Goal: Transaction & Acquisition: Purchase product/service

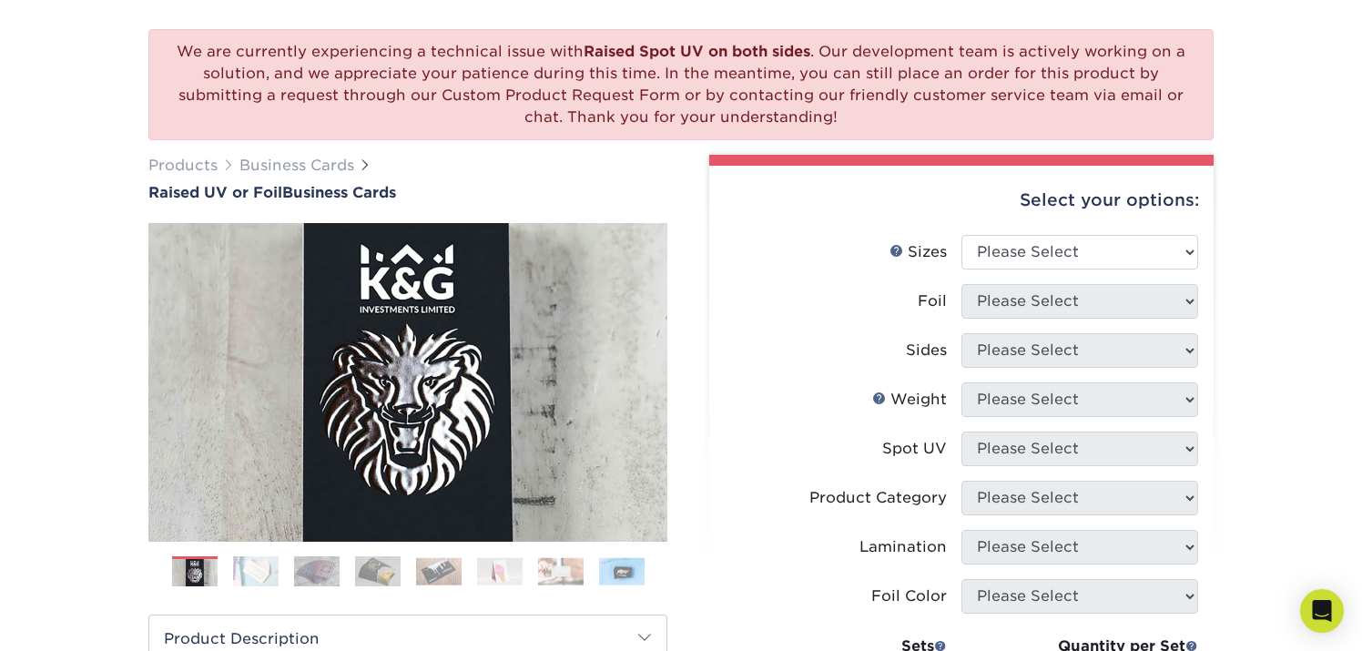
scroll to position [138, 0]
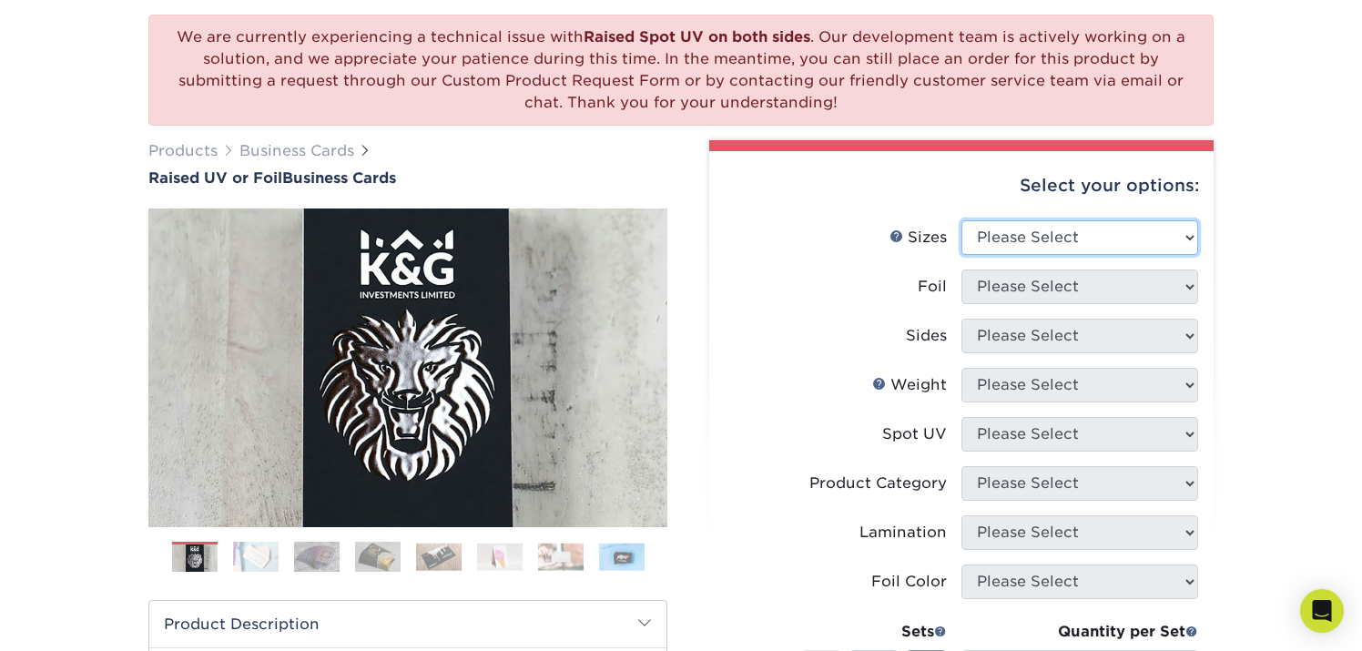
click at [1143, 233] on select "Please Select 2" x 3.5" - Standard" at bounding box center [1080, 237] width 237 height 35
select select "2.00x3.50"
click at [962, 220] on select "Please Select 2" x 3.5" - Standard" at bounding box center [1080, 237] width 237 height 35
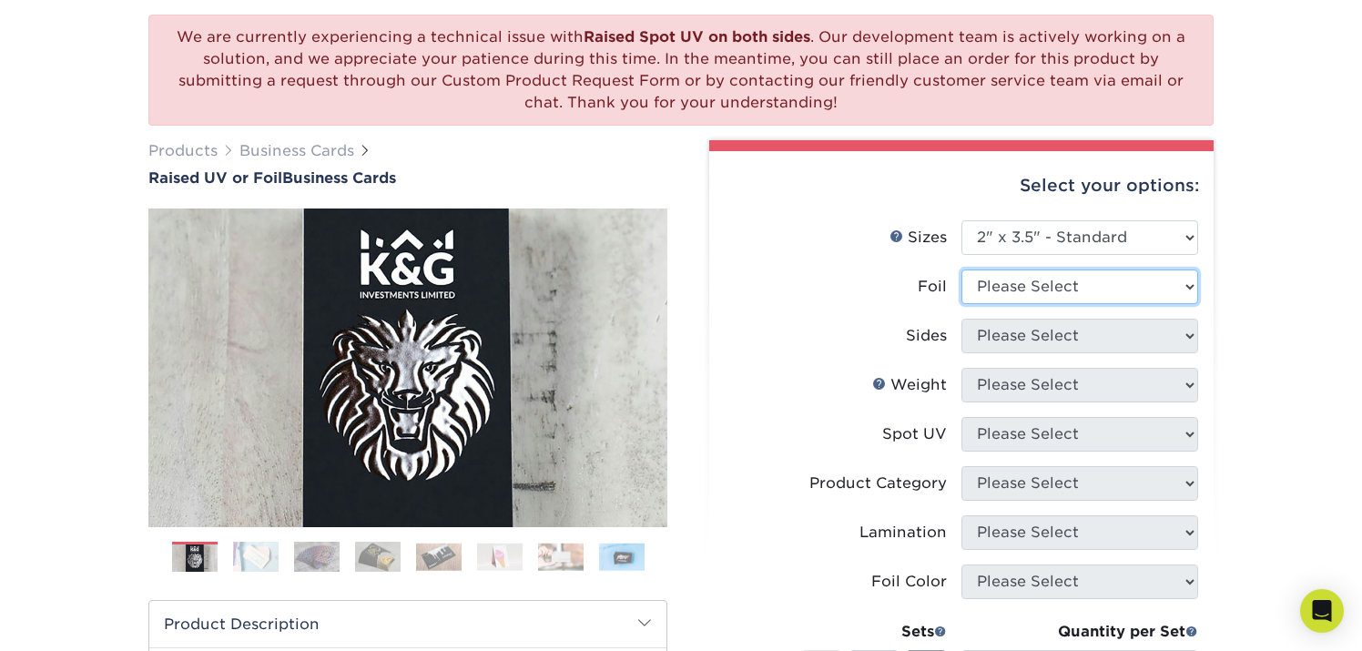
click at [1077, 280] on select "Please Select No Yes" at bounding box center [1080, 287] width 237 height 35
select select "0"
click at [962, 270] on select "Please Select No Yes" at bounding box center [1080, 287] width 237 height 35
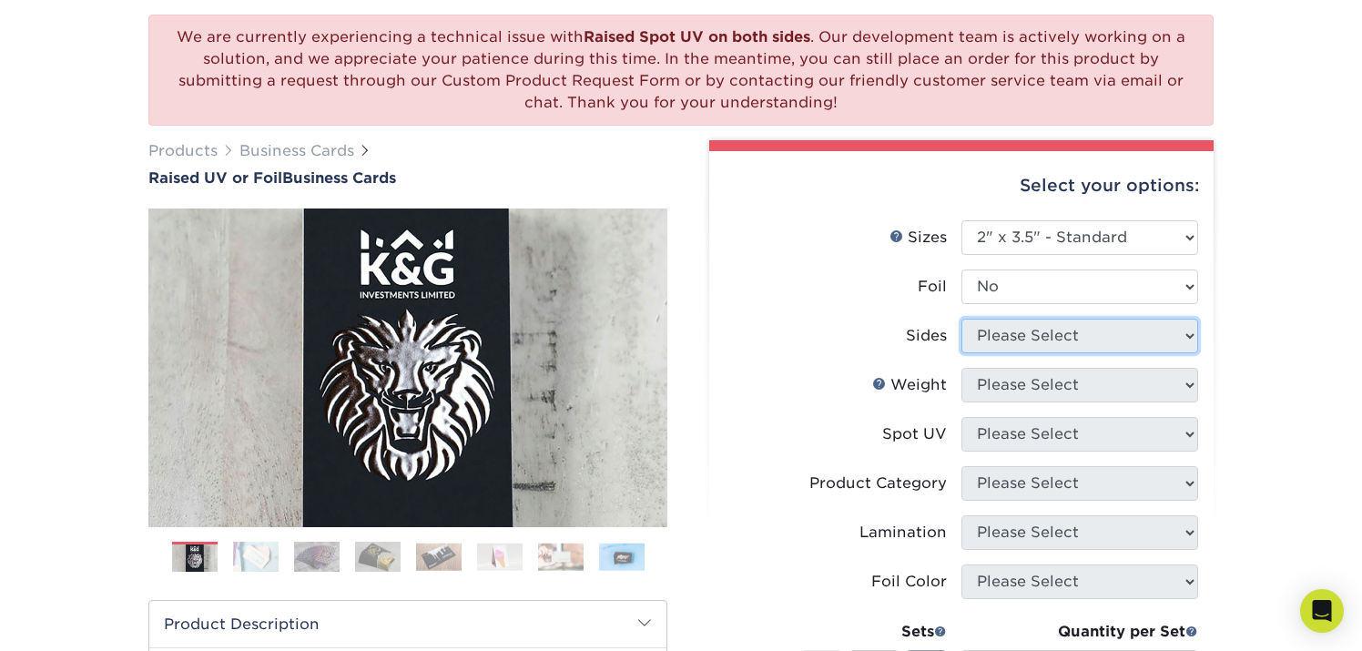
click at [1048, 337] on select "Please Select Print Both Sides Print Both Sides - Foil Both Sides Print Both Si…" at bounding box center [1080, 336] width 237 height 35
select select "13abbda7-1d64-4f25-8bb2-c179b224825d"
click at [962, 319] on select "Please Select Print Both Sides Print Front Only" at bounding box center [1080, 336] width 237 height 35
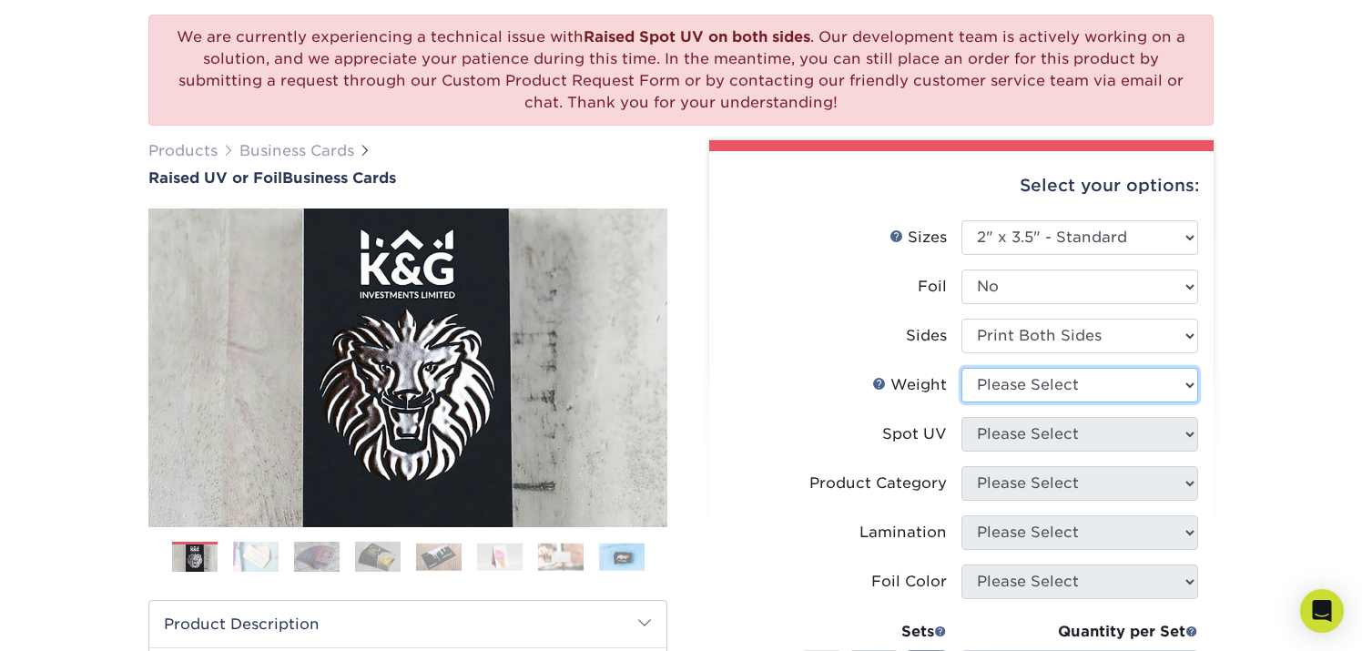
click at [1054, 382] on select "Please Select 16PT" at bounding box center [1080, 385] width 237 height 35
select select "16PT"
click at [962, 368] on select "Please Select 16PT" at bounding box center [1080, 385] width 237 height 35
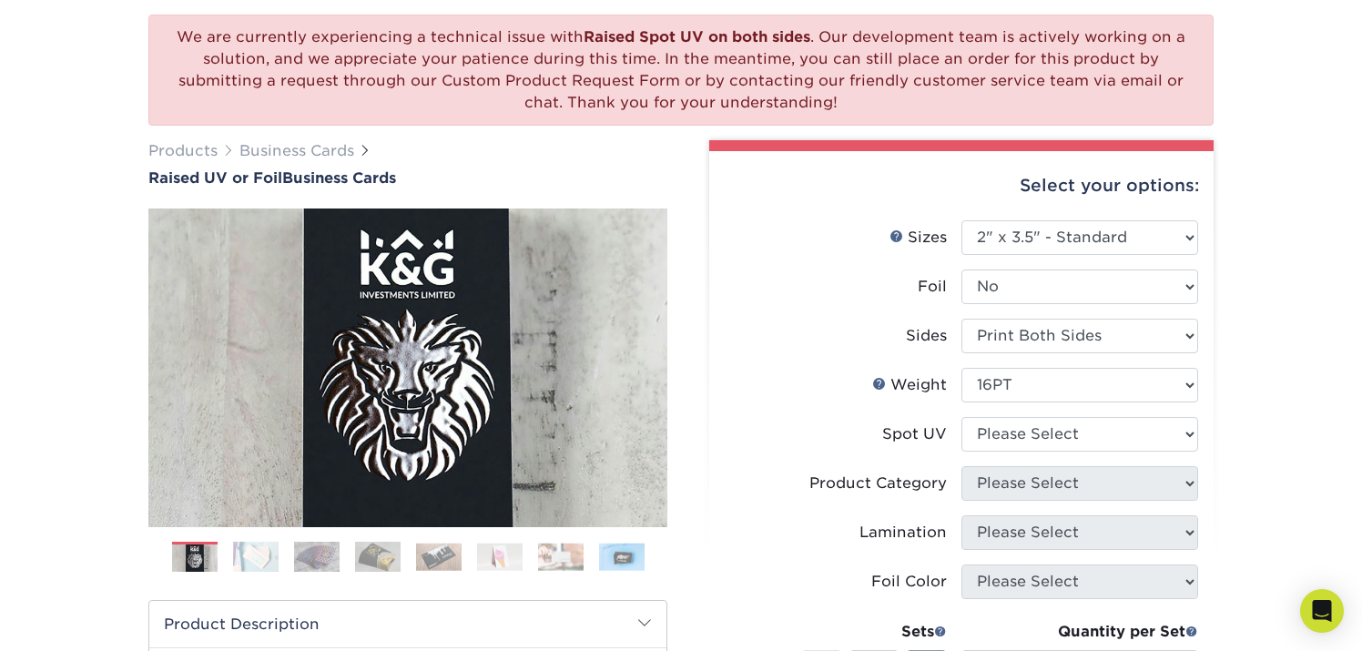
click at [1041, 453] on li "Spot UV Please Select No Spot UV Front Only" at bounding box center [961, 441] width 473 height 49
click at [1053, 443] on select "Please Select No Spot UV Front Only" at bounding box center [1080, 434] width 237 height 35
select select "1"
click at [962, 417] on select "Please Select No Spot UV Front Only" at bounding box center [1080, 434] width 237 height 35
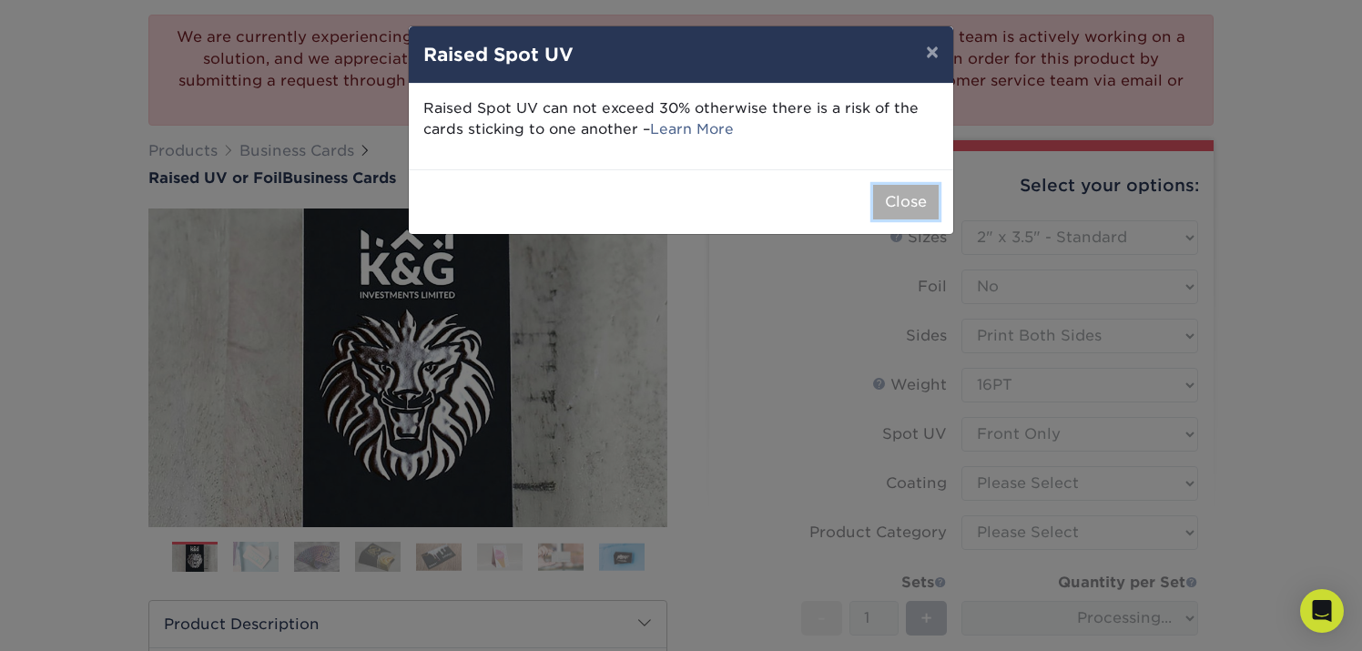
click at [900, 185] on button "Close" at bounding box center [906, 202] width 66 height 35
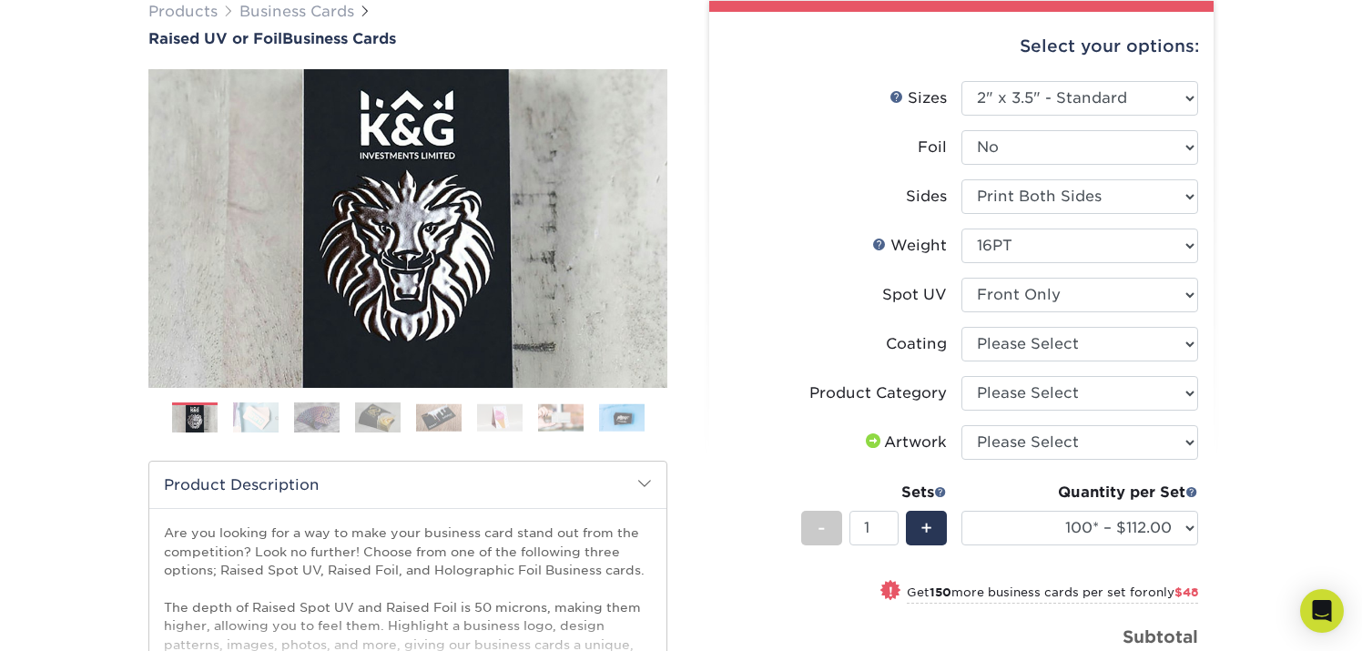
scroll to position [285, 0]
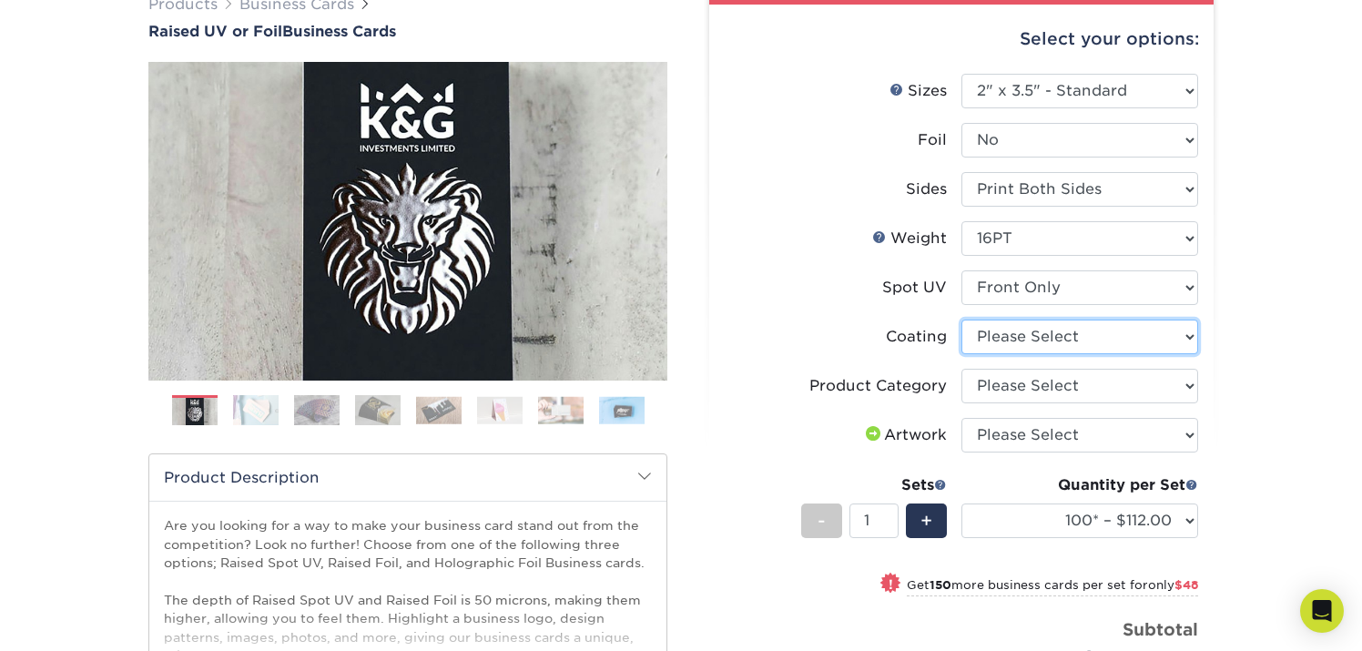
click at [1097, 333] on select at bounding box center [1080, 337] width 237 height 35
click at [1131, 342] on select at bounding box center [1080, 337] width 237 height 35
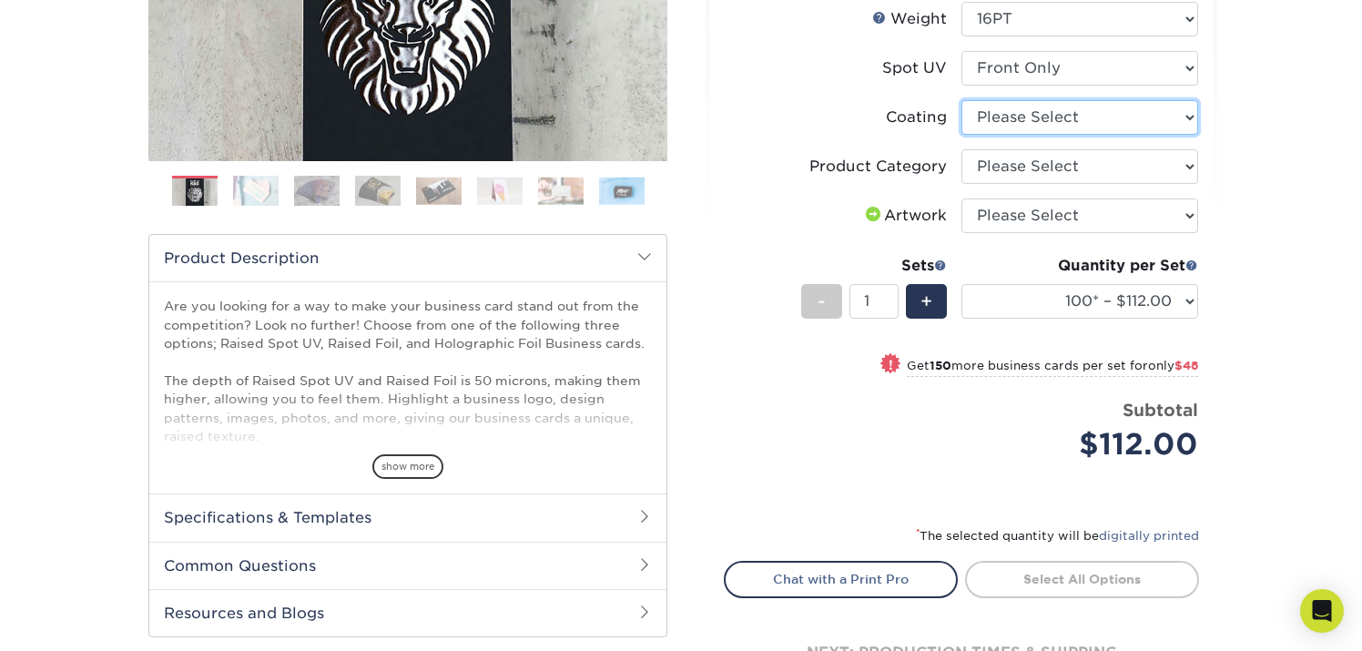
scroll to position [555, 0]
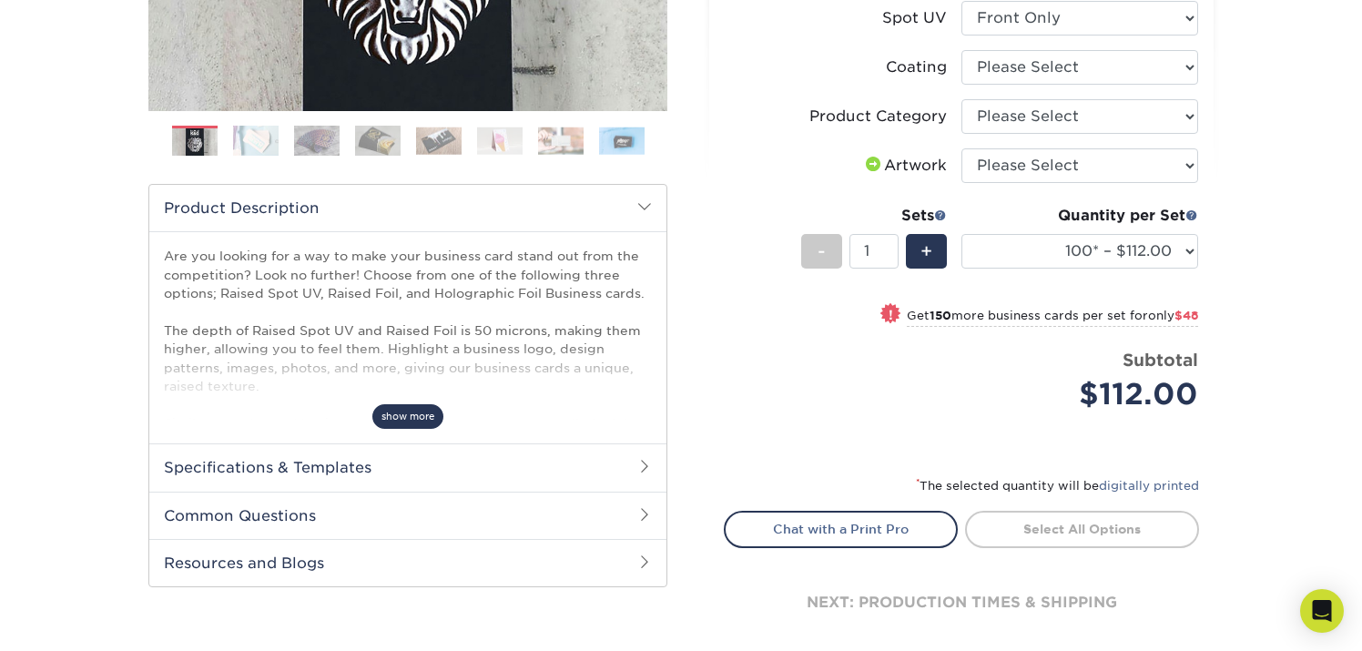
click at [382, 416] on span "show more" at bounding box center [407, 416] width 71 height 25
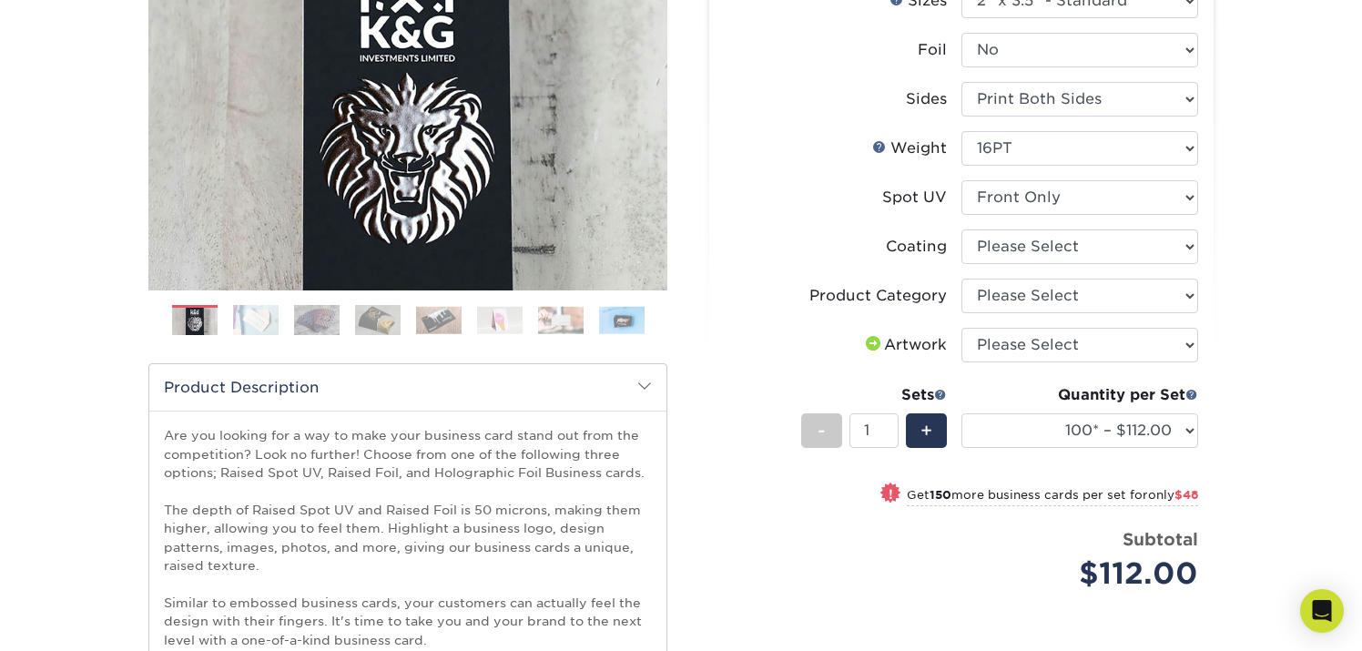
scroll to position [349, 0]
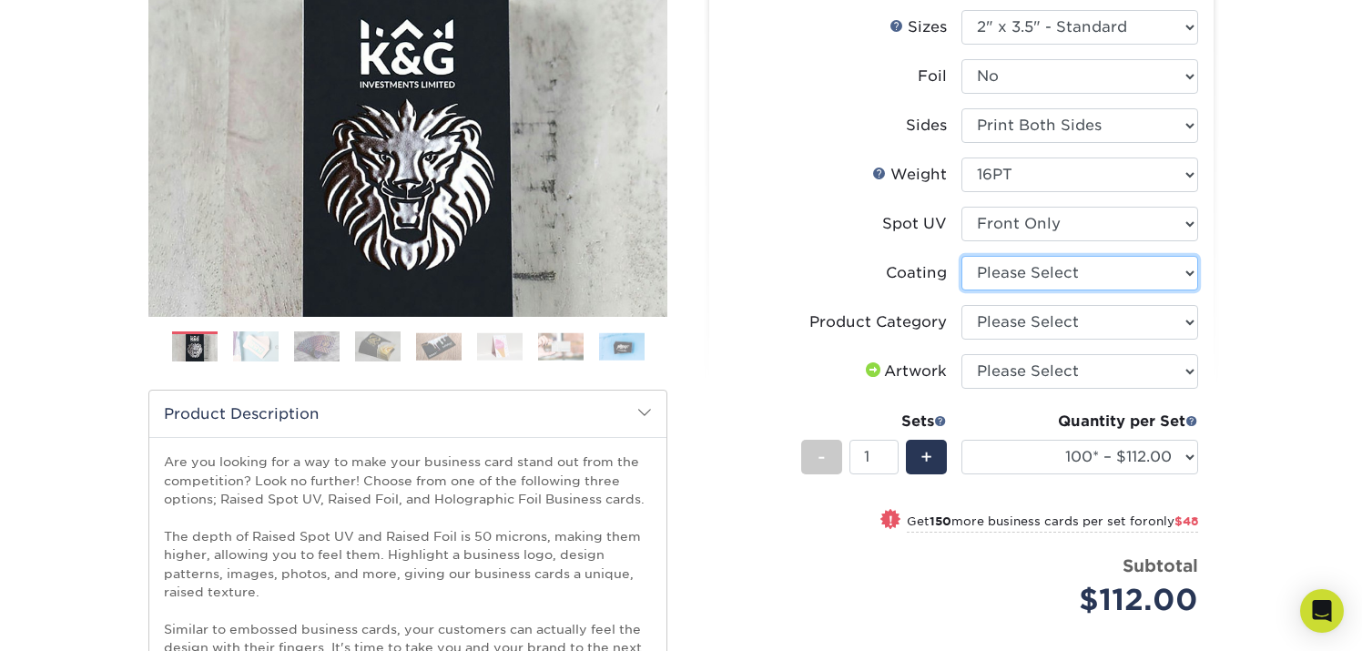
click at [1102, 289] on select at bounding box center [1080, 273] width 237 height 35
click at [962, 256] on select at bounding box center [1080, 273] width 237 height 35
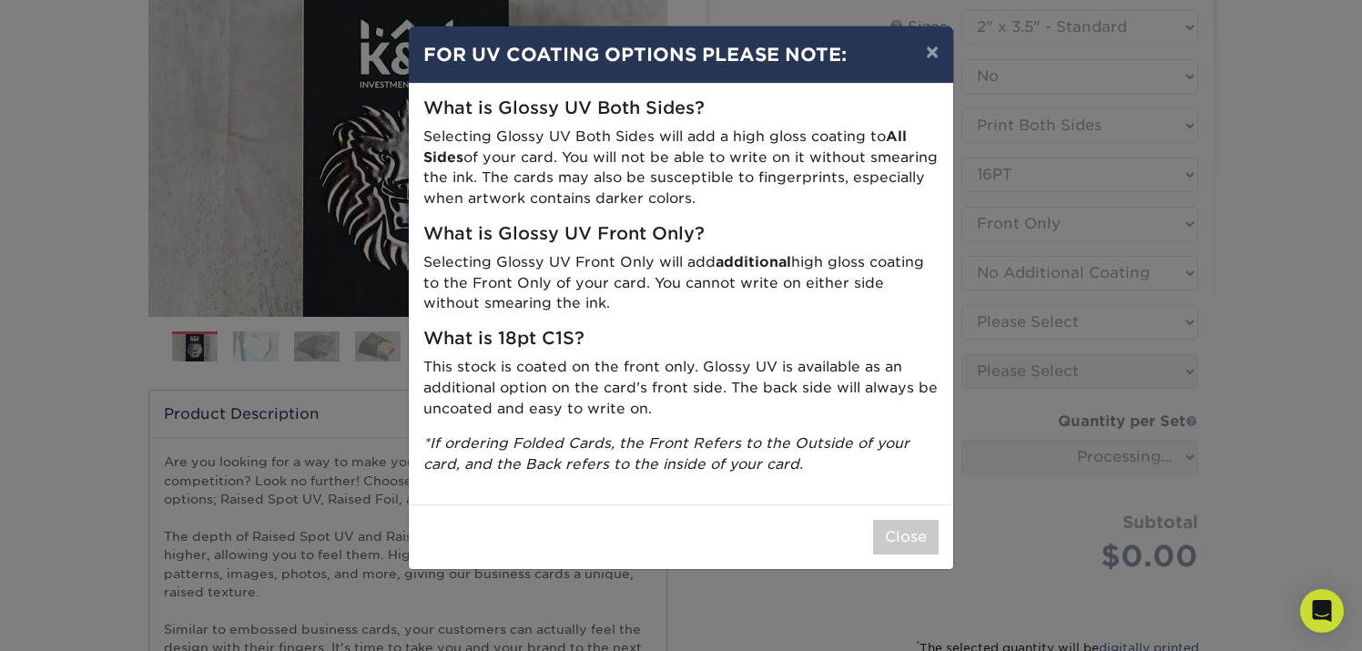
click at [1086, 270] on div "× FOR UV COATING OPTIONS PLEASE NOTE: What is Glossy UV Both Sides? Selecting G…" at bounding box center [681, 325] width 1362 height 651
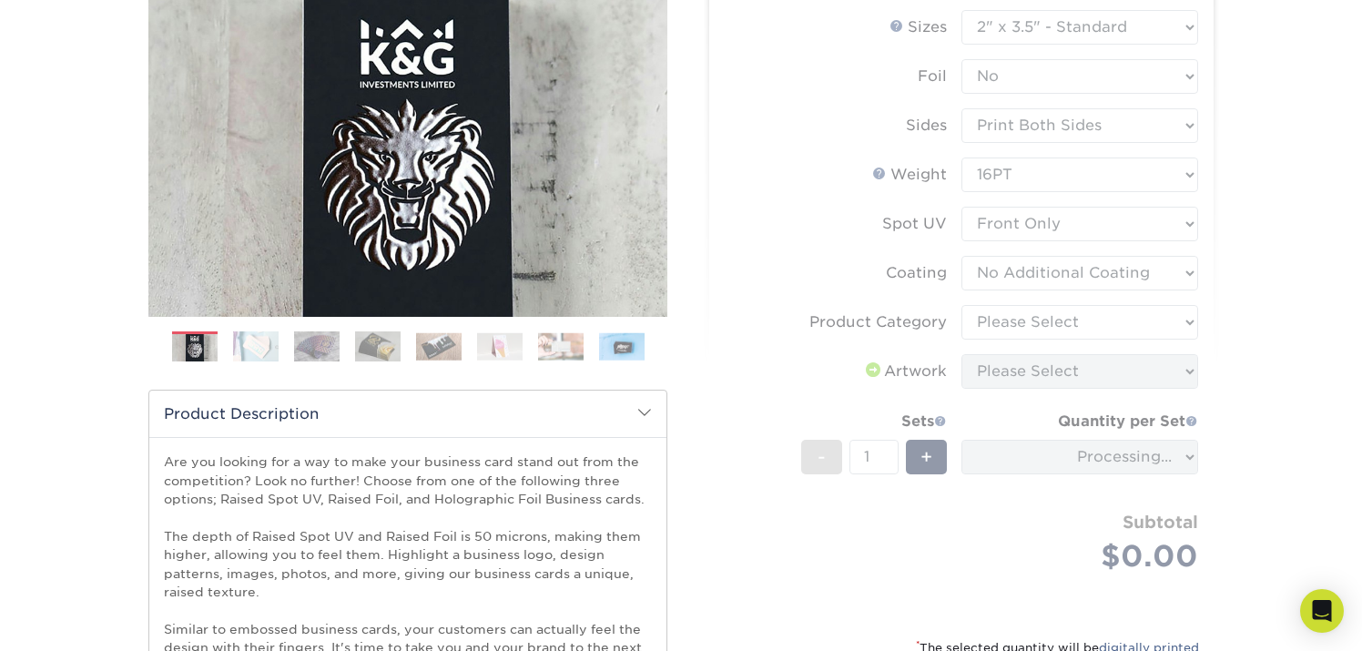
click at [1086, 270] on form "Sizes Help Sizes Please Select 2" x 3.5" - Standard Foil Please Select" at bounding box center [961, 313] width 475 height 606
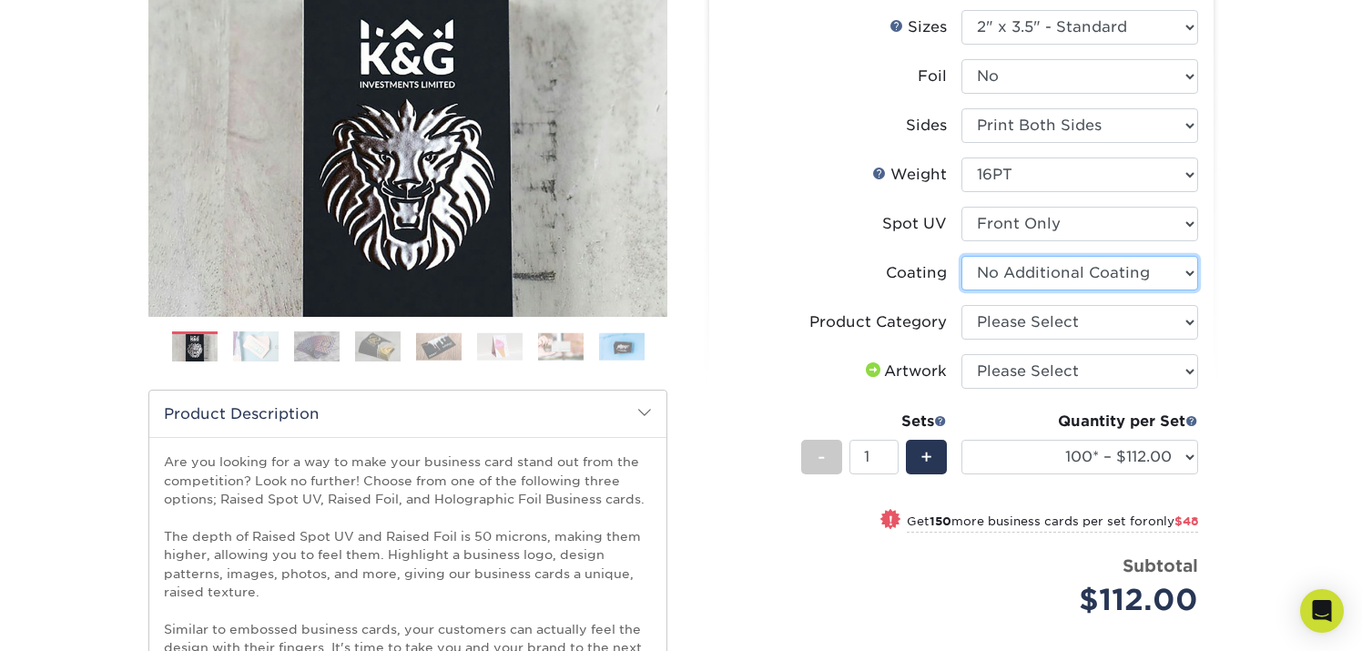
click at [1086, 270] on select at bounding box center [1080, 273] width 237 height 35
select select "-1"
click at [962, 256] on select at bounding box center [1080, 273] width 237 height 35
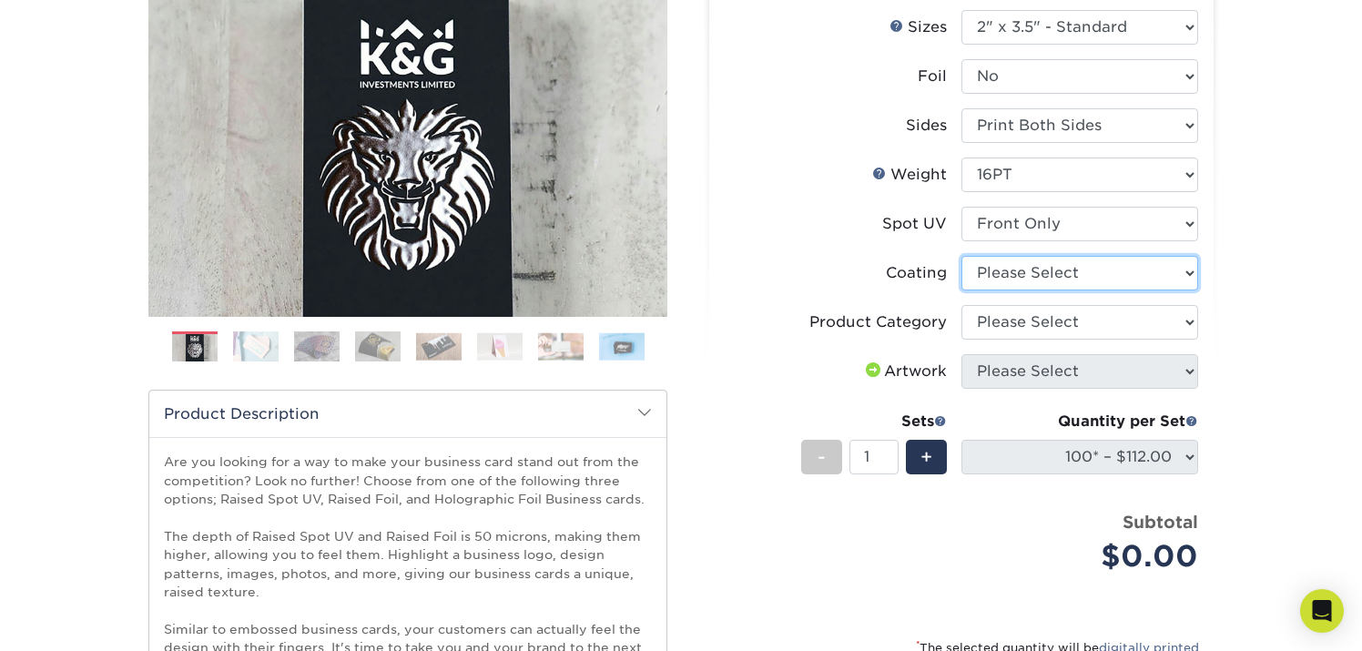
select select
click at [1071, 266] on select at bounding box center [1080, 273] width 237 height 35
select select "3e7618de-abca-4bda-9f97-8b9129e913d8"
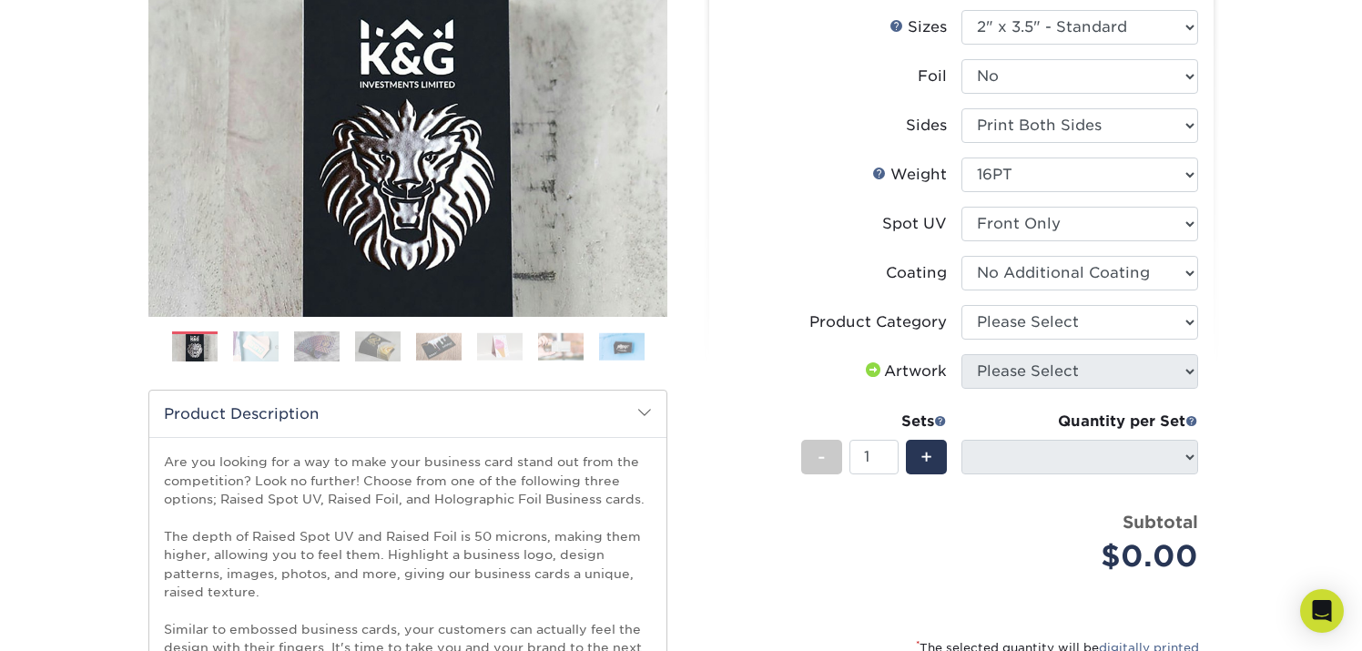
click at [962, 256] on select at bounding box center [1080, 273] width 237 height 35
select select "-1"
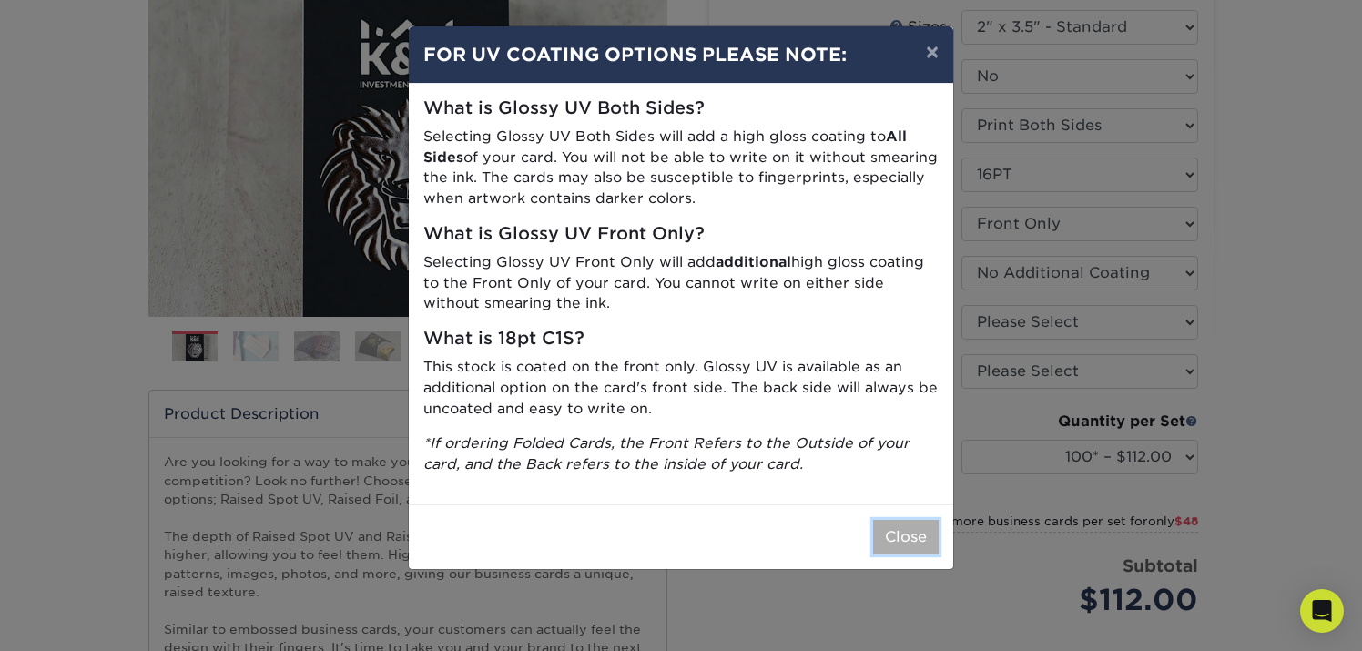
click at [901, 528] on button "Close" at bounding box center [906, 537] width 66 height 35
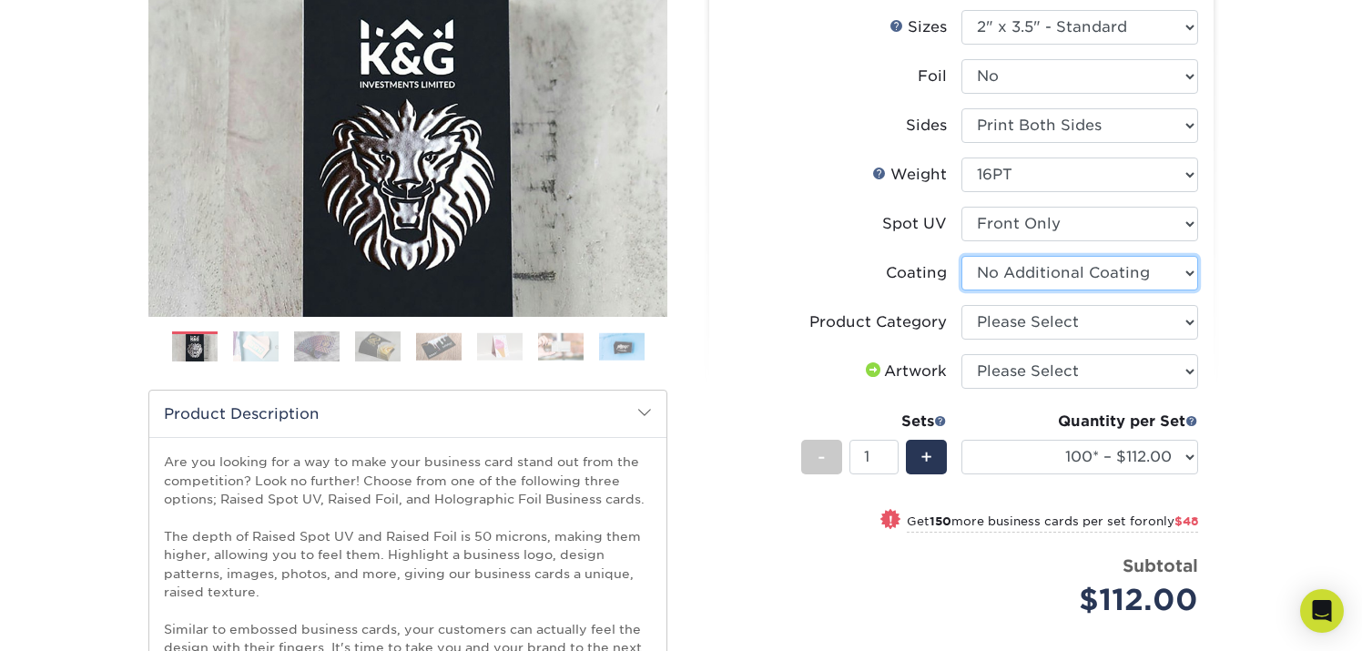
click at [1046, 278] on select at bounding box center [1080, 273] width 237 height 35
select select "-1"
click at [962, 256] on select at bounding box center [1080, 273] width 237 height 35
select select
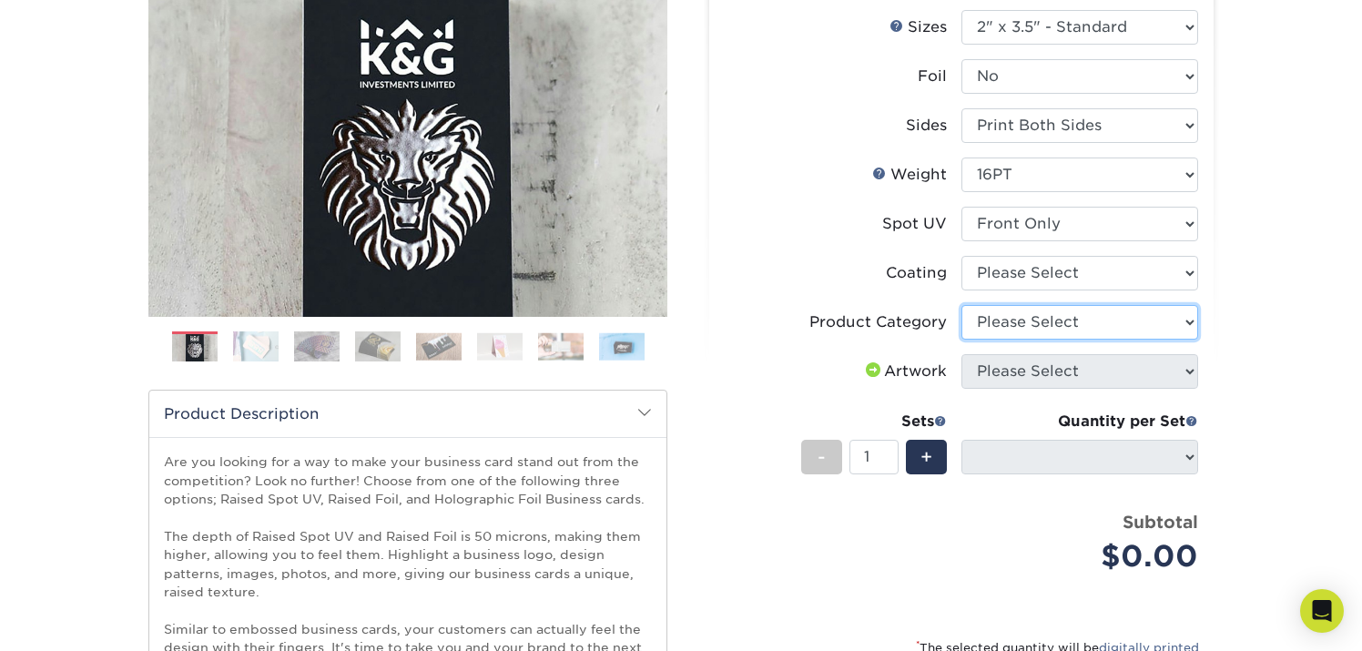
click at [1057, 322] on select "Please Select Business Cards" at bounding box center [1080, 322] width 237 height 35
select select "3b5148f1-0588-4f88-a218-97bcfdce65c1"
click at [962, 305] on select "Please Select Business Cards" at bounding box center [1080, 322] width 237 height 35
click at [866, 372] on span at bounding box center [873, 369] width 22 height 15
click at [1023, 393] on li "Artwork Please Select I will upload files I need a design - $100" at bounding box center [961, 378] width 473 height 49
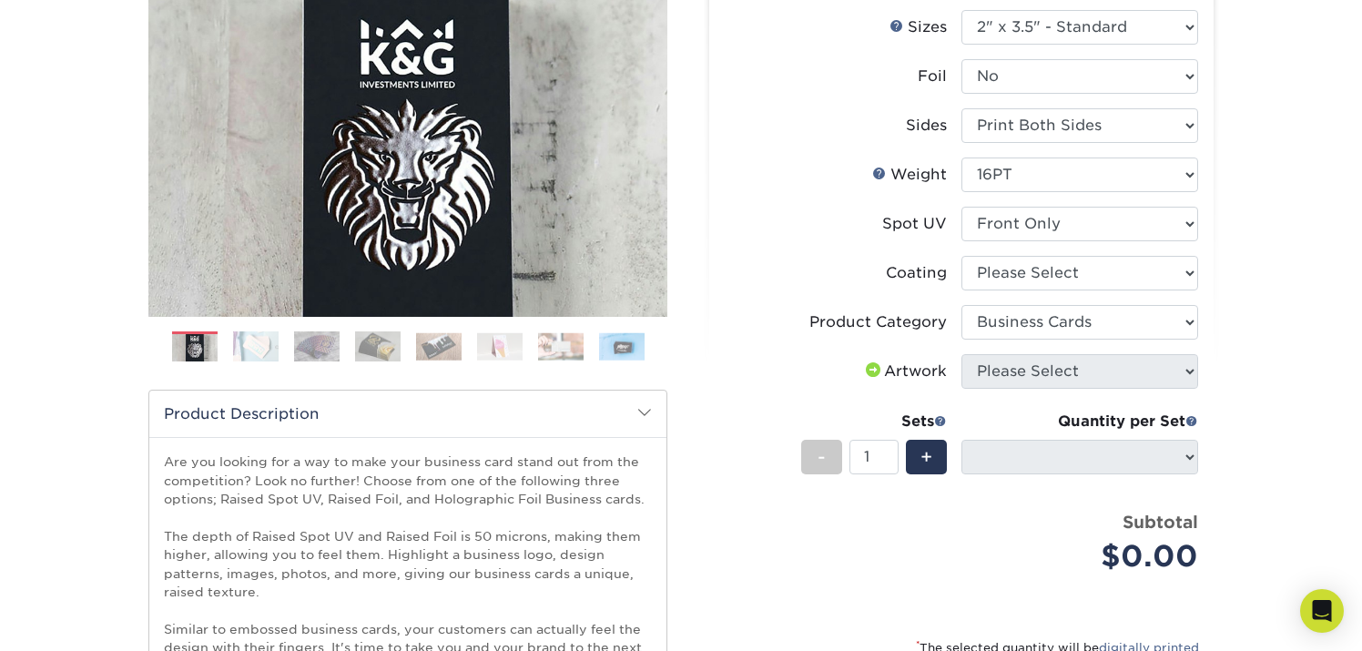
click at [1023, 393] on li "Artwork Please Select I will upload files I need a design - $100" at bounding box center [961, 378] width 473 height 49
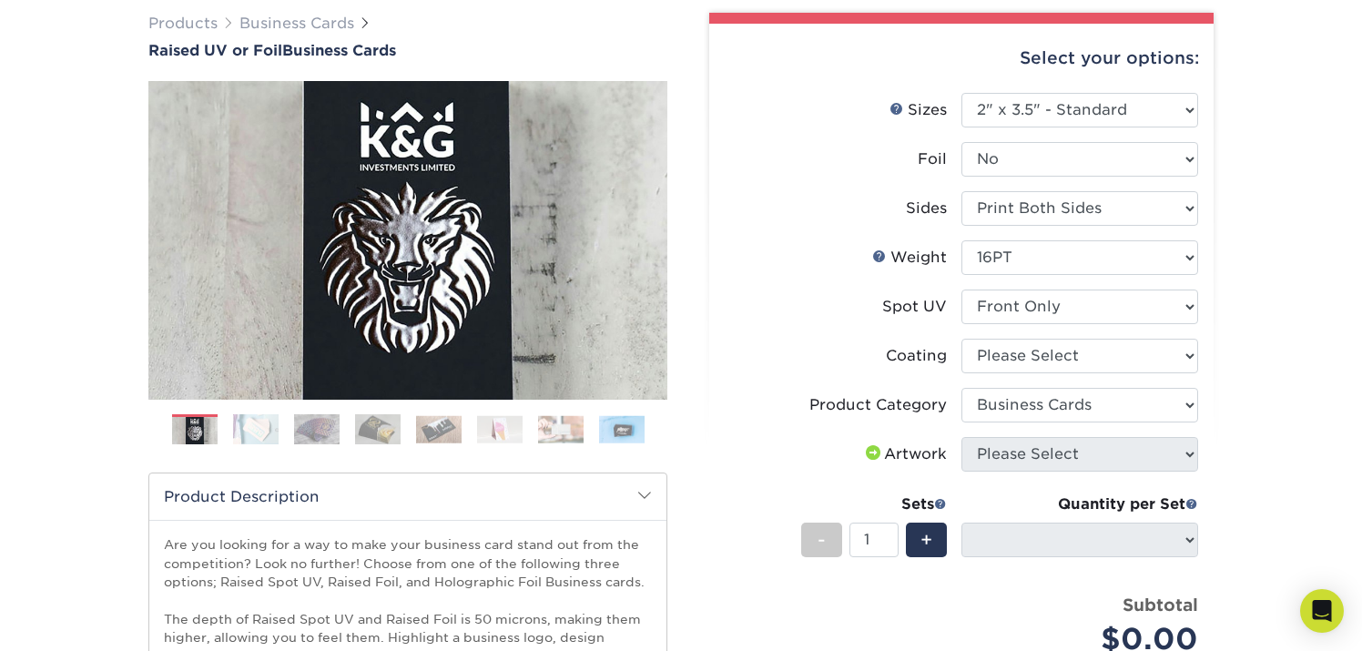
click at [1308, 233] on div "We are currently experiencing a technical issue with Raised Spot UV on both sid…" at bounding box center [681, 522] width 1362 height 1342
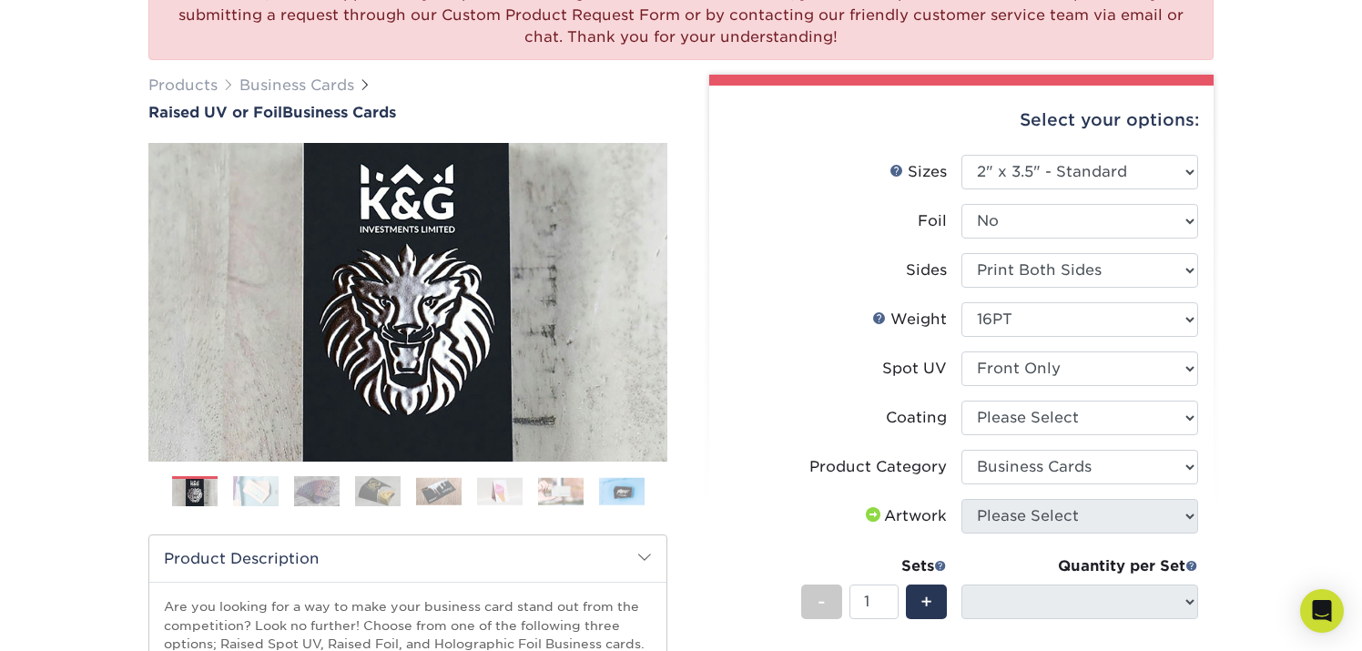
scroll to position [195, 0]
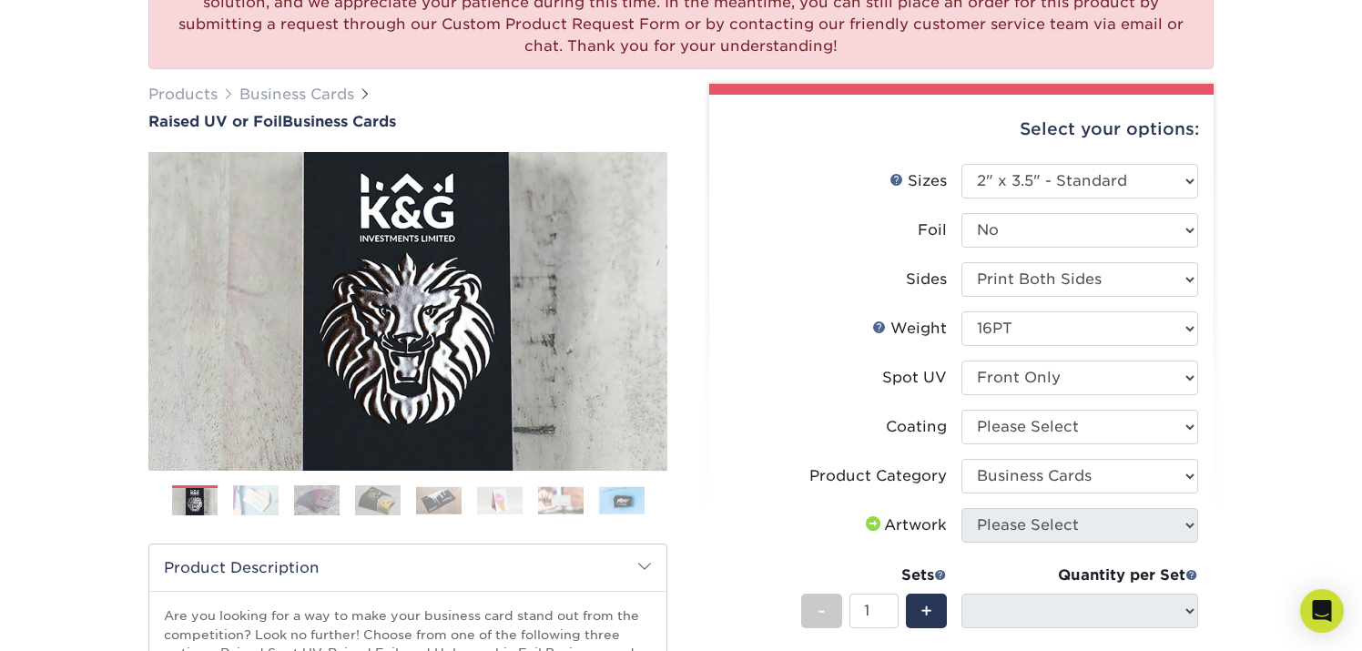
click at [239, 496] on img at bounding box center [256, 500] width 46 height 32
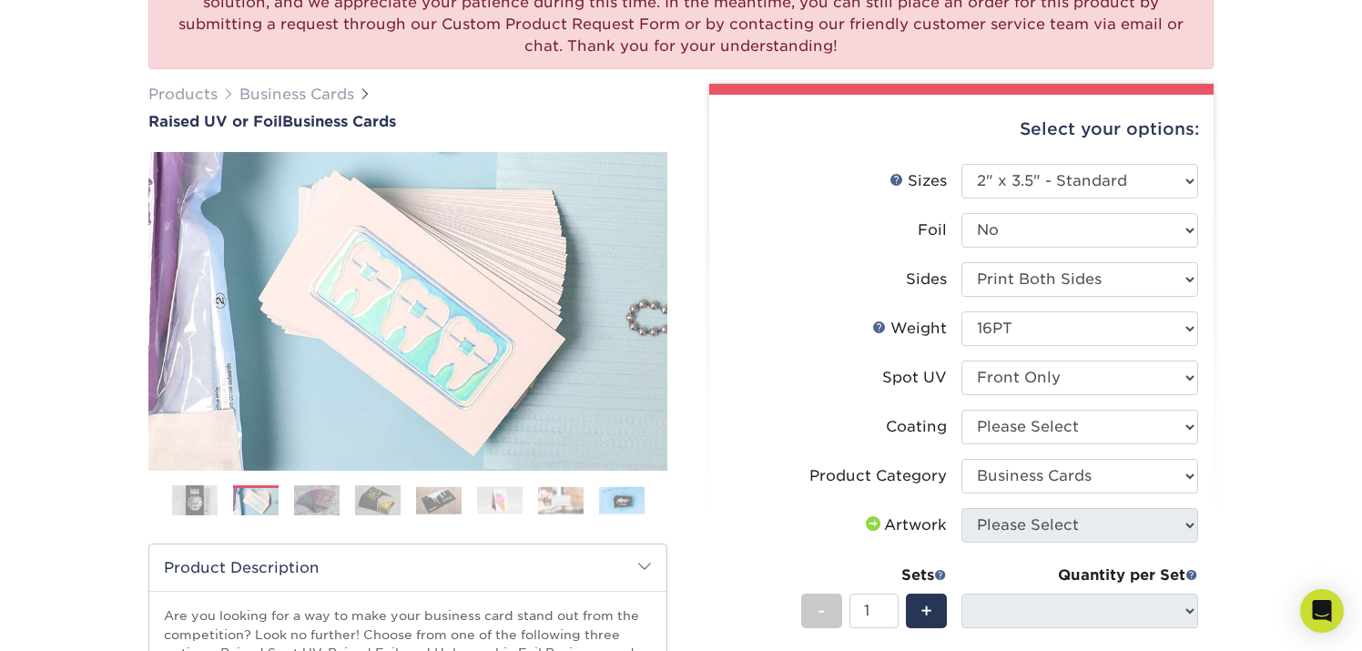
click at [332, 498] on img at bounding box center [317, 500] width 46 height 32
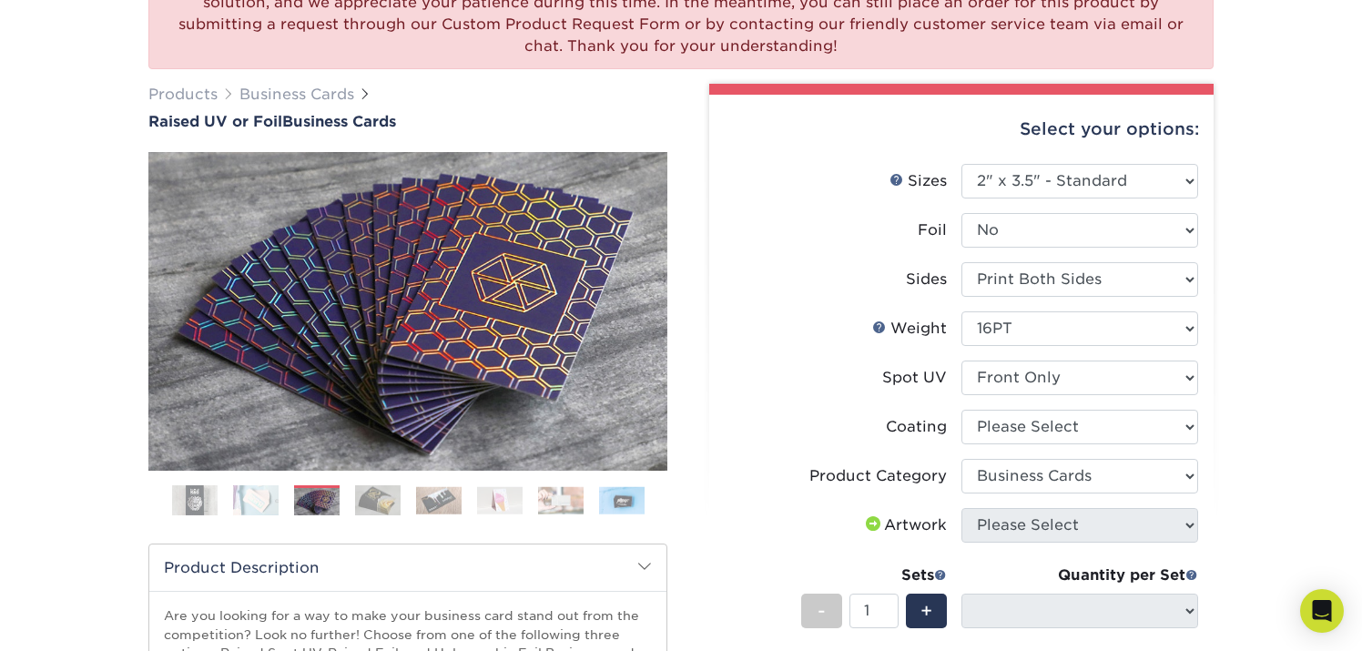
click at [392, 505] on img at bounding box center [378, 500] width 46 height 32
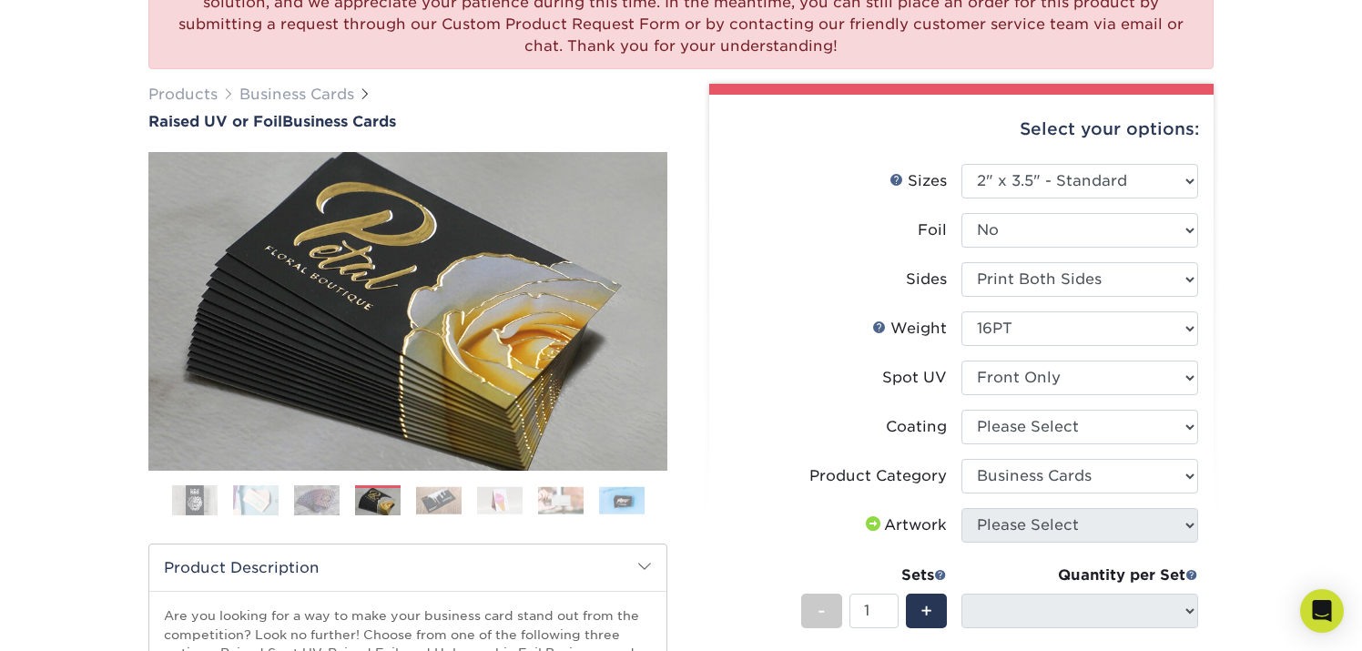
click at [427, 500] on img at bounding box center [439, 500] width 46 height 28
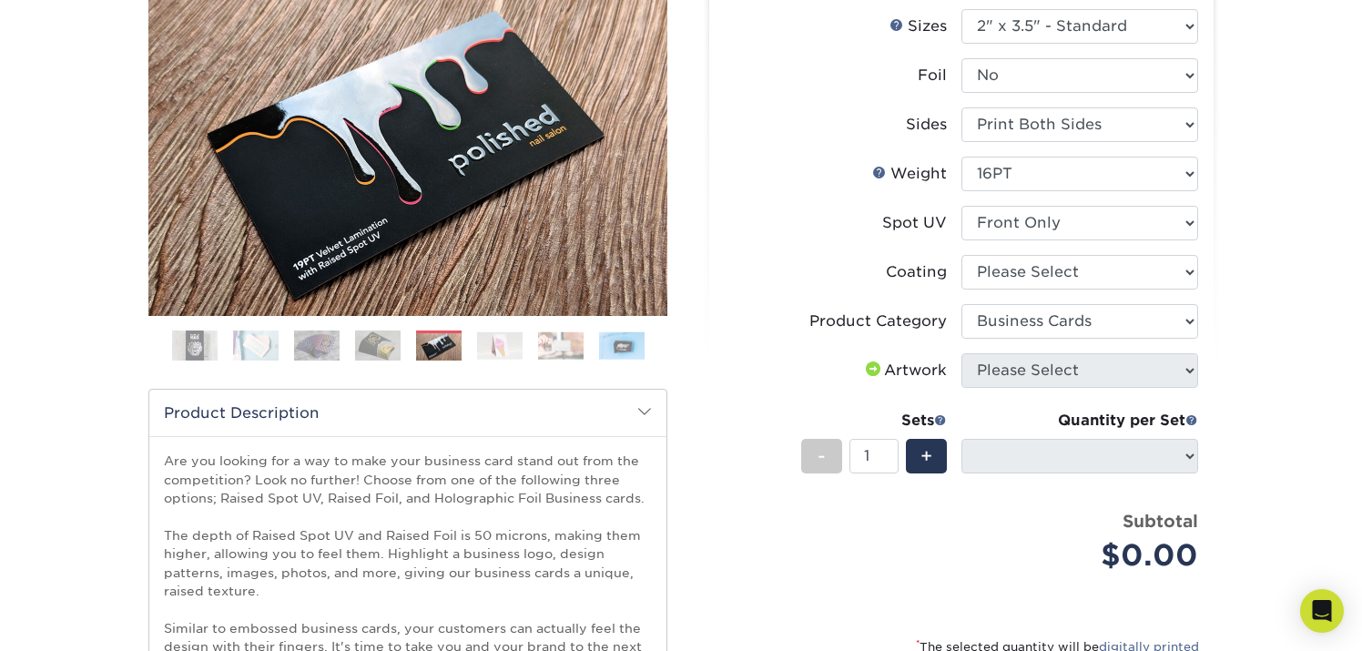
scroll to position [355, 0]
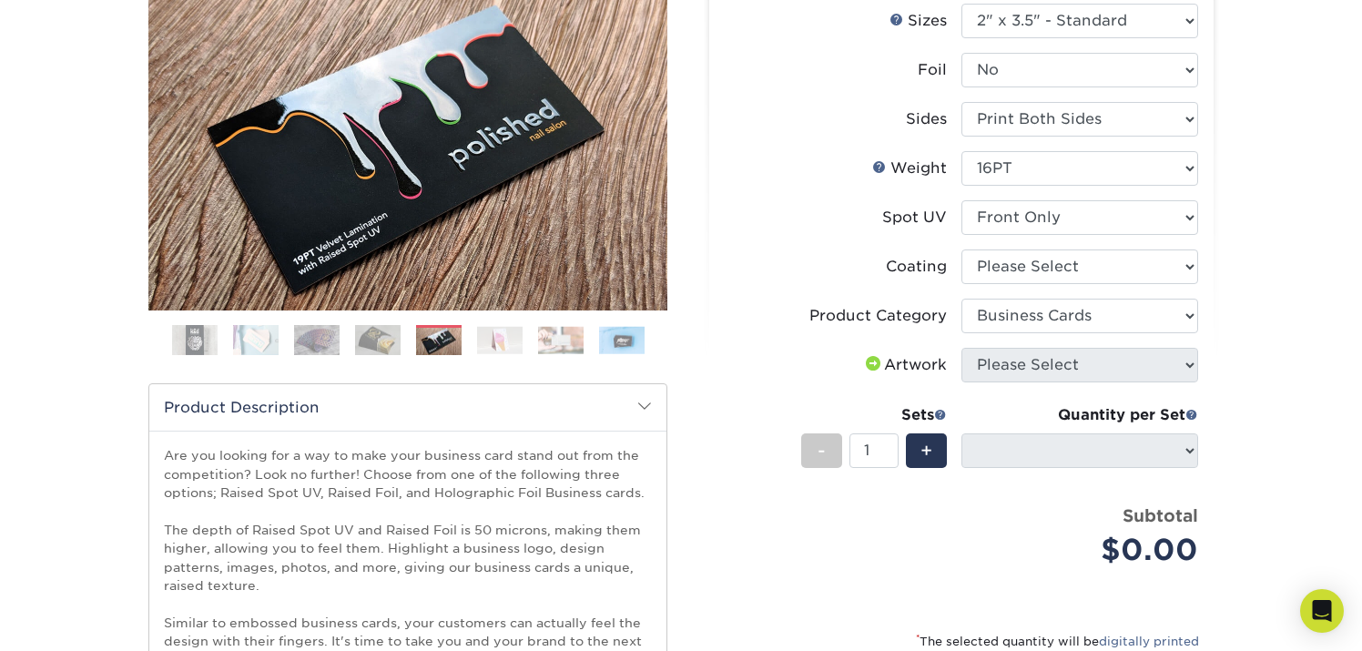
click at [869, 363] on span at bounding box center [873, 363] width 22 height 15
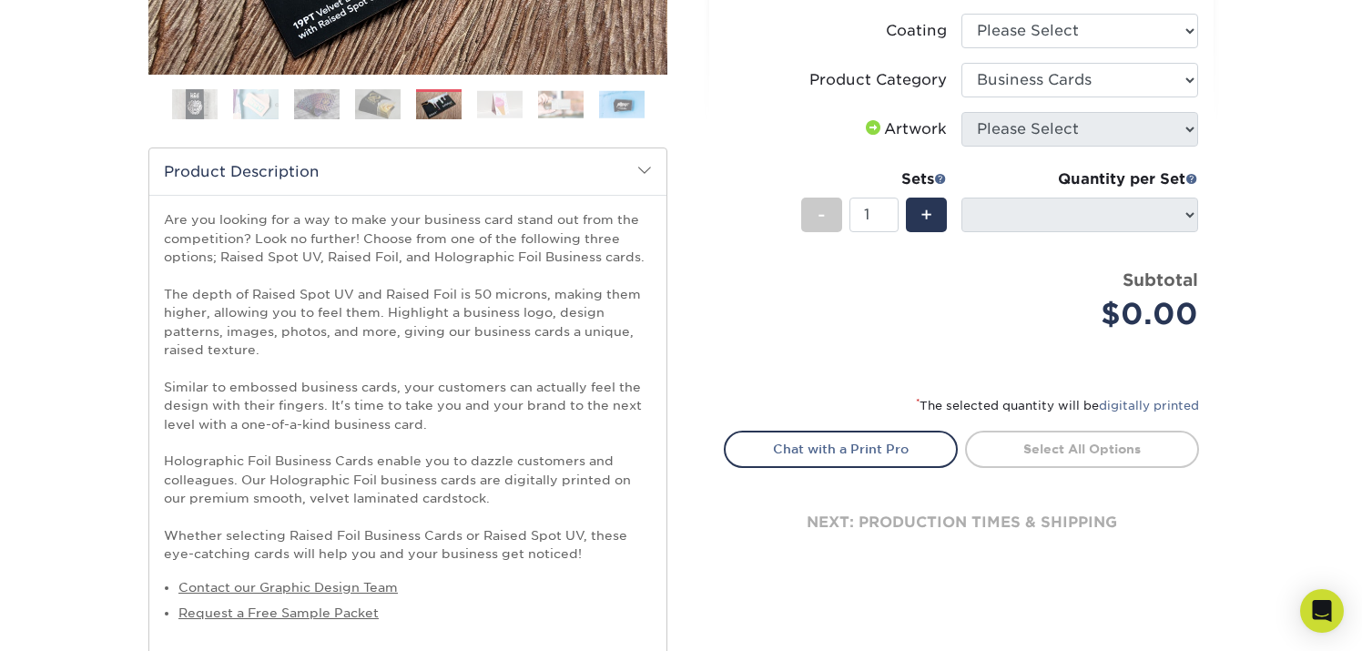
scroll to position [613, 0]
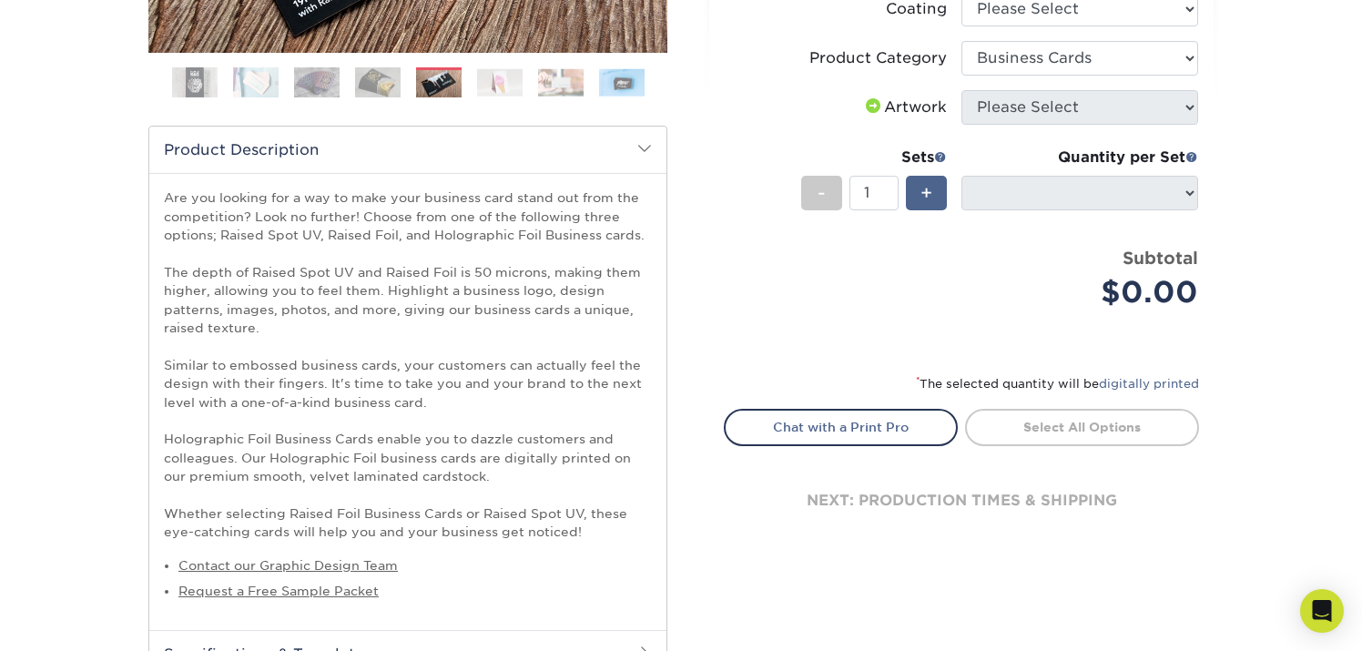
click at [929, 197] on span "+" at bounding box center [927, 192] width 12 height 27
click at [818, 182] on span "-" at bounding box center [822, 192] width 8 height 27
type input "1"
click at [1056, 82] on li "Product Category Please Select Business Cards" at bounding box center [961, 65] width 473 height 49
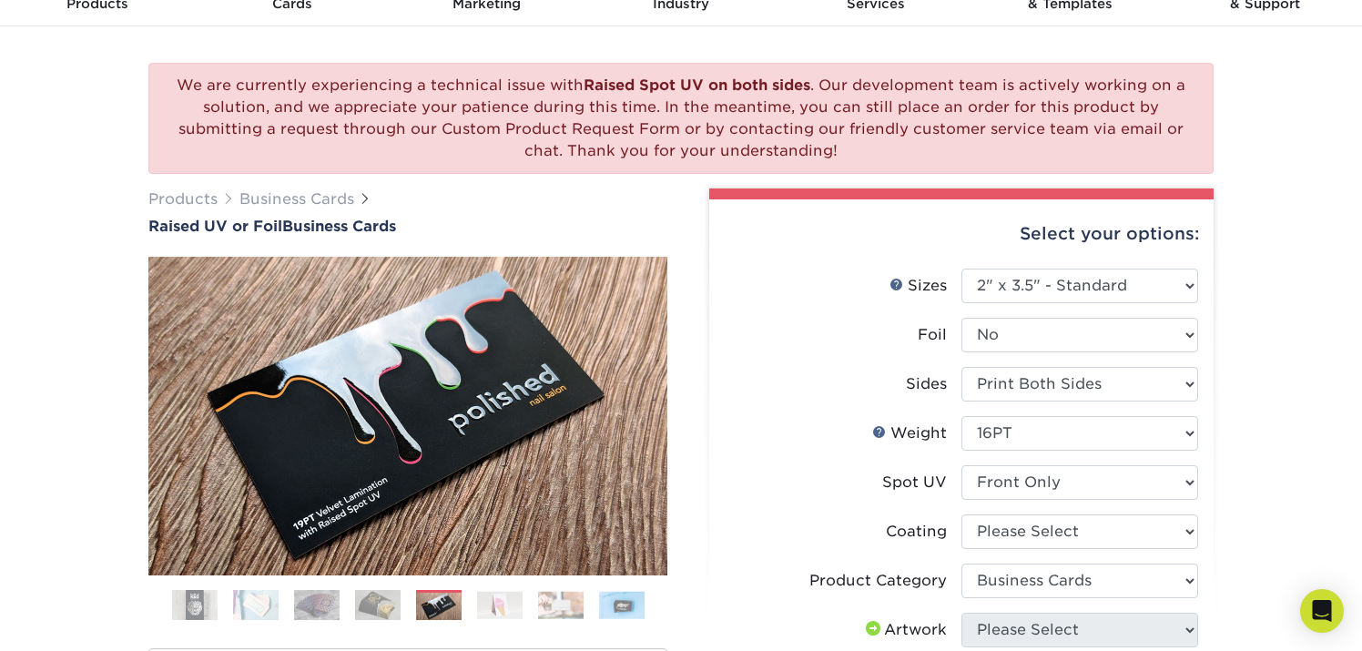
scroll to position [0, 0]
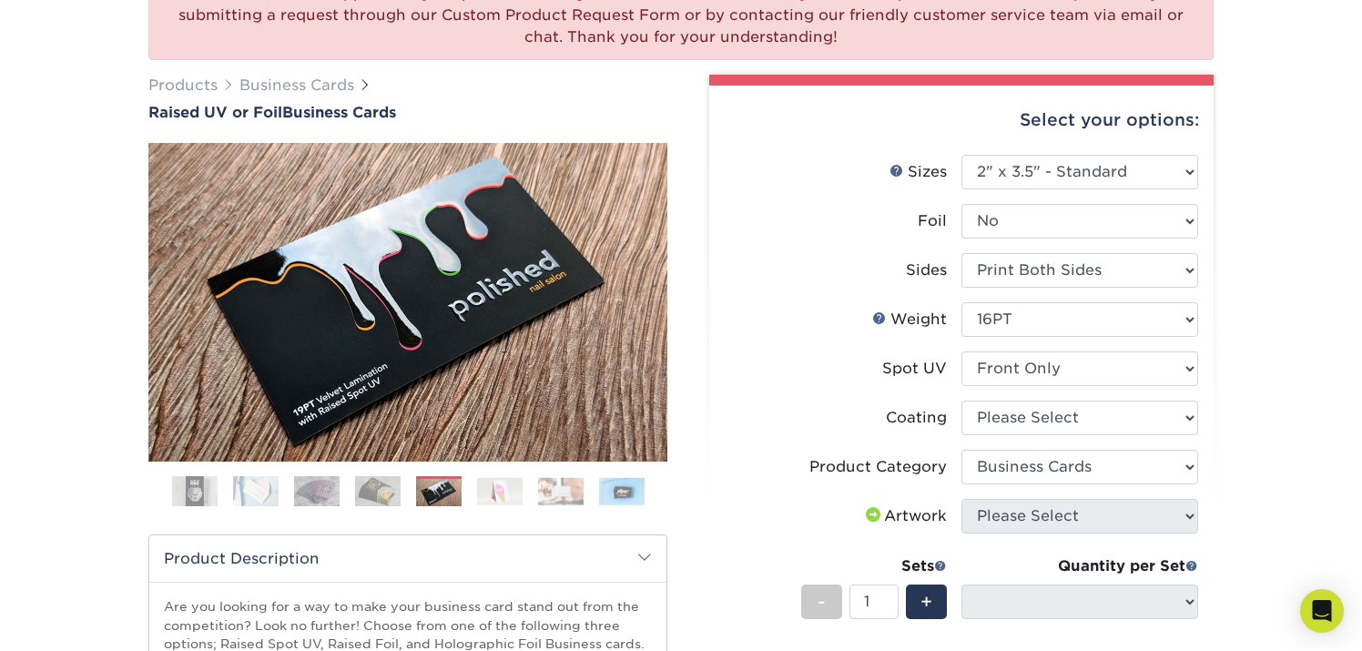
scroll to position [206, 0]
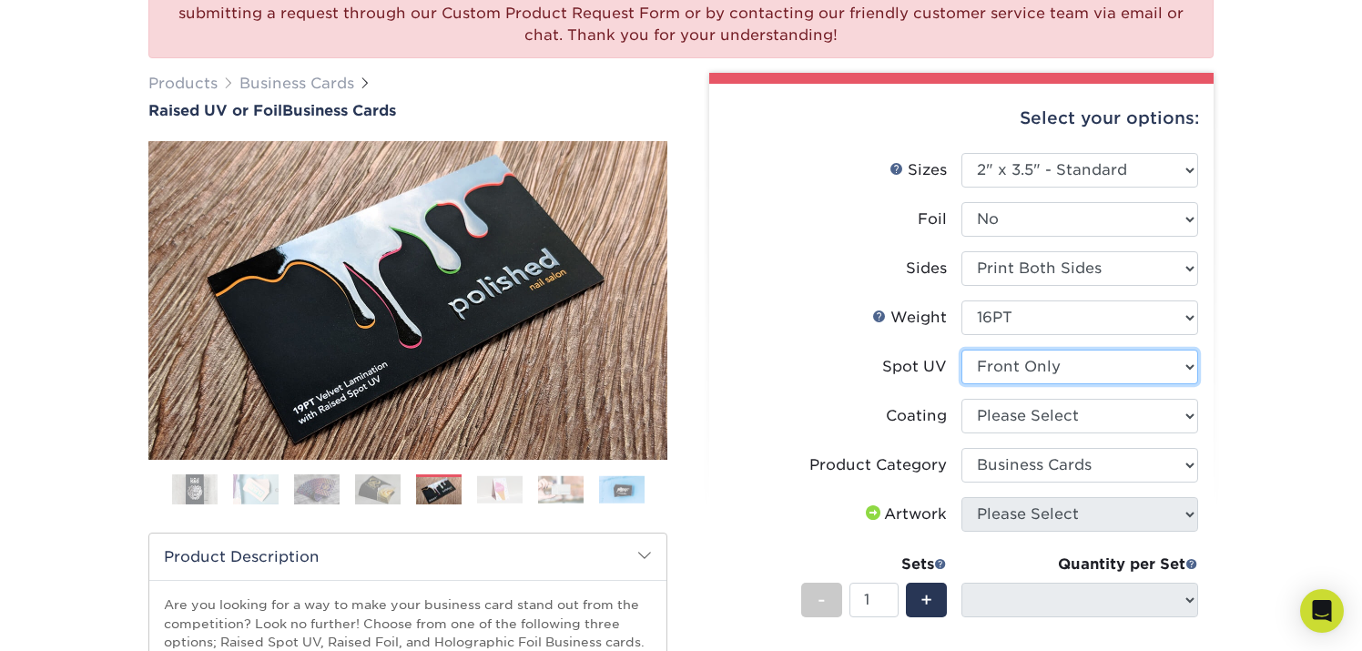
click at [1037, 365] on select "Please Select No Spot UV Front Only" at bounding box center [1080, 367] width 237 height 35
click at [1144, 399] on select at bounding box center [1080, 416] width 237 height 35
select select "3e7618de-abca-4bda-9f97-8b9129e913d8"
click at [962, 399] on select at bounding box center [1080, 416] width 237 height 35
select select "-1"
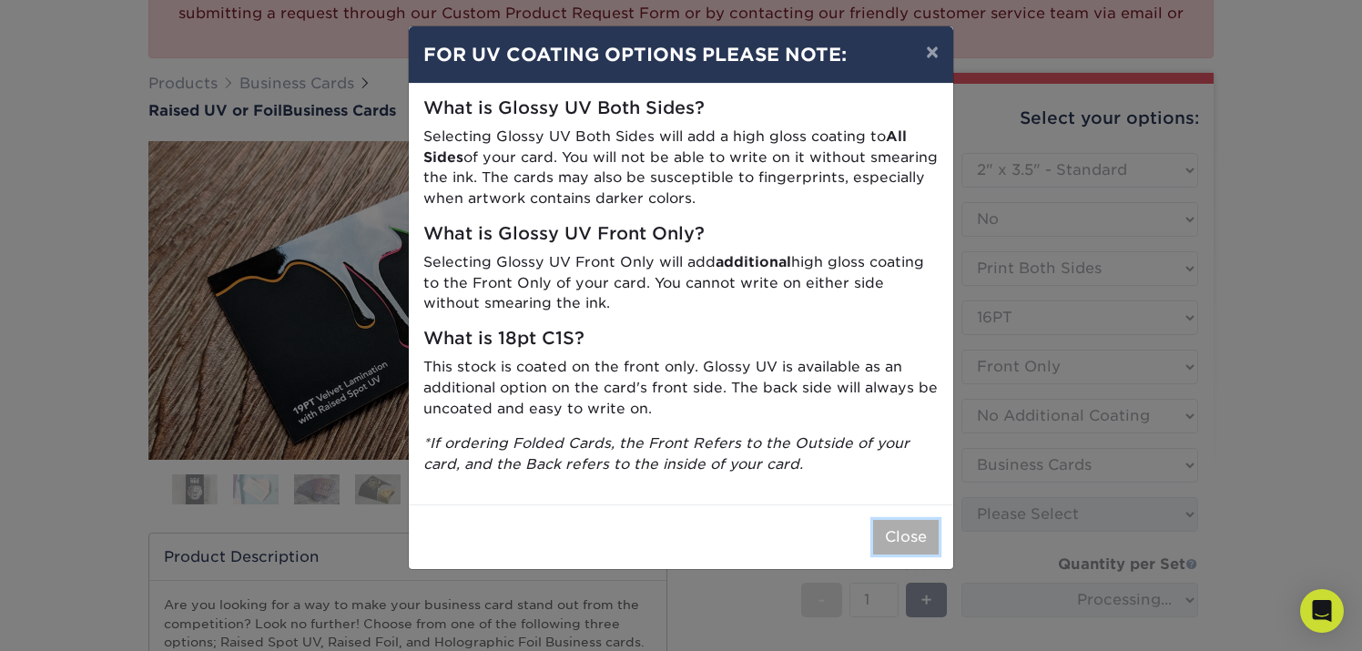
click at [907, 533] on button "Close" at bounding box center [906, 537] width 66 height 35
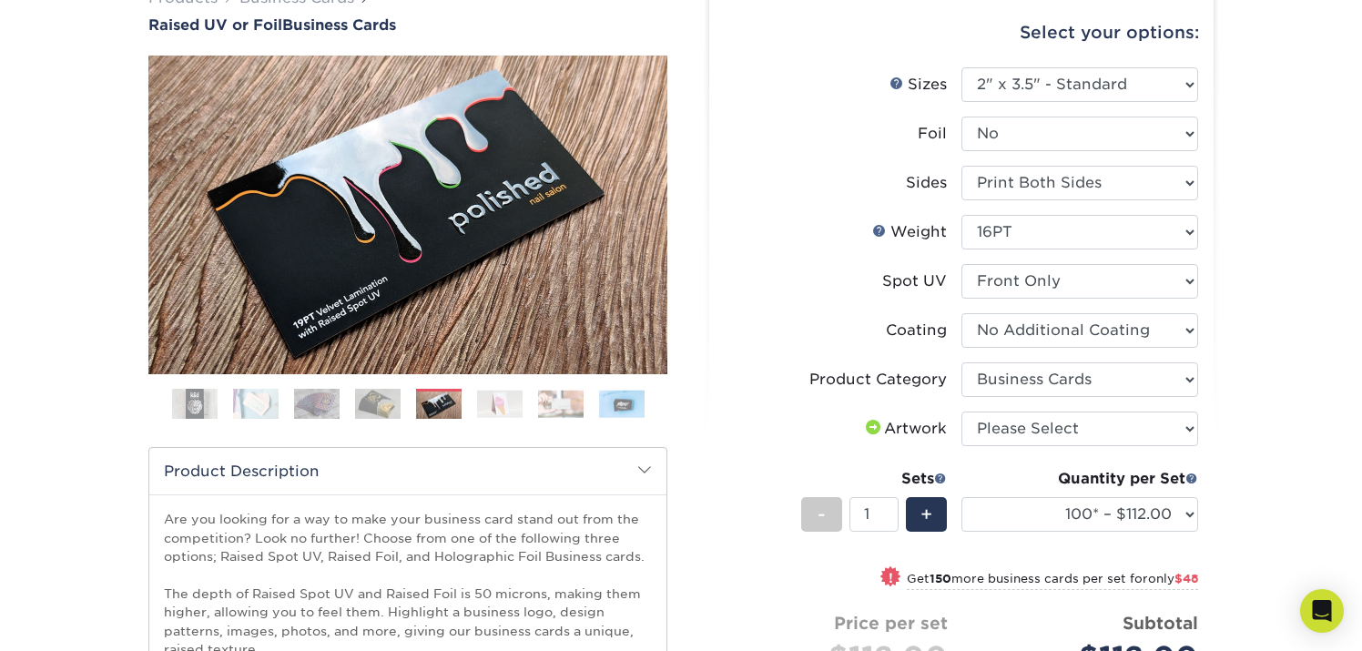
scroll to position [309, 0]
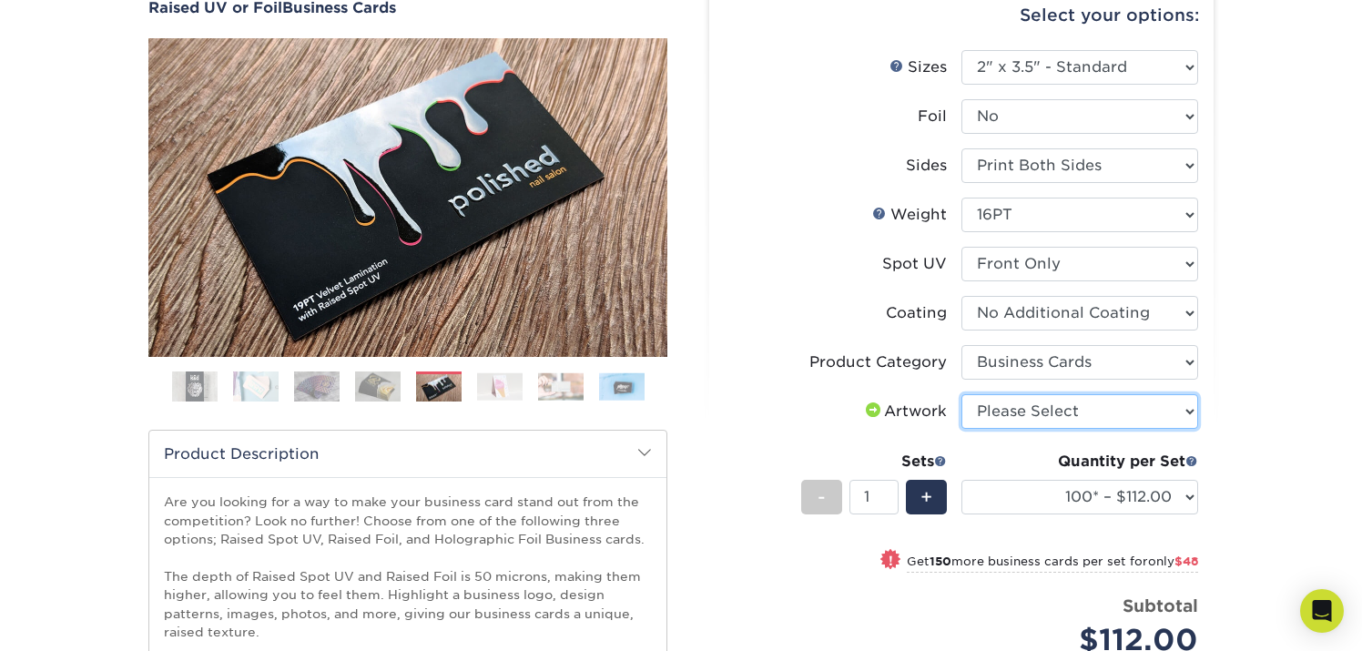
click at [1082, 420] on select "Please Select I will upload files I need a design - $100" at bounding box center [1080, 411] width 237 height 35
select select "upload"
click at [962, 394] on select "Please Select I will upload files I need a design - $100" at bounding box center [1080, 411] width 237 height 35
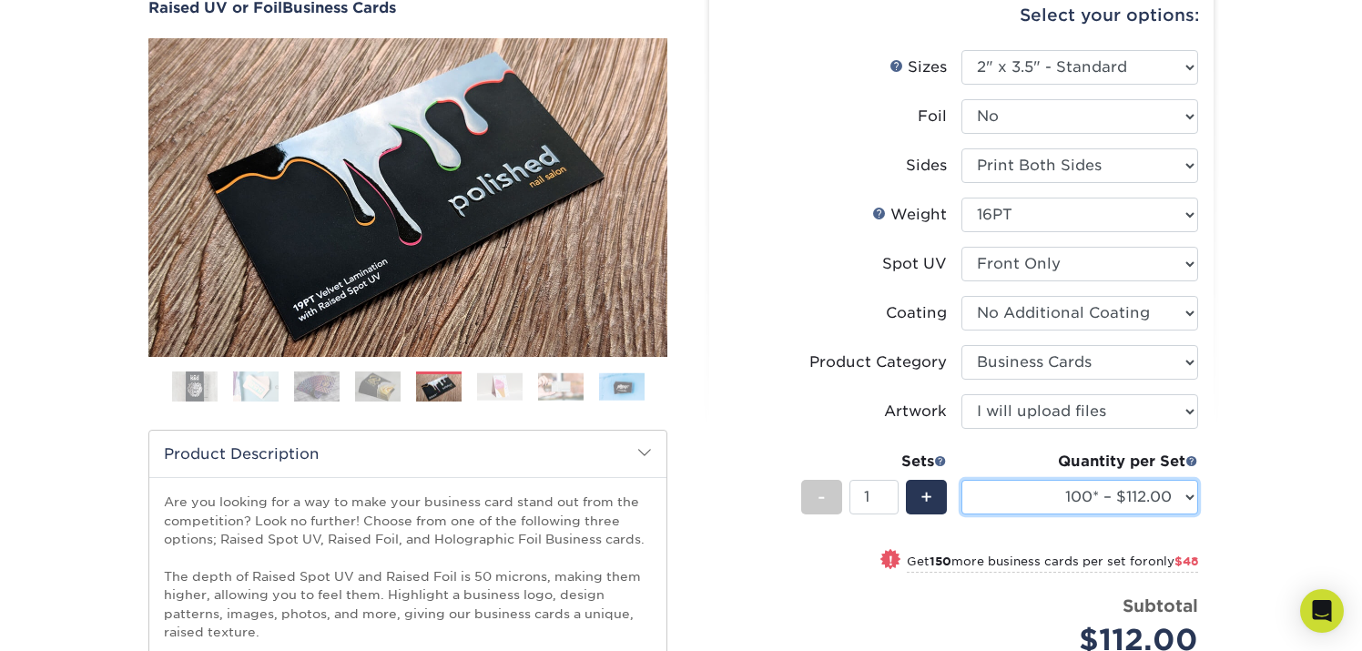
click at [1029, 495] on select "100* – $112.00 250* – $160.00 500* – $216.00" at bounding box center [1080, 497] width 237 height 35
select select "500* – $216.00"
click at [962, 480] on select "100* – $112.00 250* – $160.00 500* – $216.00" at bounding box center [1080, 497] width 237 height 35
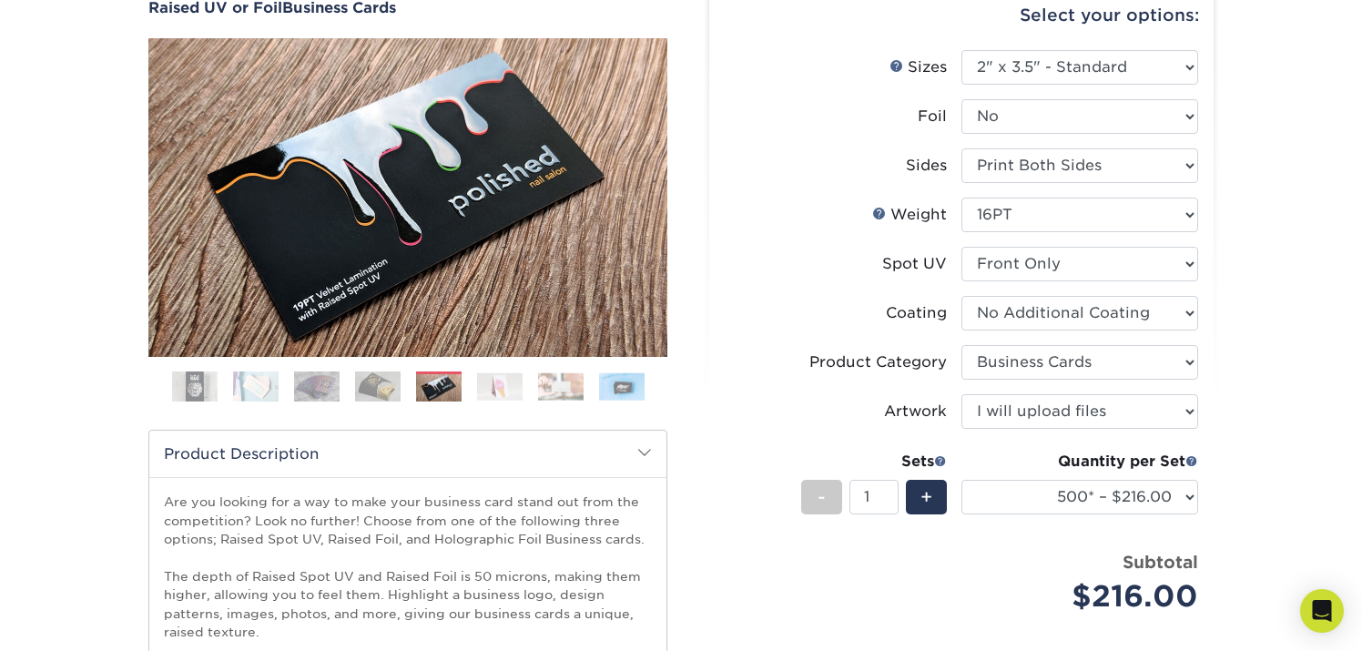
click at [1279, 378] on div "We are currently experiencing a technical issue with Raised Spot UV on both sid…" at bounding box center [681, 479] width 1362 height 1342
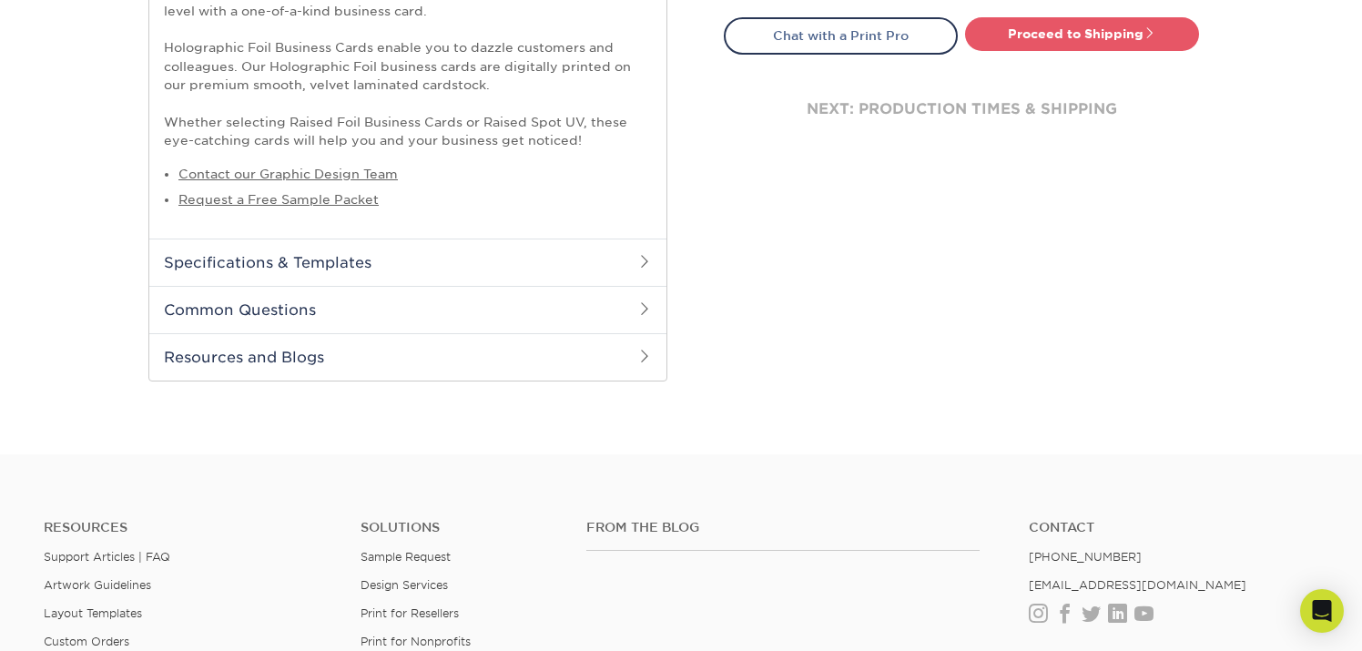
scroll to position [799, 0]
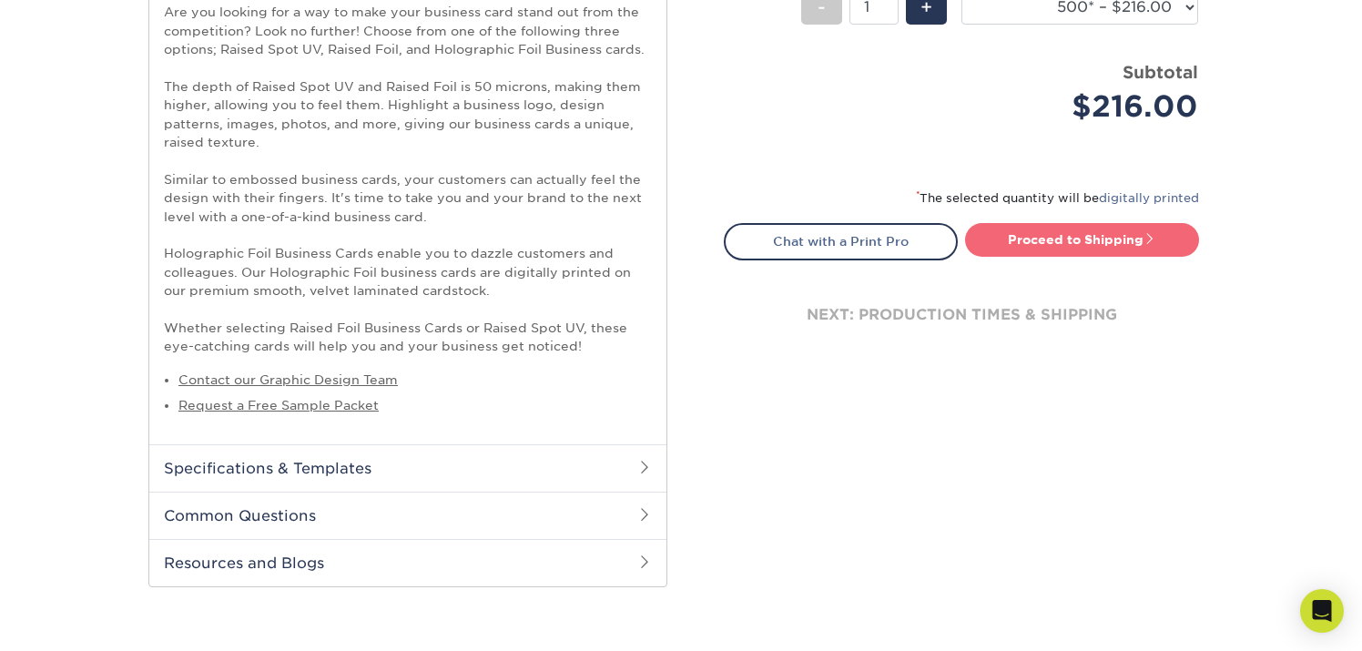
click at [1099, 239] on link "Proceed to Shipping" at bounding box center [1082, 239] width 234 height 33
type input "Set 1"
select select "028e9ad4-f42b-42cd-b8a3-fa699623ed4c"
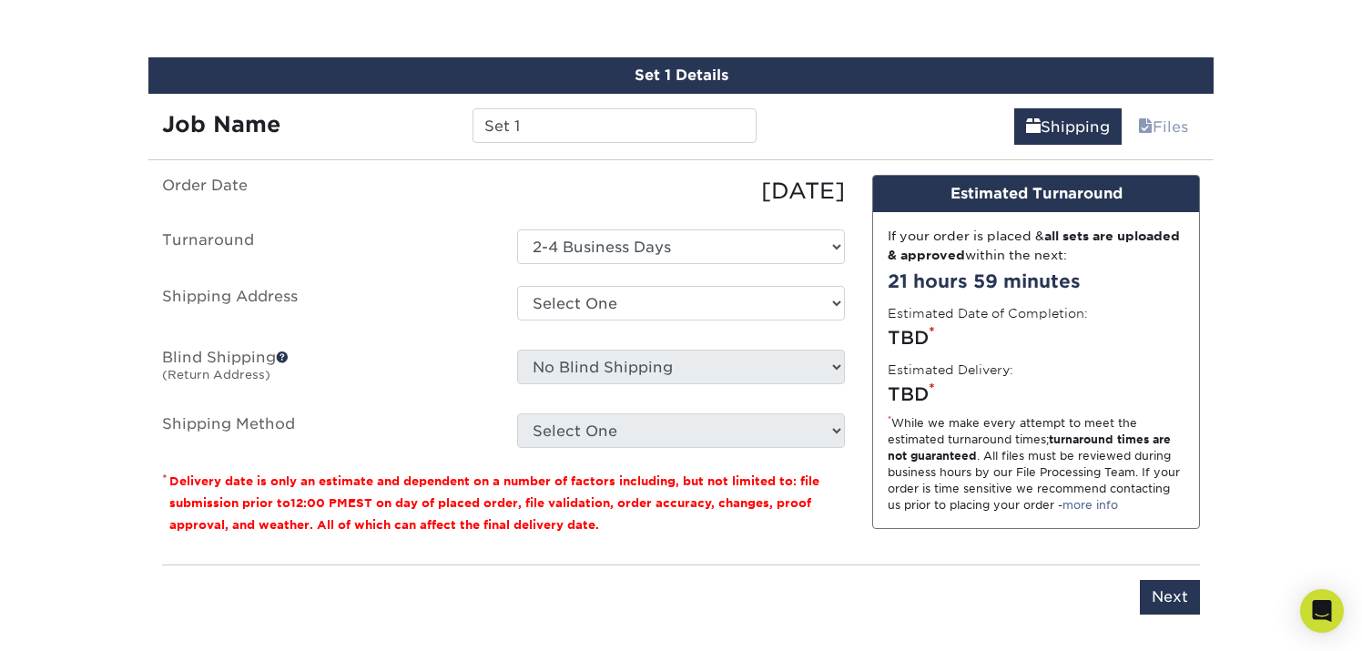
scroll to position [1395, 0]
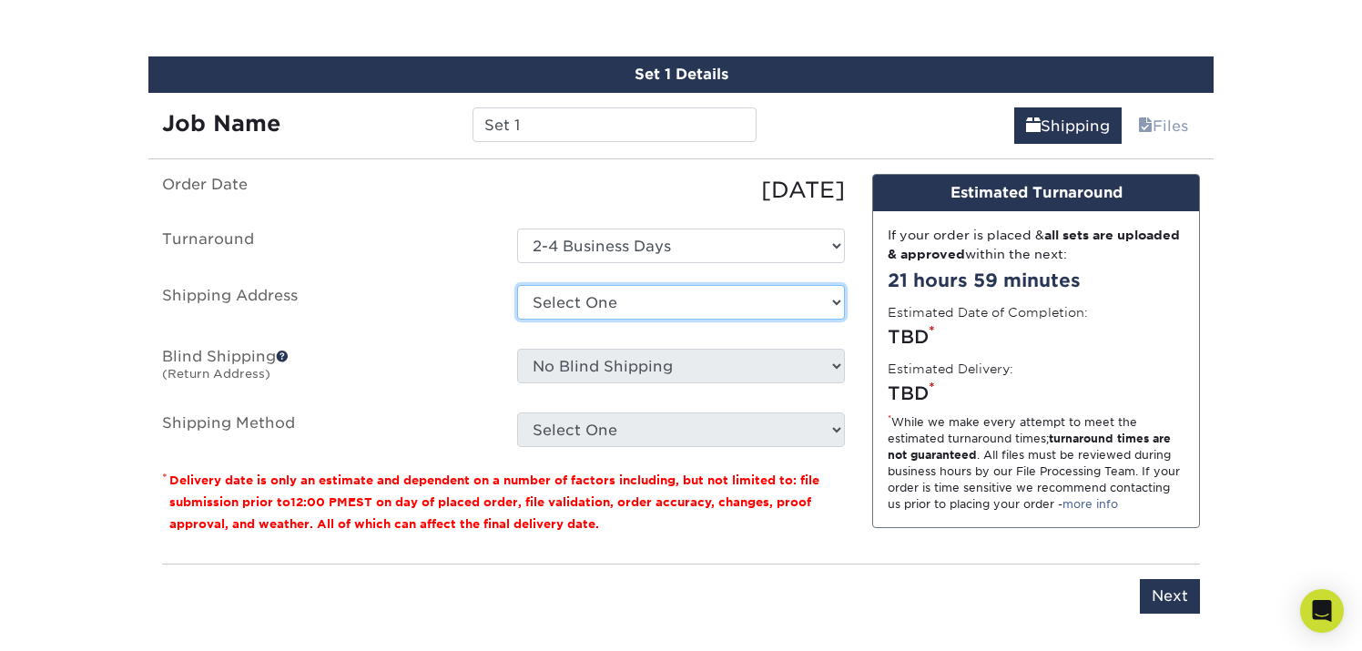
click at [704, 305] on select "Select One + Add New Address - Login" at bounding box center [681, 302] width 328 height 35
select select "newaddress"
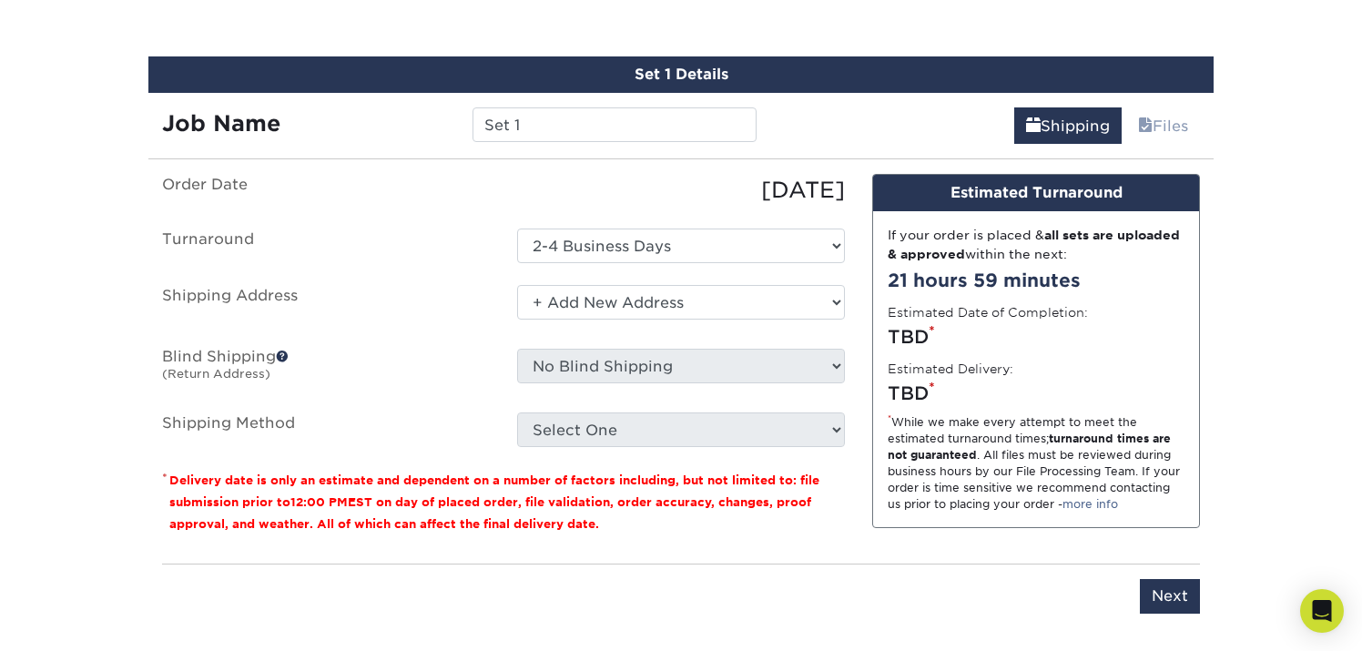
click at [517, 285] on select "Select One + Add New Address - Login" at bounding box center [681, 302] width 328 height 35
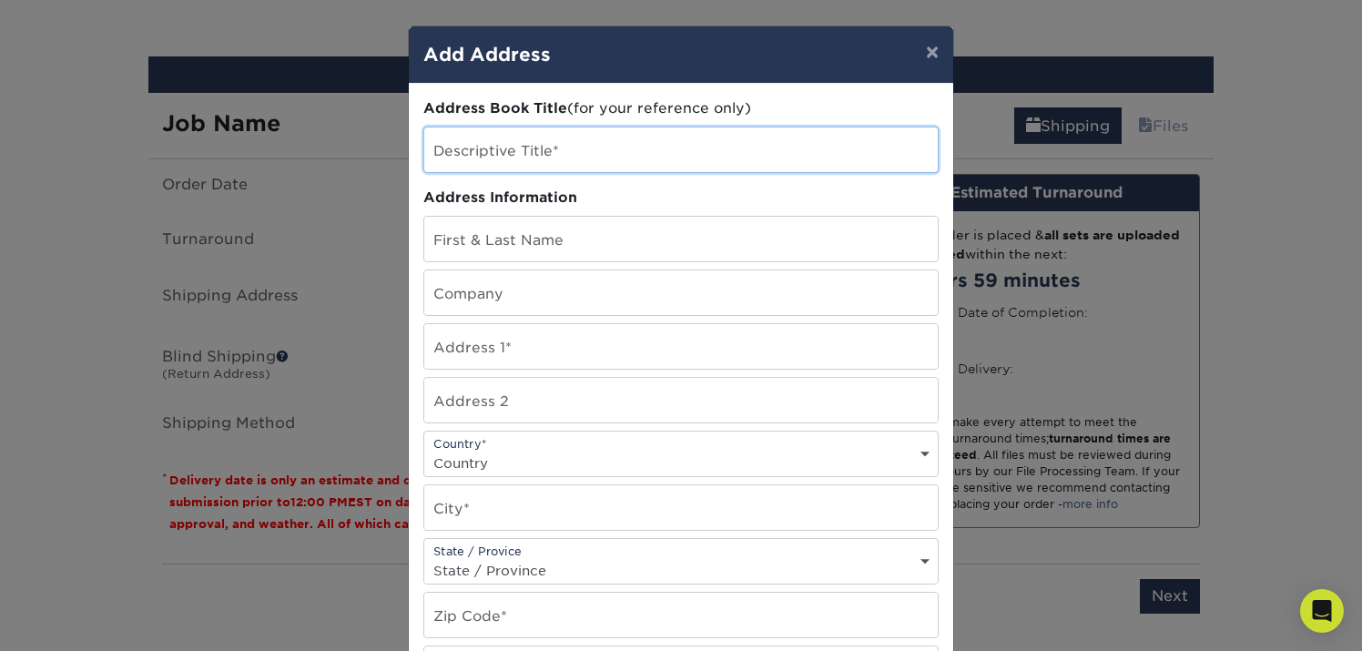
click at [603, 150] on input "text" at bounding box center [681, 149] width 514 height 45
type input "Attaboy Business Cards"
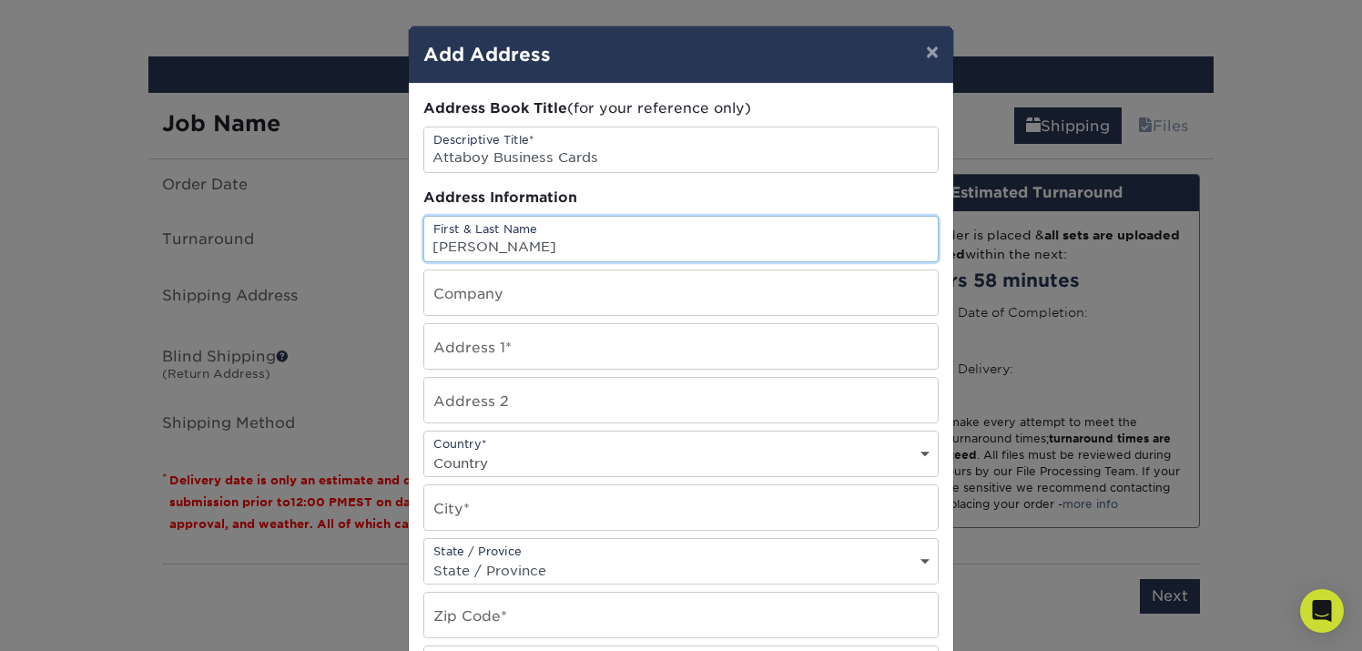
type input "[PERSON_NAME]"
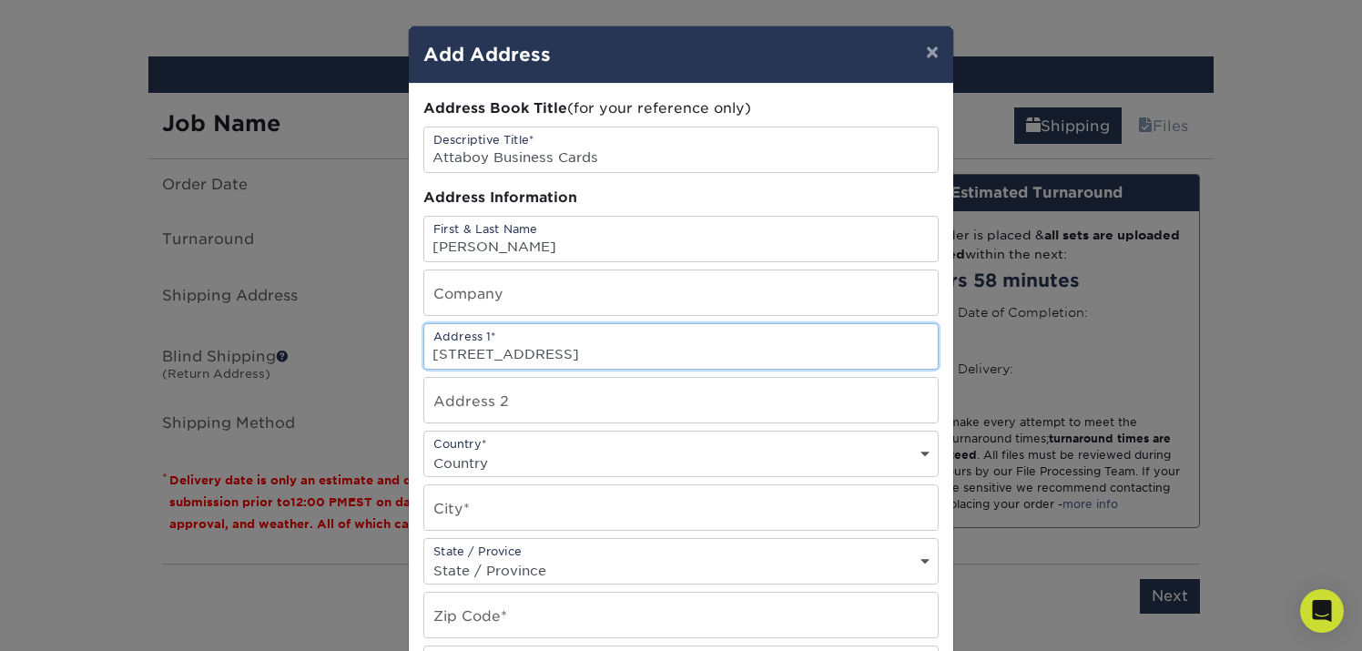
type input "[STREET_ADDRESS]"
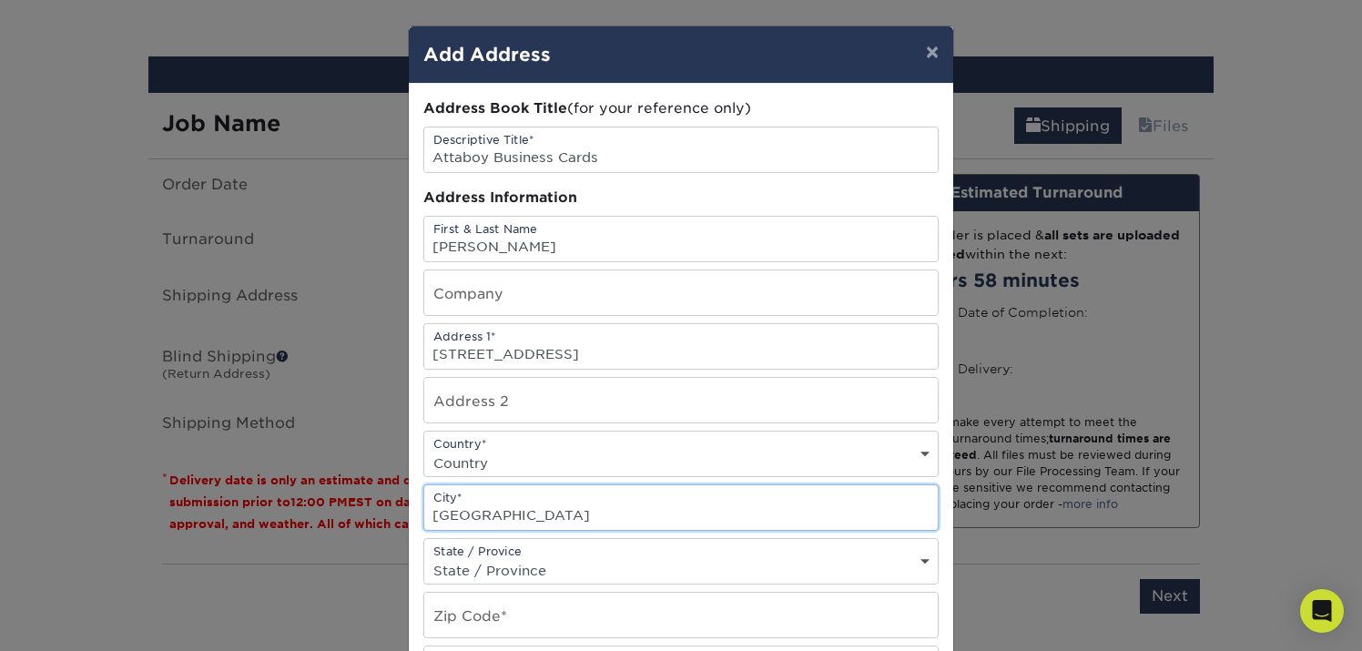
type input "[GEOGRAPHIC_DATA]"
select select "TN"
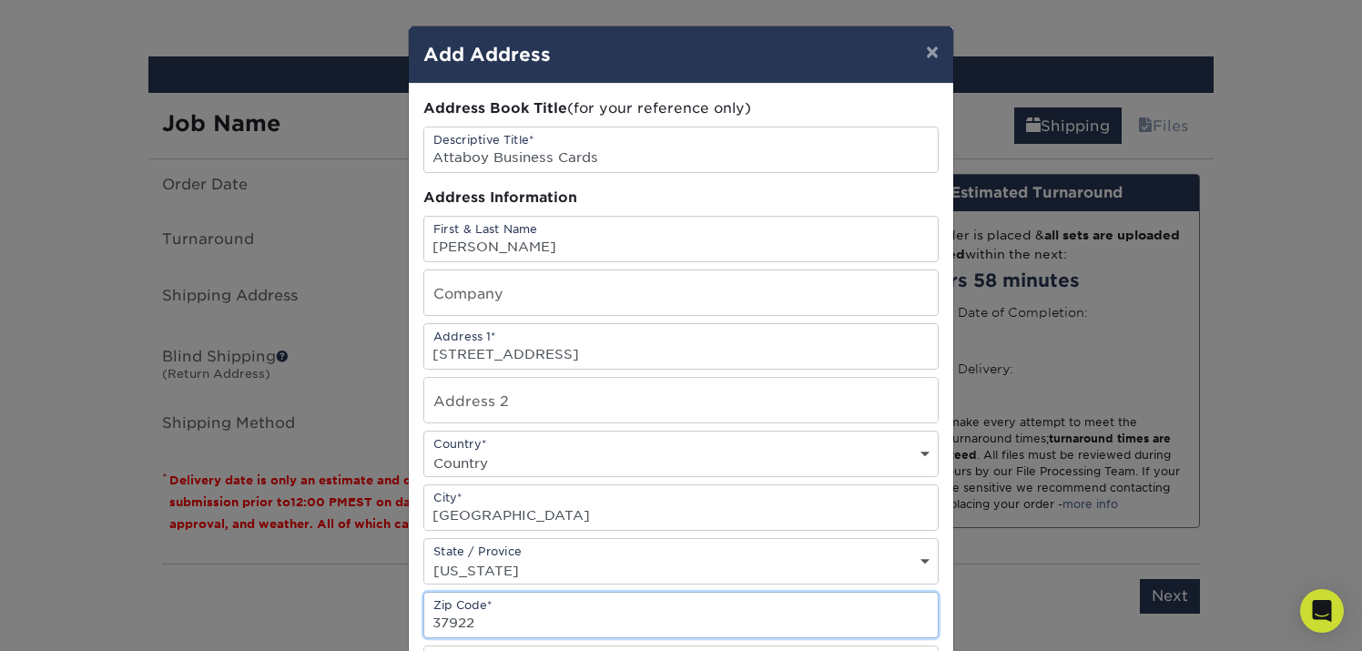
scroll to position [0, 0]
type input "37922"
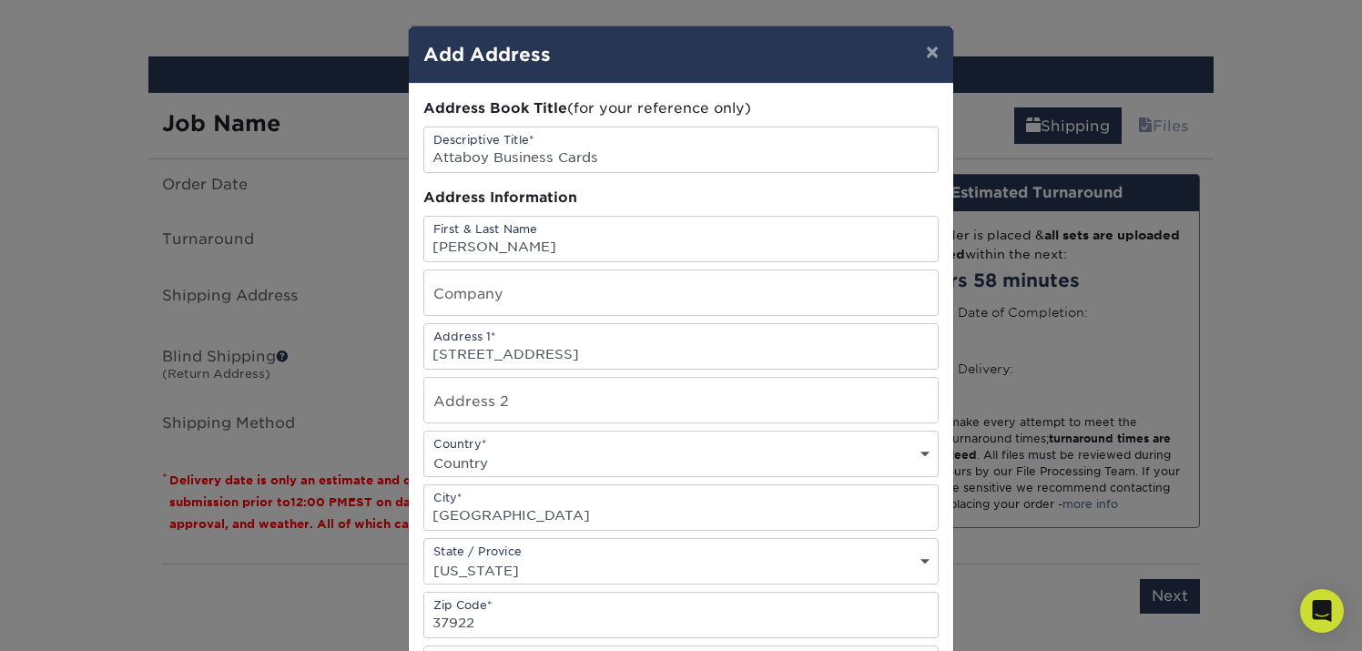
click at [782, 101] on div "Address Book Title (for your reference only)" at bounding box center [680, 108] width 515 height 21
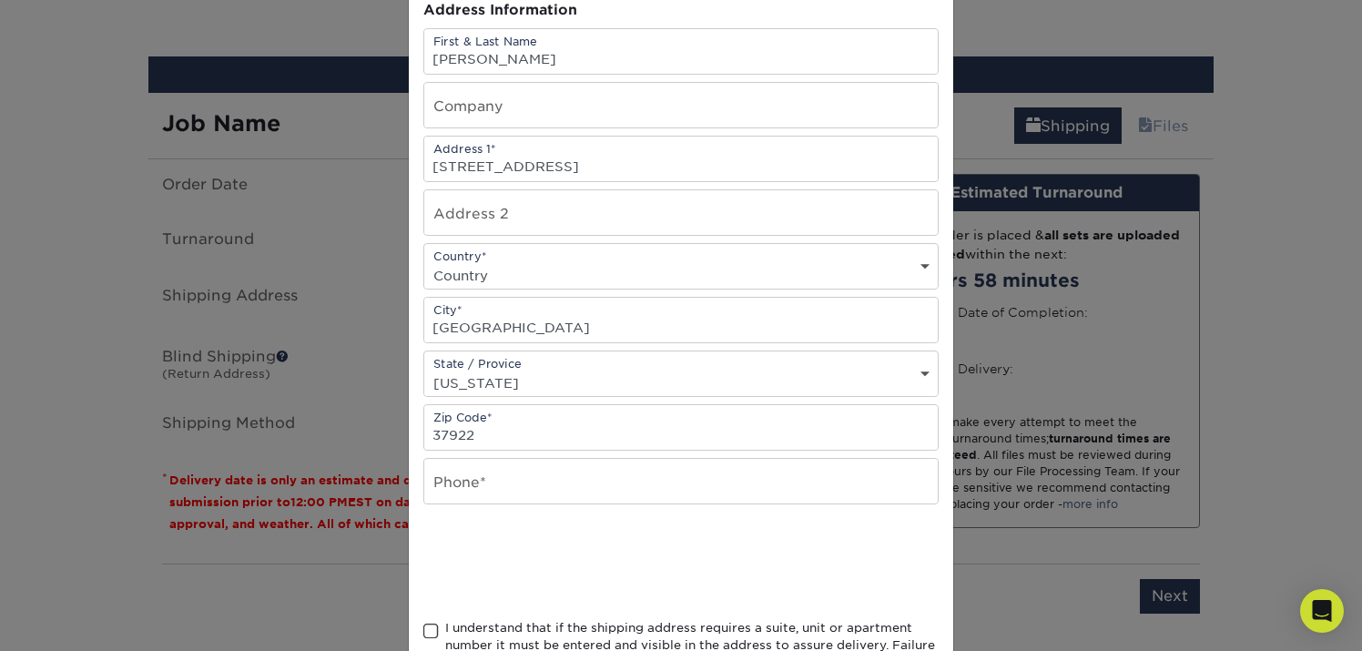
scroll to position [230, 0]
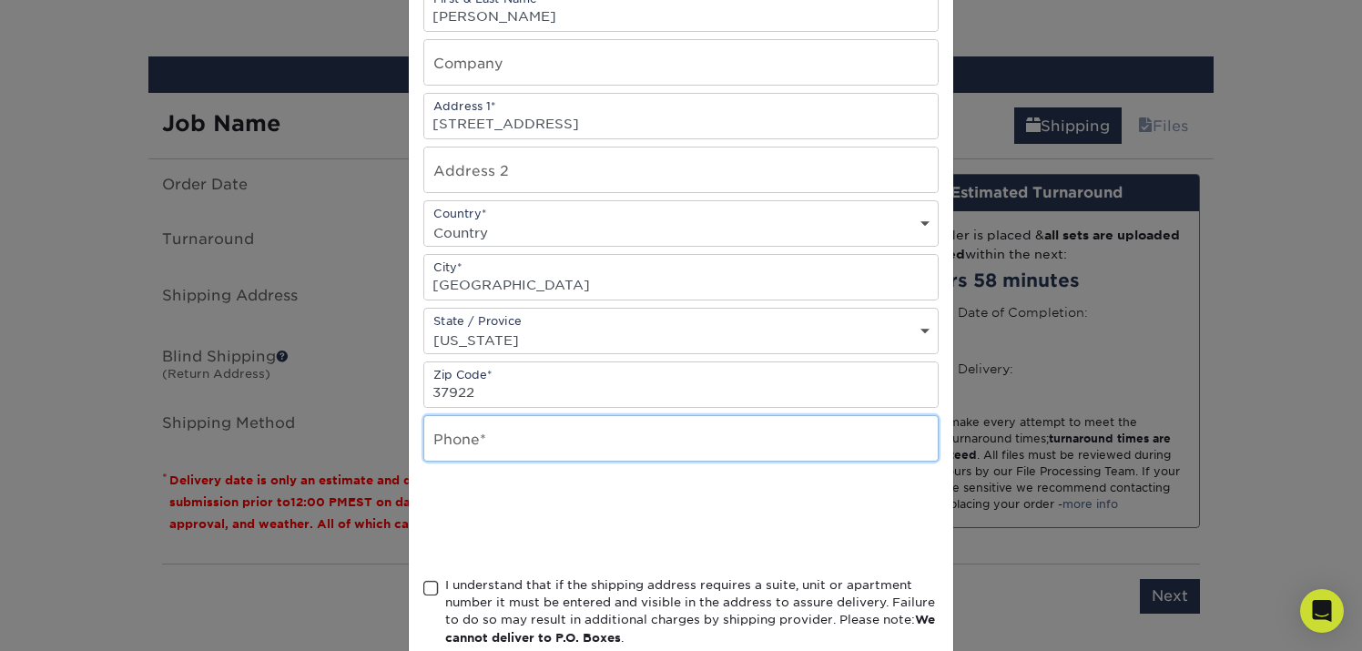
click at [616, 446] on input "text" at bounding box center [681, 438] width 514 height 45
type input "8179940664"
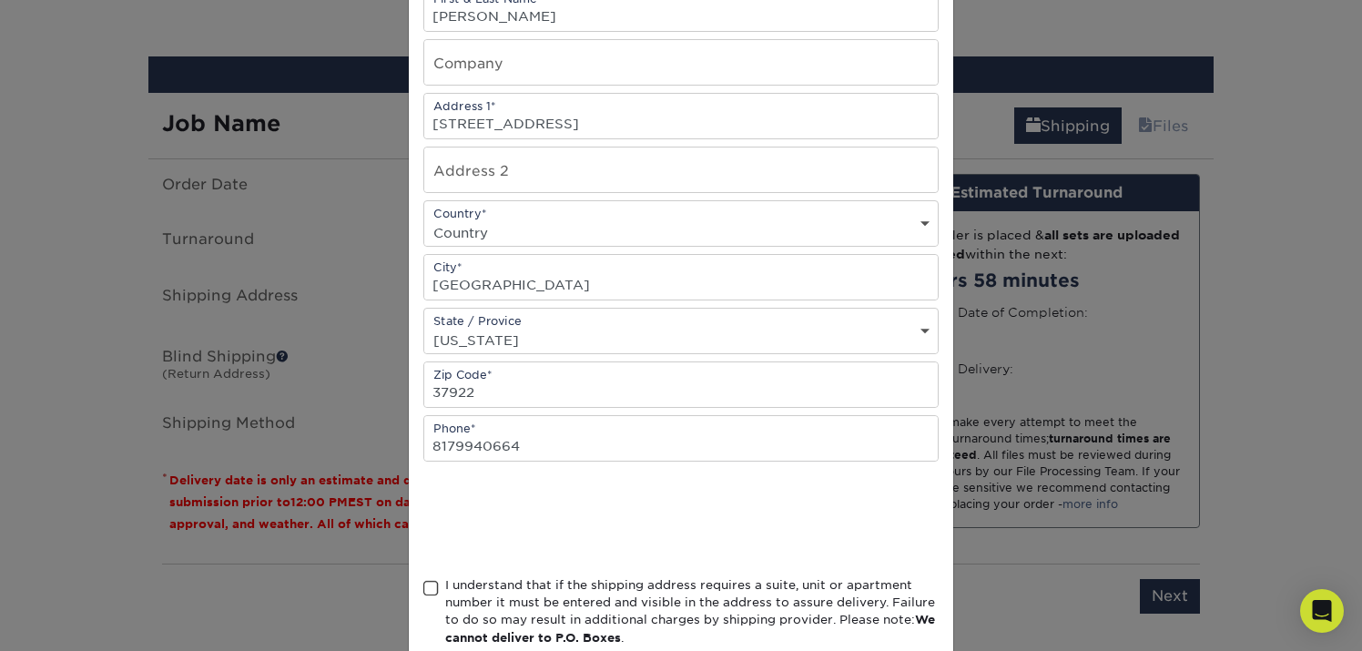
click at [851, 531] on div at bounding box center [680, 518] width 515 height 71
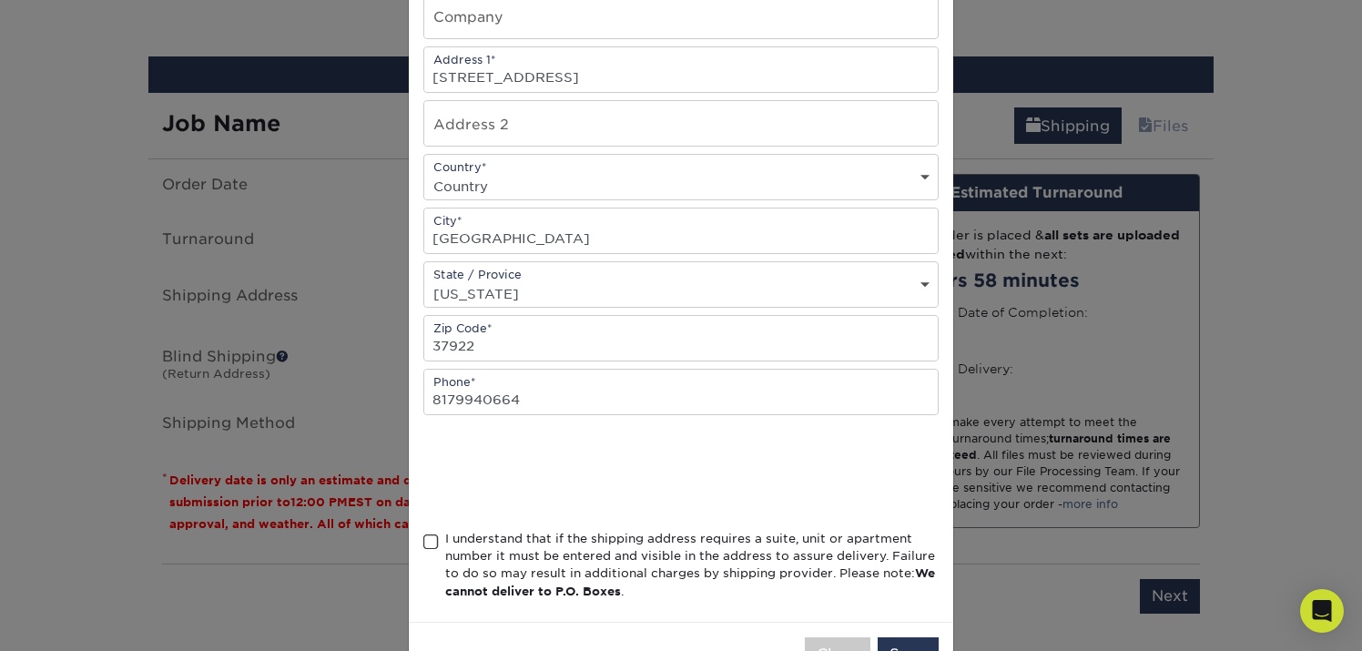
scroll to position [339, 0]
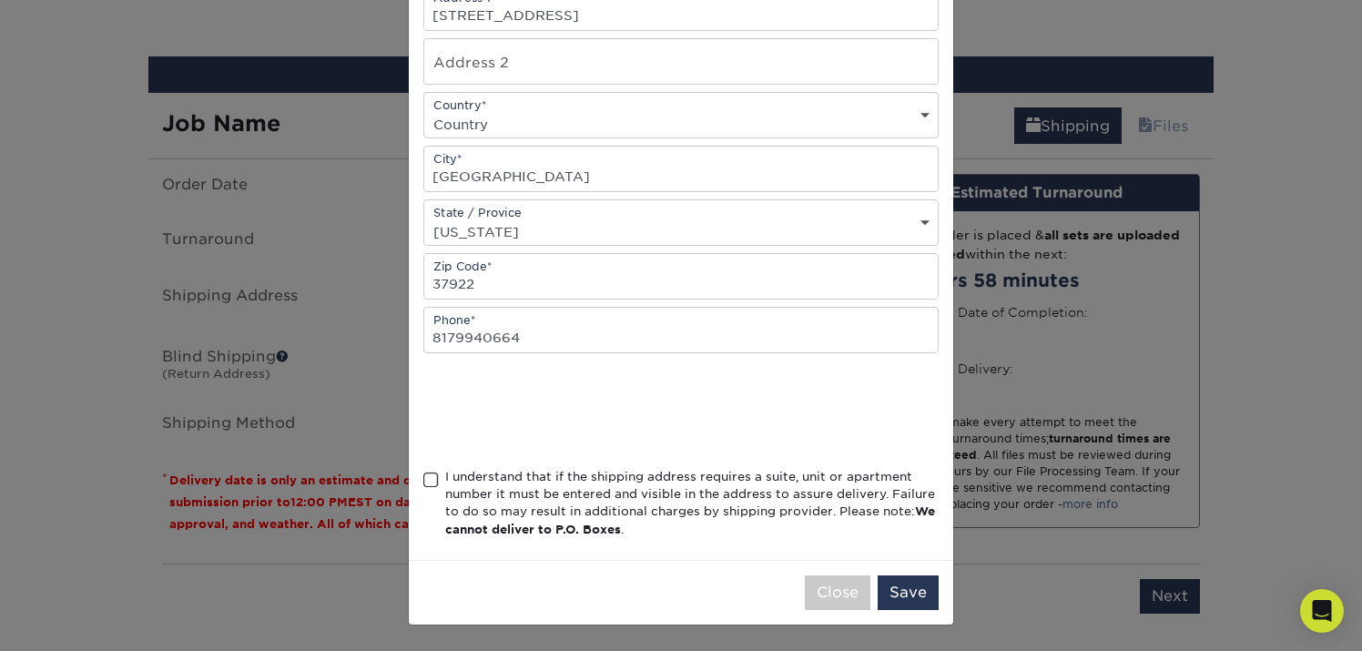
click at [523, 485] on div "I understand that if the shipping address requires a suite, unit or apartment n…" at bounding box center [692, 503] width 494 height 71
click at [0, 0] on input "I understand that if the shipping address requires a suite, unit or apartment n…" at bounding box center [0, 0] width 0 height 0
click at [907, 591] on button "Save" at bounding box center [908, 592] width 61 height 35
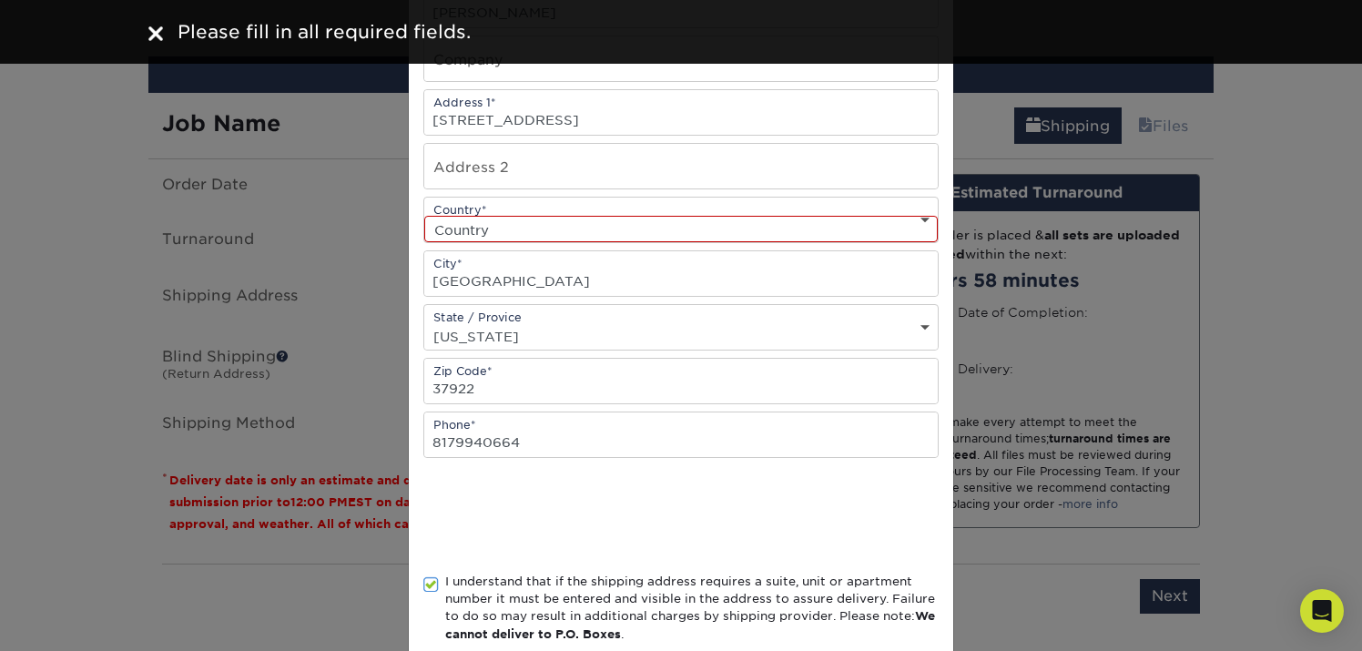
scroll to position [223, 0]
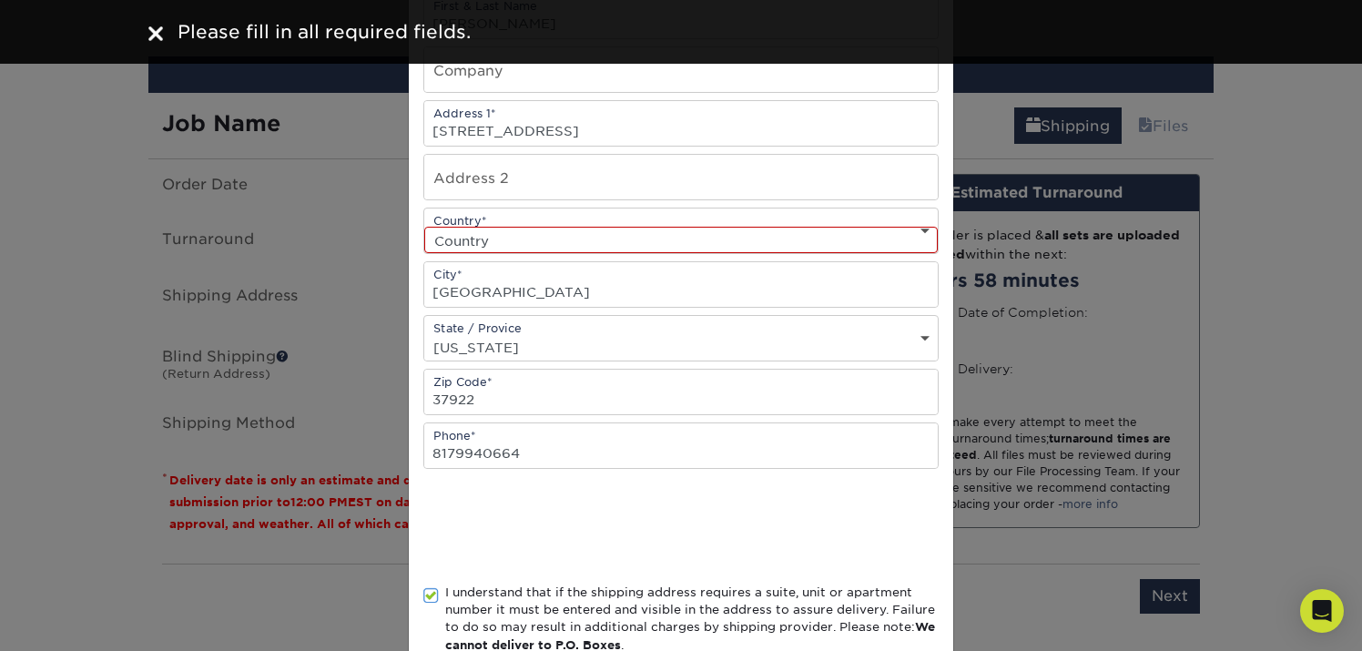
click at [650, 233] on select "Country [GEOGRAPHIC_DATA] [GEOGRAPHIC_DATA] ----------------------------- [GEOG…" at bounding box center [681, 240] width 514 height 26
select select "US"
click at [424, 227] on select "Country [GEOGRAPHIC_DATA] [GEOGRAPHIC_DATA] ----------------------------- [GEOG…" at bounding box center [681, 240] width 514 height 26
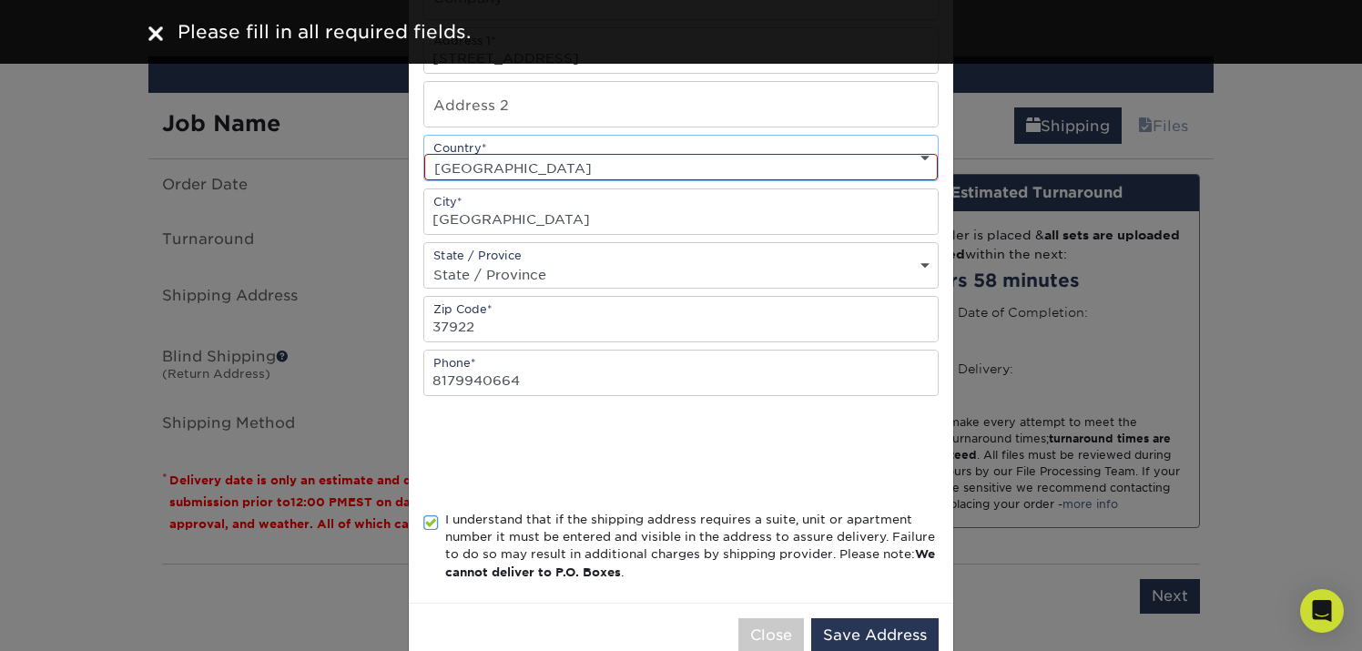
scroll to position [307, 0]
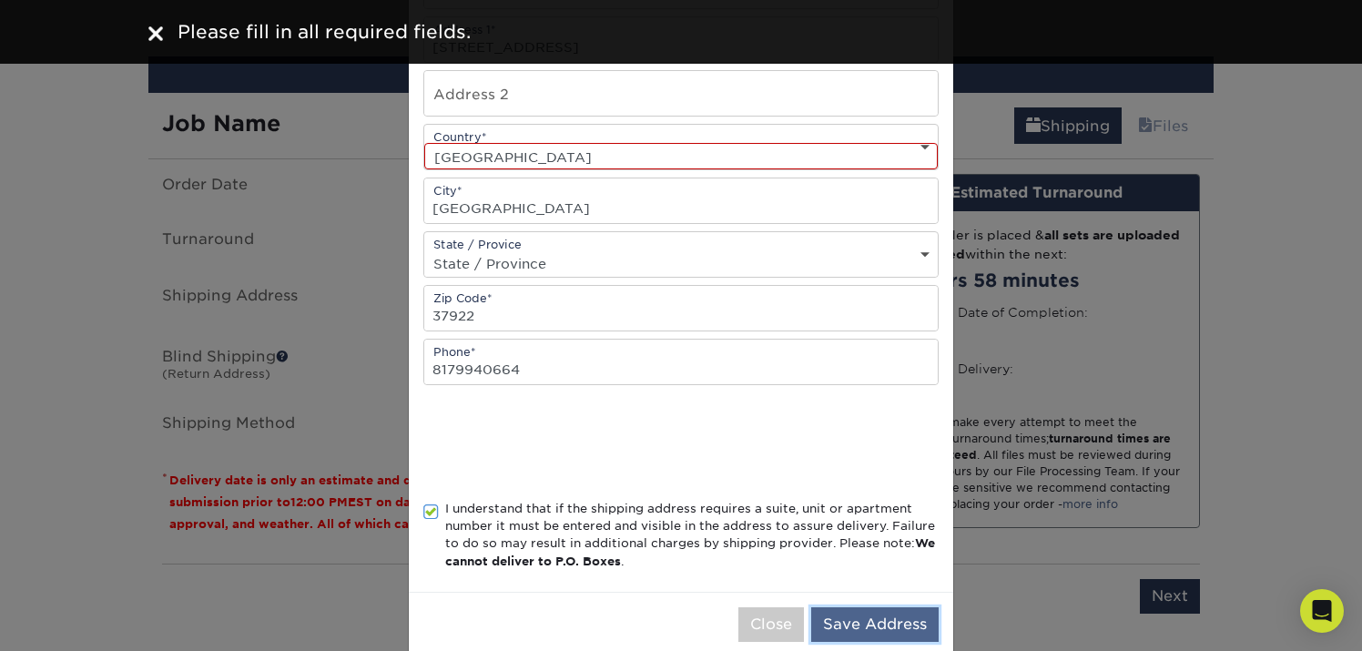
click at [866, 618] on button "Save Address" at bounding box center [874, 624] width 127 height 35
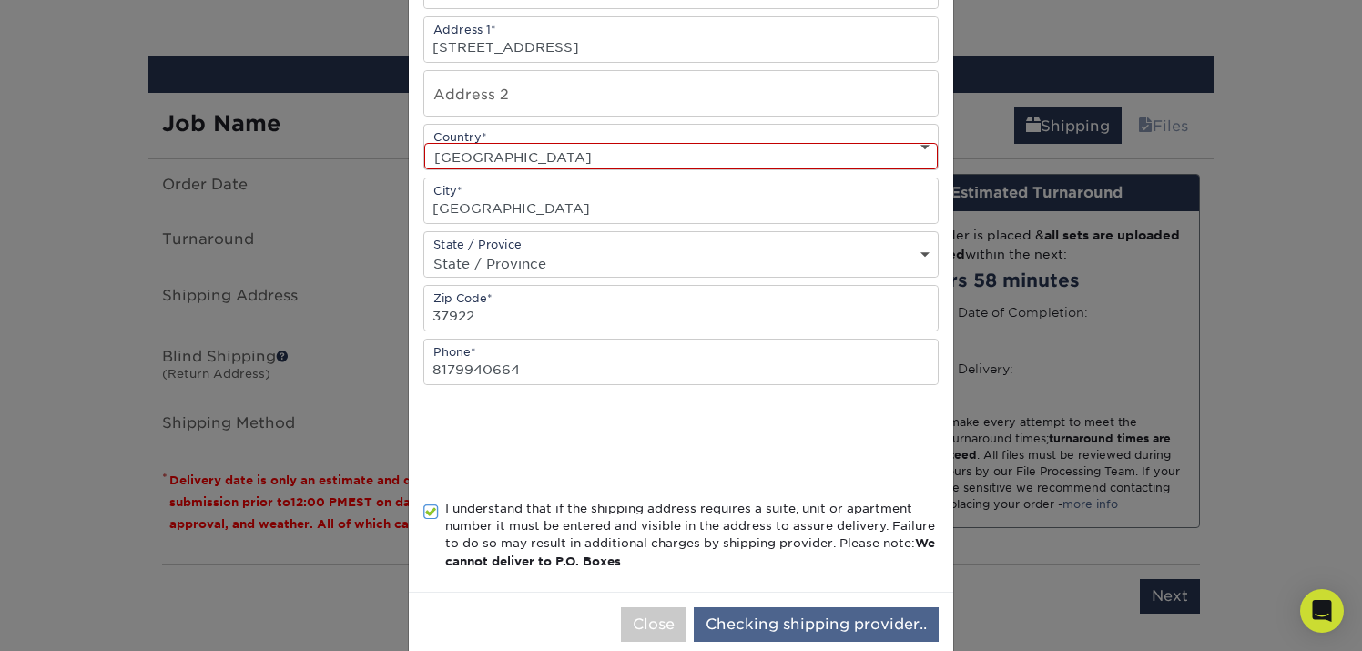
scroll to position [0, 0]
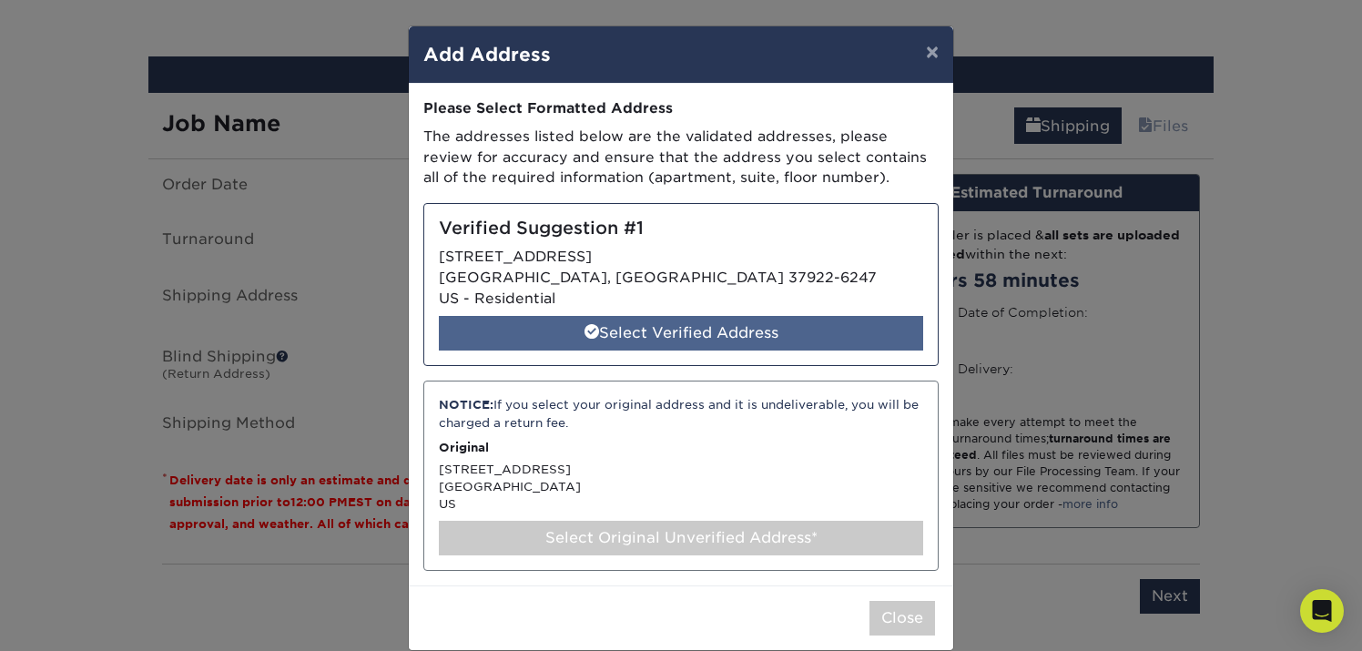
click at [781, 323] on div "Select Verified Address" at bounding box center [681, 333] width 484 height 35
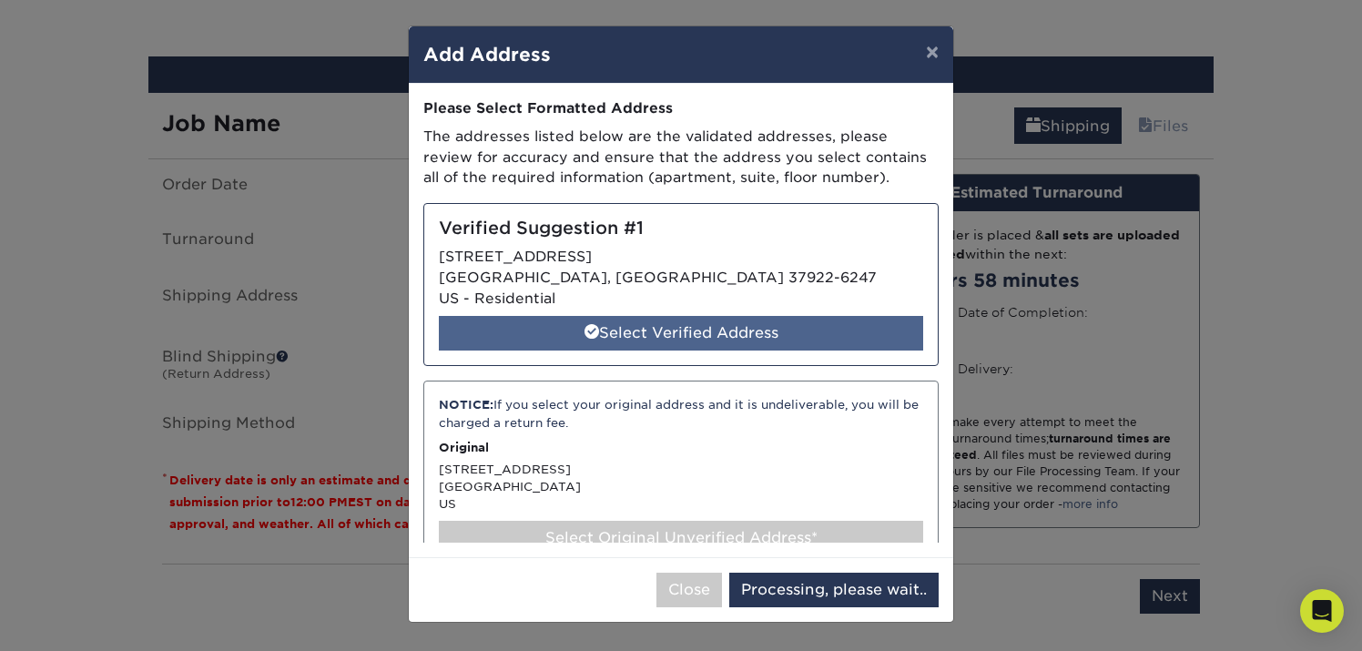
select select "286991"
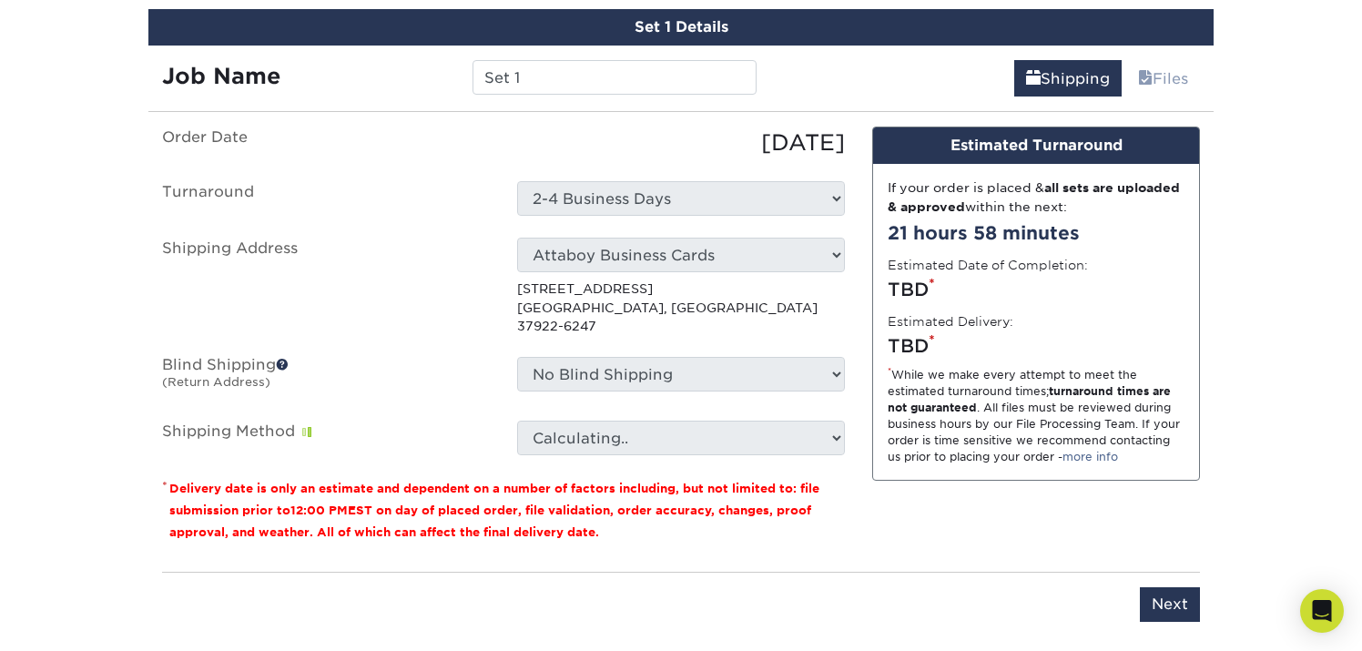
scroll to position [1450, 0]
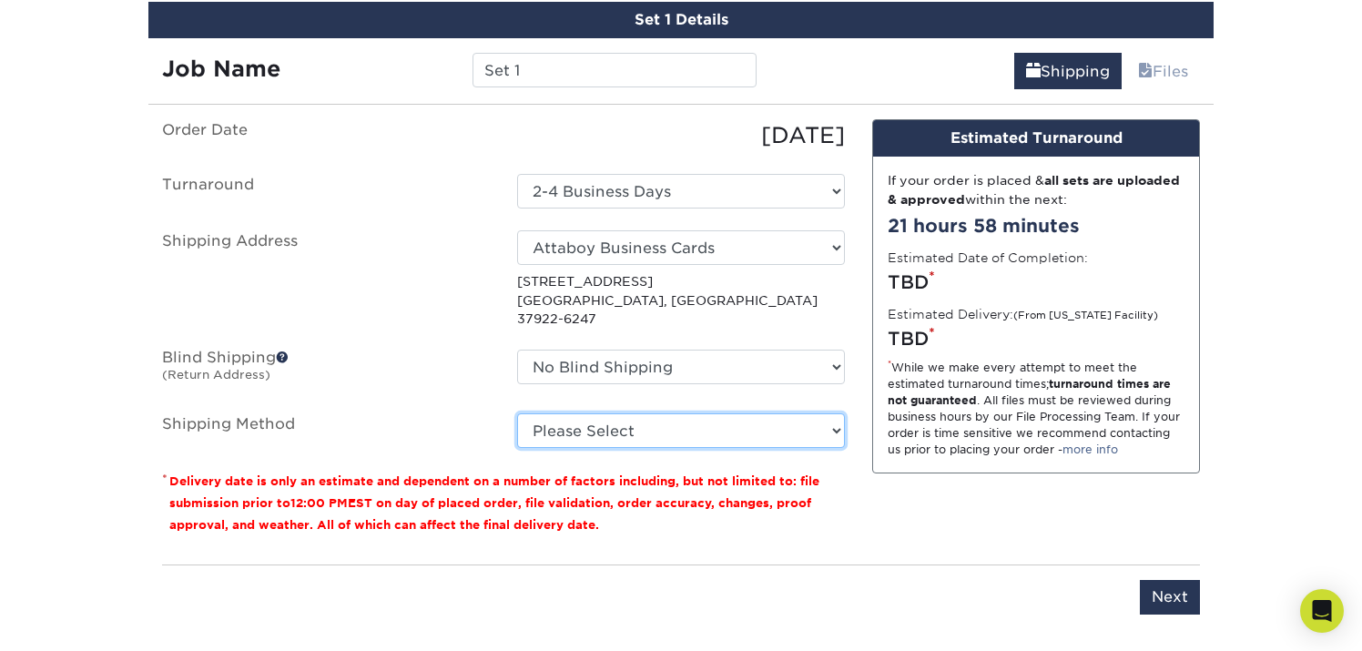
click at [643, 413] on select "Please Select Ground Shipping (+$8.96) 3 Day Shipping Service (+$20.04) 2 Day A…" at bounding box center [681, 430] width 328 height 35
click at [517, 413] on select "Please Select Ground Shipping (+$8.96) 3 Day Shipping Service (+$20.04) 2 Day A…" at bounding box center [681, 430] width 328 height 35
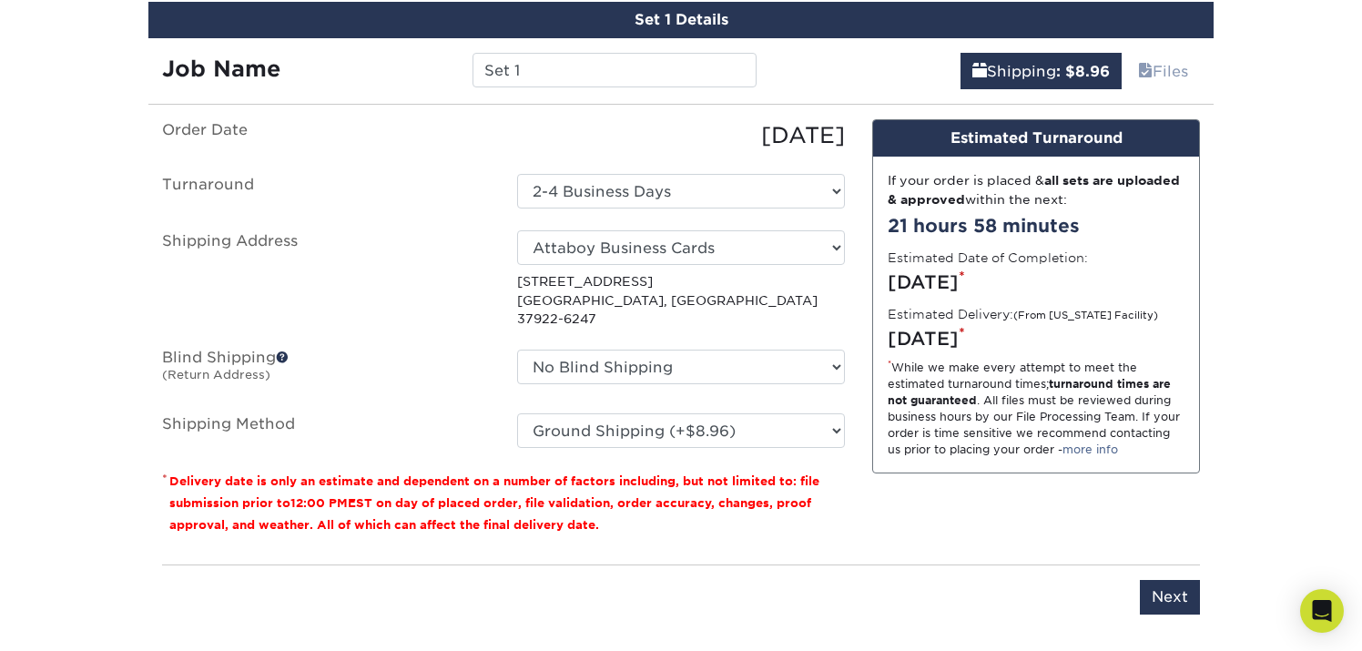
drag, startPoint x: 904, startPoint y: 179, endPoint x: 1094, endPoint y: 234, distance: 198.0
click at [1094, 234] on div "If your order is placed & all sets are uploaded & approved within the next: 21 …" at bounding box center [1036, 315] width 326 height 316
click at [1094, 234] on div "21 hours 58 minutes" at bounding box center [1036, 225] width 297 height 27
drag, startPoint x: 901, startPoint y: 339, endPoint x: 1126, endPoint y: 341, distance: 224.9
click at [1126, 341] on div "[DATE] *" at bounding box center [1036, 338] width 297 height 27
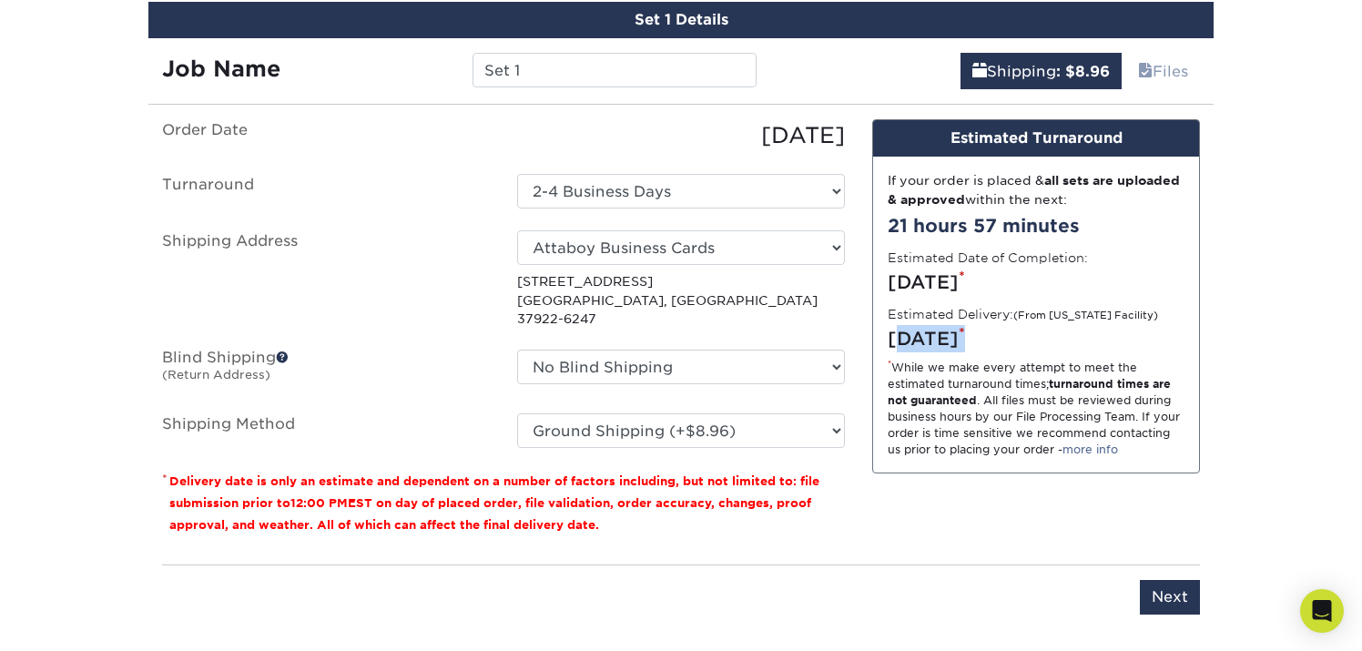
click at [1126, 341] on div "[DATE] *" at bounding box center [1036, 338] width 297 height 27
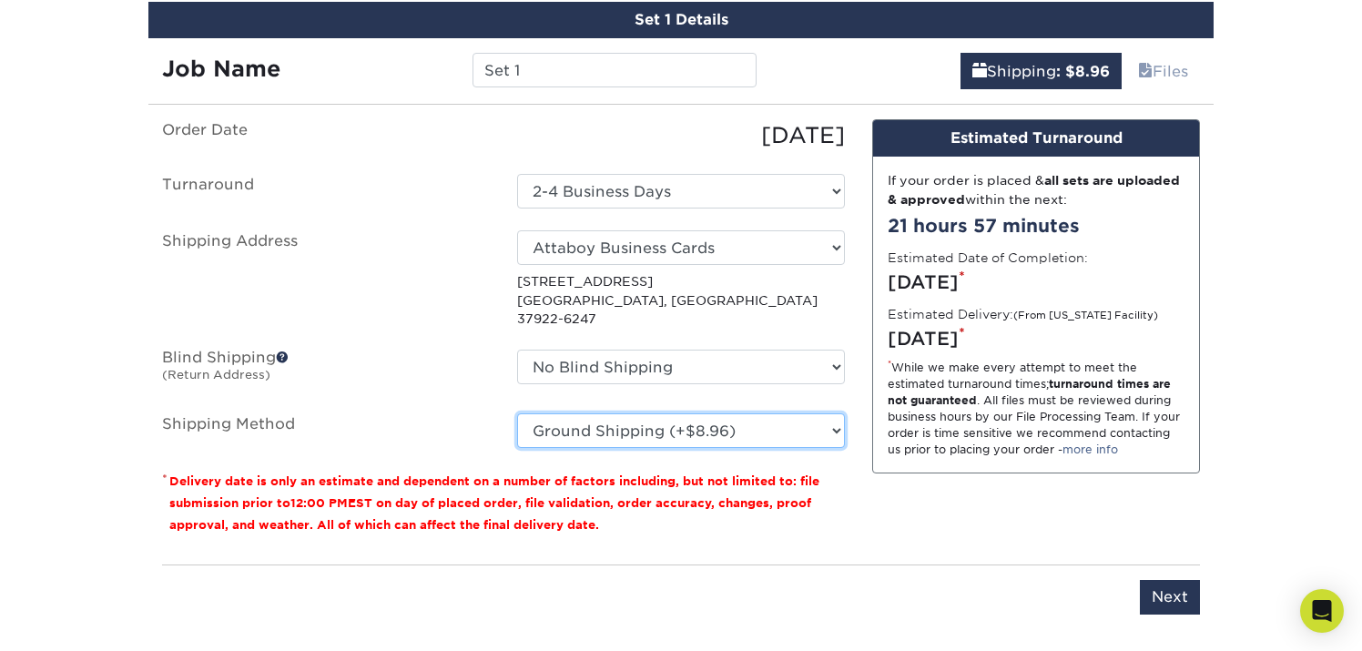
click at [759, 414] on select "Please Select Ground Shipping (+$8.96) 3 Day Shipping Service (+$20.04) 2 Day A…" at bounding box center [681, 430] width 328 height 35
click at [517, 413] on select "Please Select Ground Shipping (+$8.96) 3 Day Shipping Service (+$20.04) 2 Day A…" at bounding box center [681, 430] width 328 height 35
click at [738, 413] on select "Please Select Ground Shipping (+$8.96) 3 Day Shipping Service (+$20.04) 2 Day A…" at bounding box center [681, 430] width 328 height 35
click at [517, 413] on select "Please Select Ground Shipping (+$8.96) 3 Day Shipping Service (+$20.04) 2 Day A…" at bounding box center [681, 430] width 328 height 35
click at [730, 413] on select "Please Select Ground Shipping (+$8.96) 3 Day Shipping Service (+$20.04) 2 Day A…" at bounding box center [681, 430] width 328 height 35
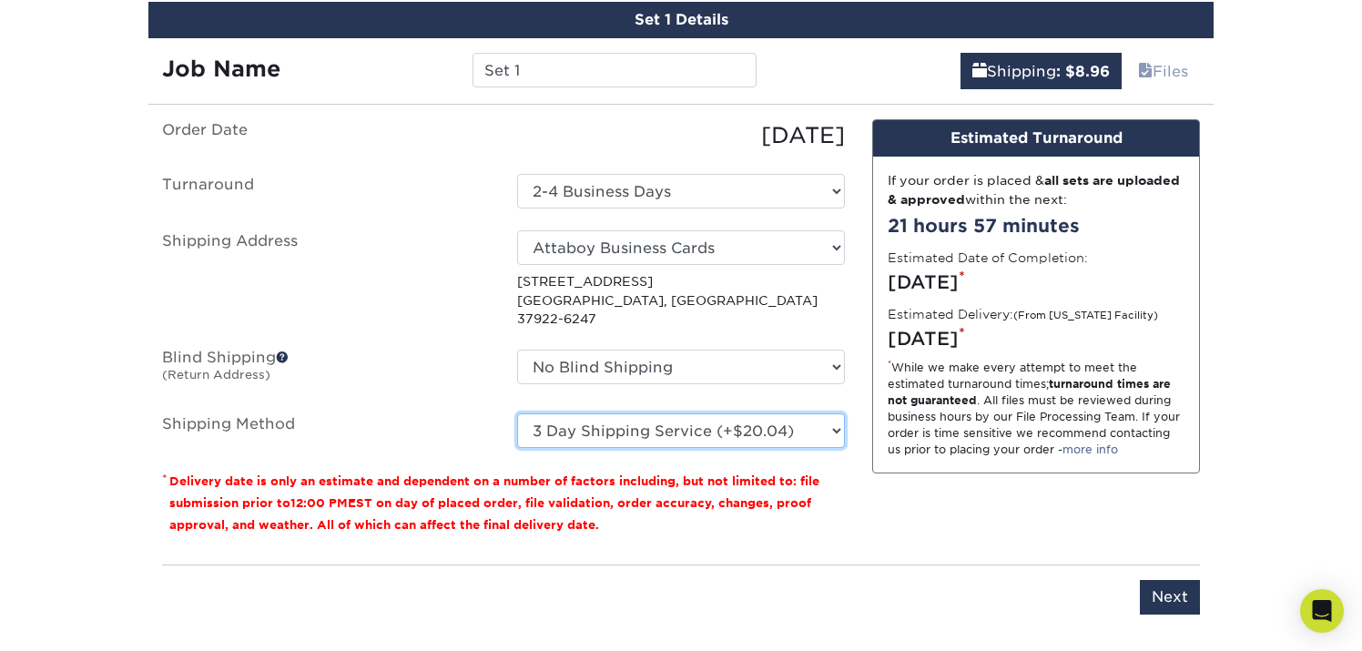
click at [517, 413] on select "Please Select Ground Shipping (+$8.96) 3 Day Shipping Service (+$20.04) 2 Day A…" at bounding box center [681, 430] width 328 height 35
click at [747, 413] on select "Please Select Ground Shipping (+$8.96) 3 Day Shipping Service (+$20.04) 2 Day A…" at bounding box center [681, 430] width 328 height 35
click at [517, 413] on select "Please Select Ground Shipping (+$8.96) 3 Day Shipping Service (+$20.04) 2 Day A…" at bounding box center [681, 430] width 328 height 35
click at [750, 413] on select "Please Select Ground Shipping (+$8.96) 3 Day Shipping Service (+$20.04) 2 Day A…" at bounding box center [681, 430] width 328 height 35
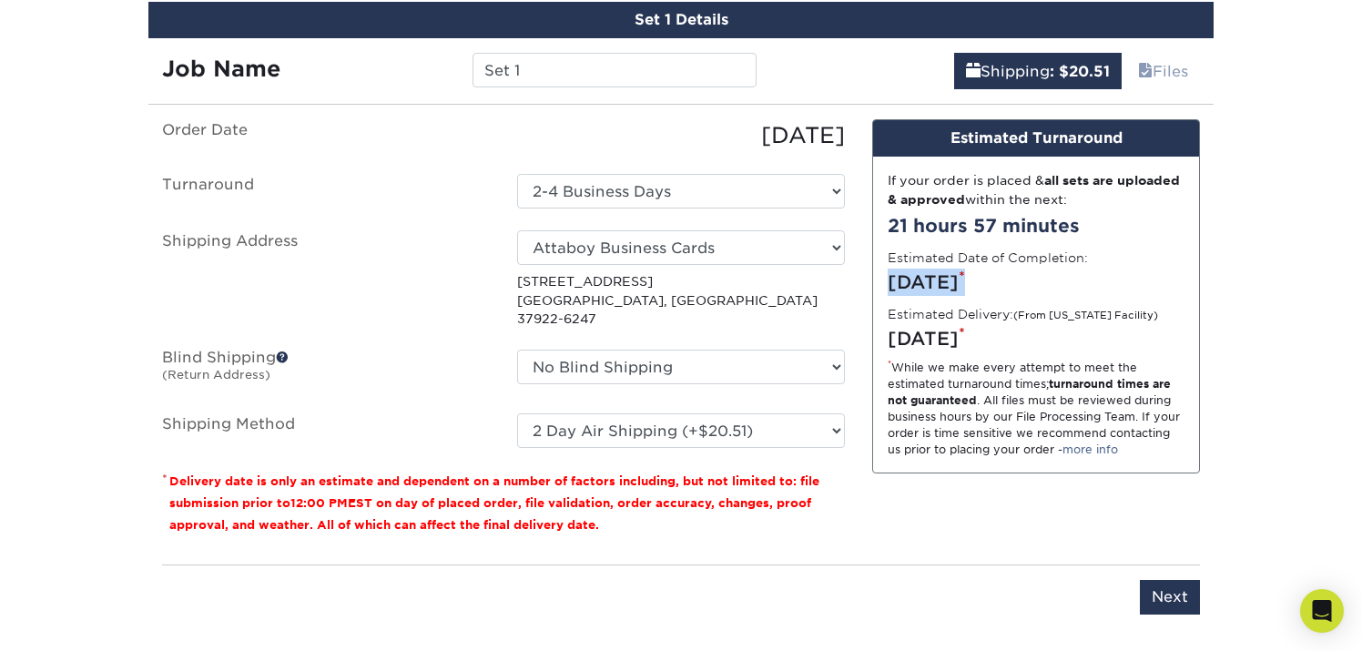
drag, startPoint x: 880, startPoint y: 278, endPoint x: 1078, endPoint y: 289, distance: 197.9
click at [1078, 289] on div "If your order is placed & all sets are uploaded & approved within the next: 21 …" at bounding box center [1036, 315] width 326 height 316
click at [1078, 289] on div "[DATE] *" at bounding box center [1036, 282] width 297 height 27
drag, startPoint x: 893, startPoint y: 278, endPoint x: 1074, endPoint y: 277, distance: 180.3
click at [1074, 278] on div "[DATE] *" at bounding box center [1036, 282] width 297 height 27
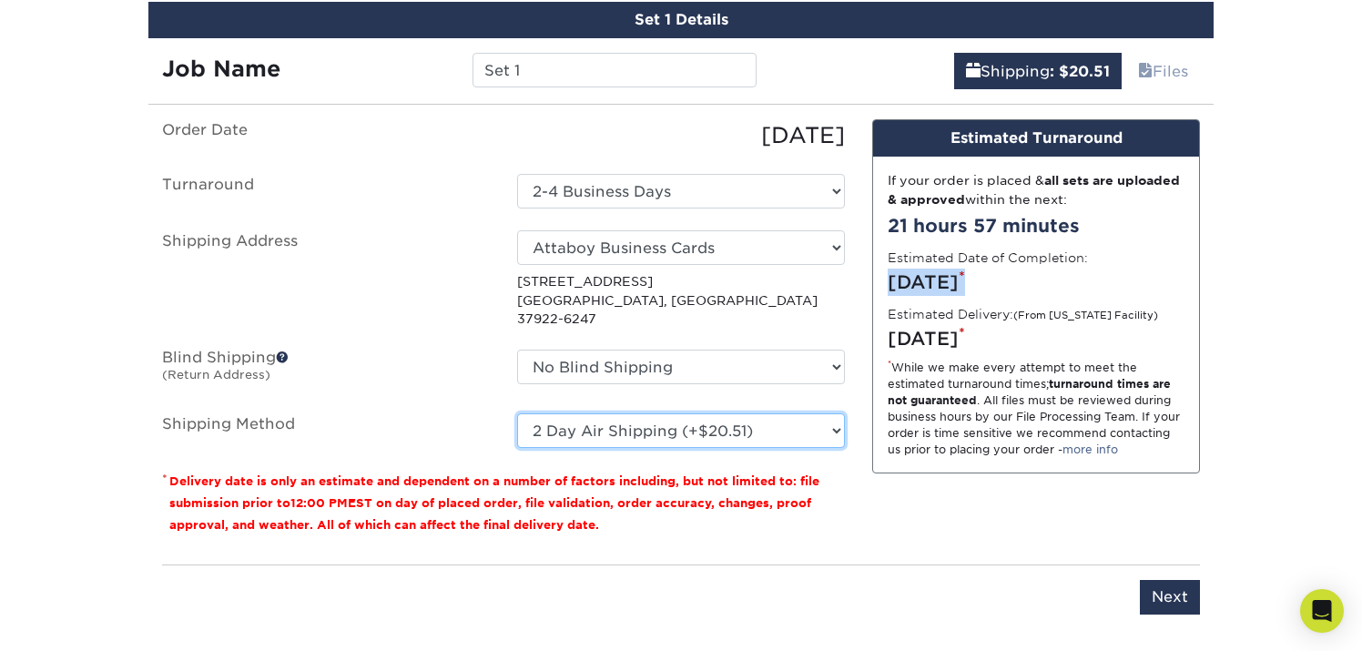
click at [626, 423] on select "Please Select Ground Shipping (+$8.96) 3 Day Shipping Service (+$20.04) 2 Day A…" at bounding box center [681, 430] width 328 height 35
click at [517, 413] on select "Please Select Ground Shipping (+$8.96) 3 Day Shipping Service (+$20.04) 2 Day A…" at bounding box center [681, 430] width 328 height 35
click at [706, 419] on select "Please Select Ground Shipping (+$8.96) 3 Day Shipping Service (+$20.04) 2 Day A…" at bounding box center [681, 430] width 328 height 35
click at [517, 413] on select "Please Select Ground Shipping (+$8.96) 3 Day Shipping Service (+$20.04) 2 Day A…" at bounding box center [681, 430] width 328 height 35
click at [692, 413] on select "Please Select Ground Shipping (+$8.96) 3 Day Shipping Service (+$20.04) 2 Day A…" at bounding box center [681, 430] width 328 height 35
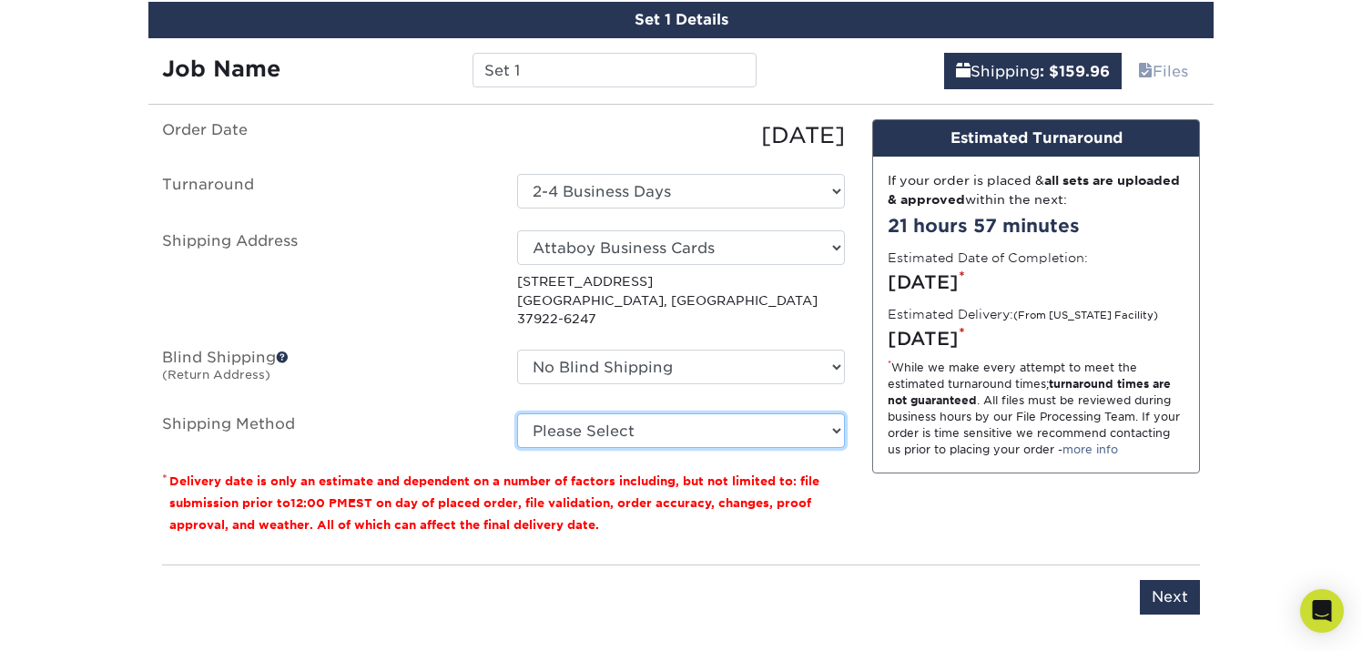
select select "03"
click at [517, 413] on select "Please Select Ground Shipping (+$8.96) 3 Day Shipping Service (+$20.04) 2 Day A…" at bounding box center [681, 430] width 328 height 35
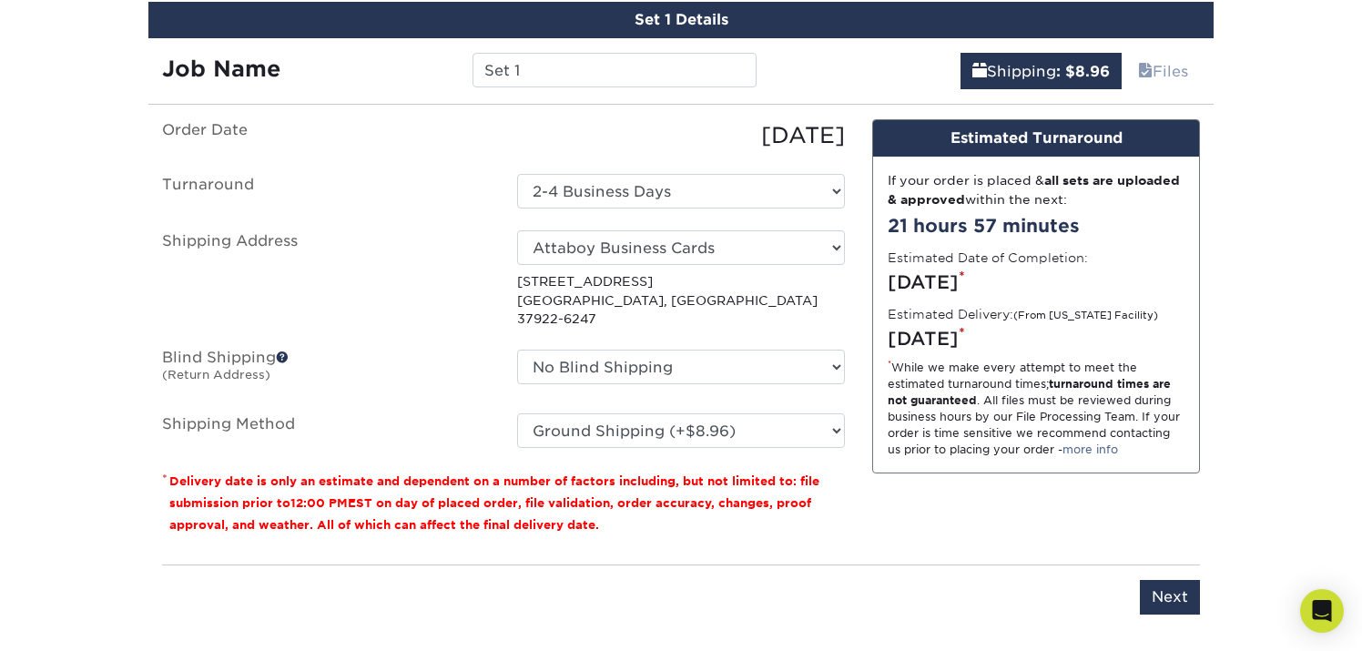
click at [1220, 336] on div "Set 1 Details Job Name Set 1 Shipping : $8.96 Files You've choosen mailing serv…" at bounding box center [681, 319] width 1093 height 635
drag, startPoint x: 880, startPoint y: 280, endPoint x: 1135, endPoint y: 292, distance: 255.2
click at [1135, 292] on div "If your order is placed & all sets are uploaded & approved within the next: 21 …" at bounding box center [1036, 315] width 326 height 316
click at [1135, 292] on div "[DATE] *" at bounding box center [1036, 282] width 297 height 27
click at [1079, 276] on div "[DATE] *" at bounding box center [1036, 282] width 297 height 27
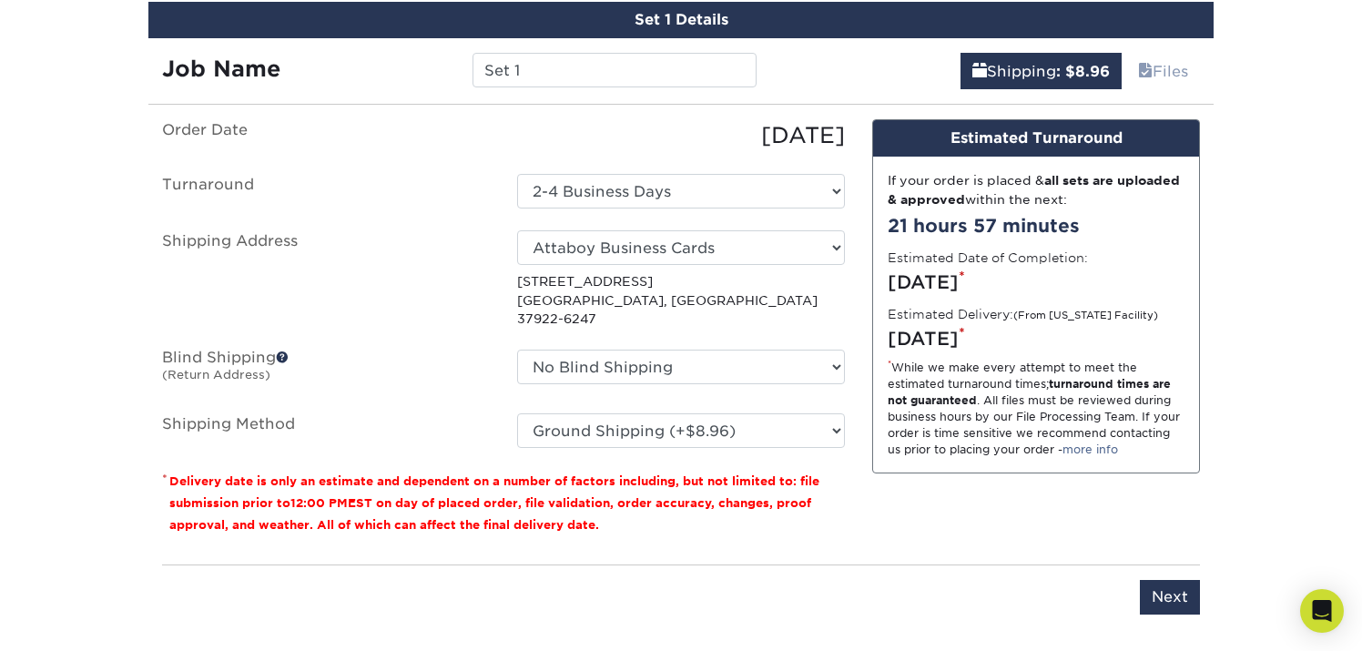
click at [1211, 348] on div "Design Estimated Turnaround If your order is placed & all sets are uploaded & a…" at bounding box center [1036, 334] width 355 height 431
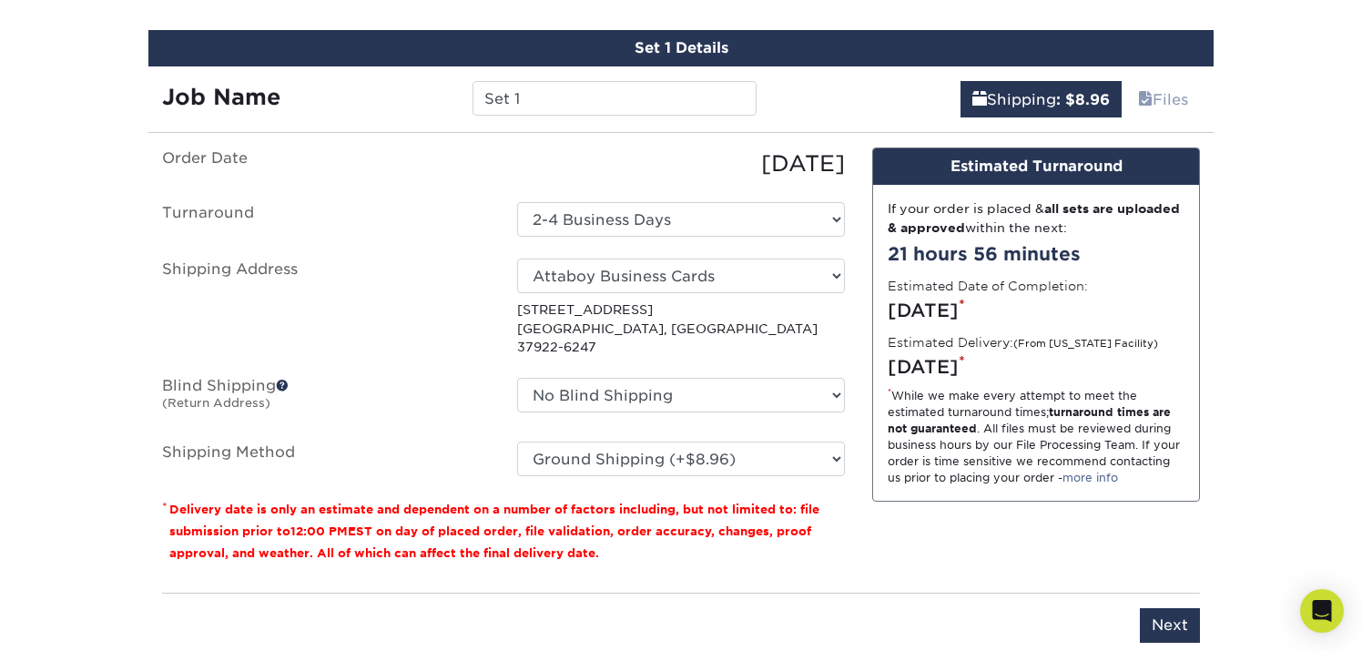
scroll to position [1457, 0]
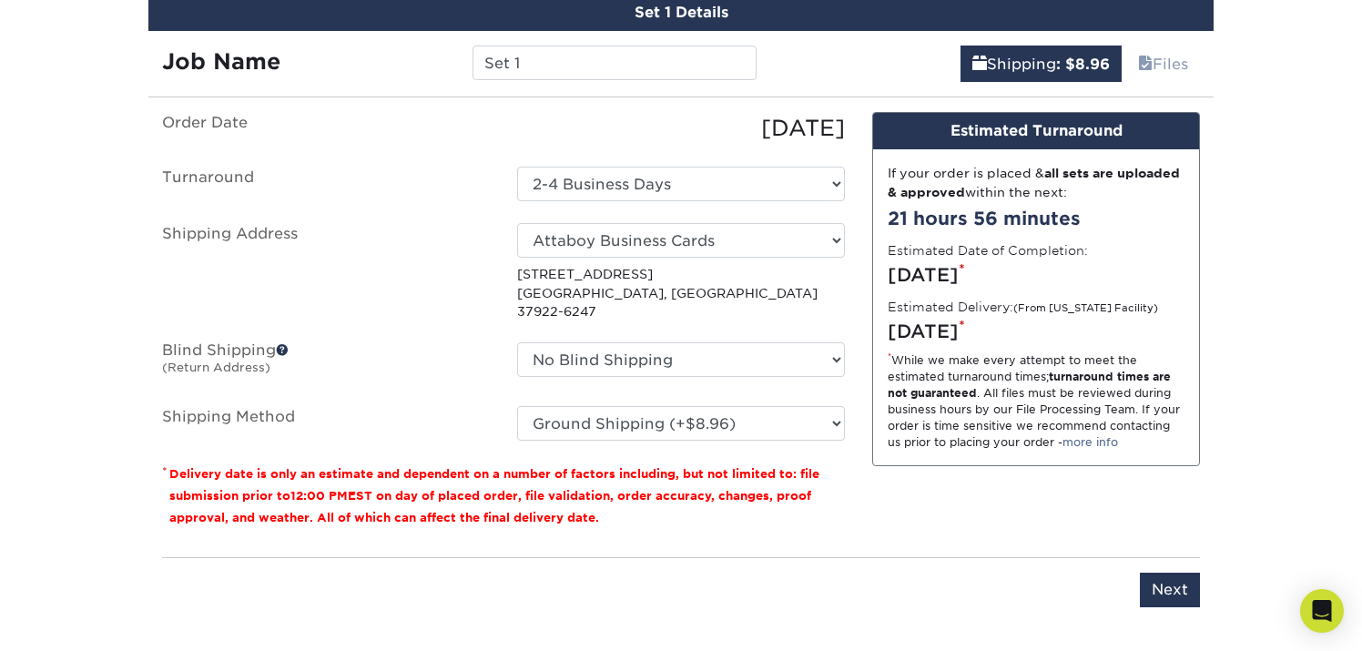
click at [1220, 405] on div "Set 1 Details Job Name Set 1 Shipping : $8.96 Files You've choosen mailing serv…" at bounding box center [681, 312] width 1093 height 635
click at [1218, 376] on div "Set 1 Details Job Name Set 1 Shipping : $8.96 Files You've choosen mailing serv…" at bounding box center [681, 312] width 1093 height 635
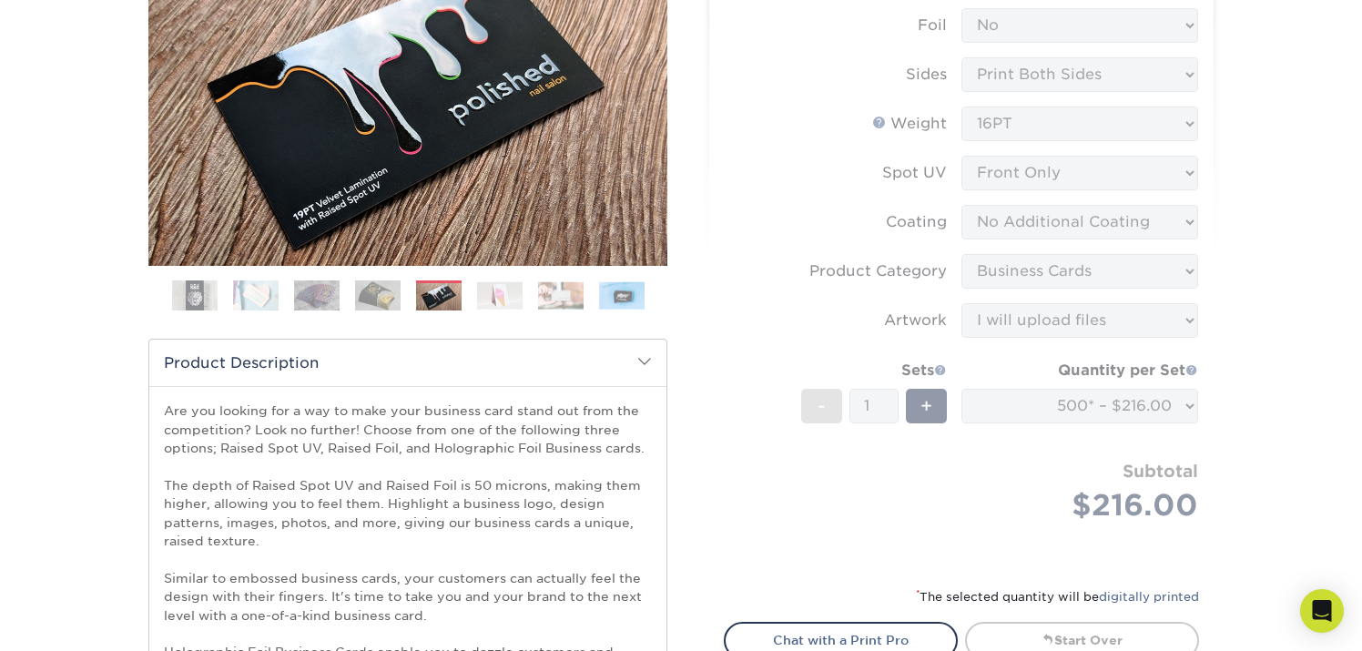
scroll to position [399, 0]
